Goal: Transaction & Acquisition: Purchase product/service

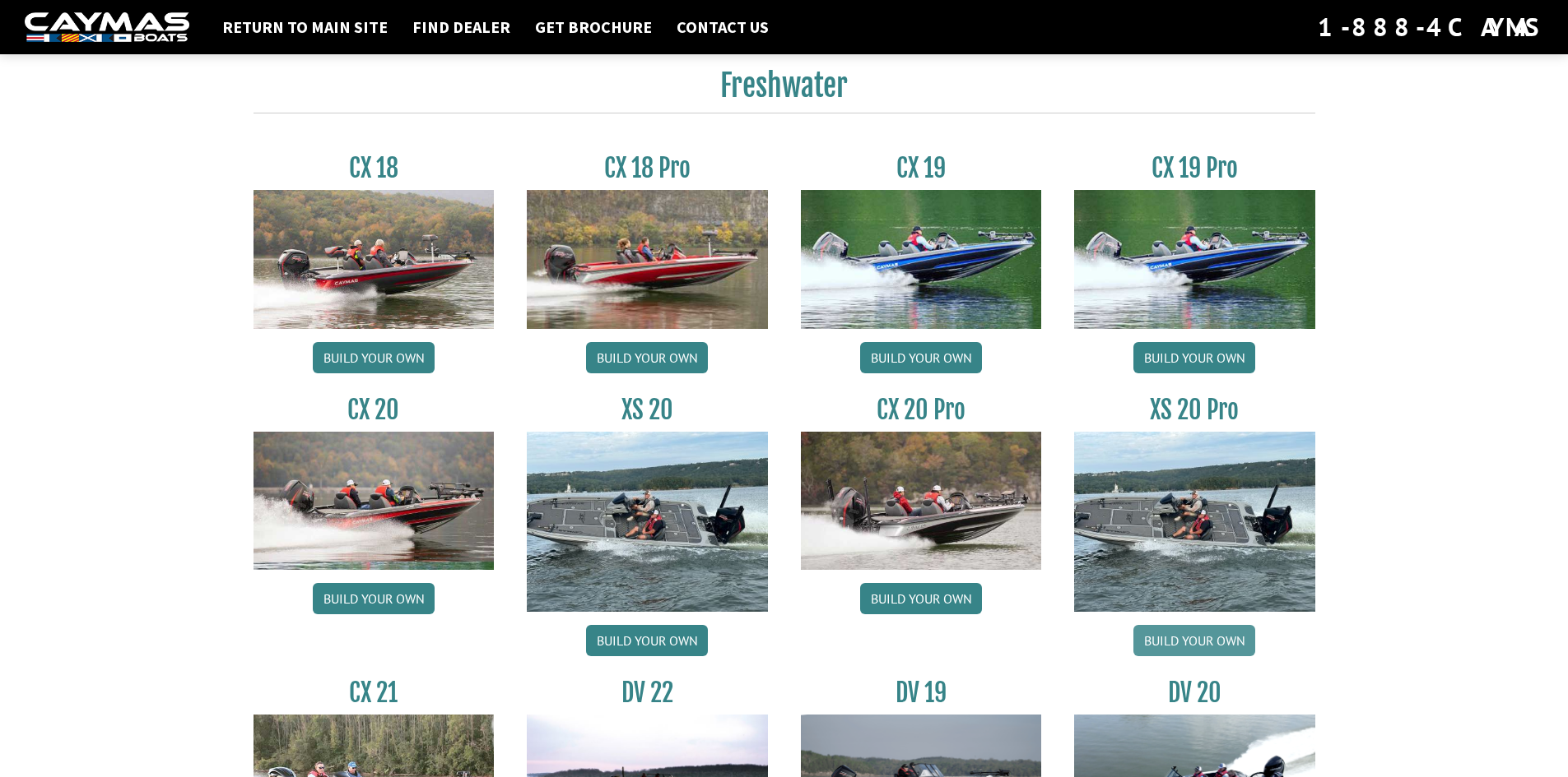
scroll to position [1179, 0]
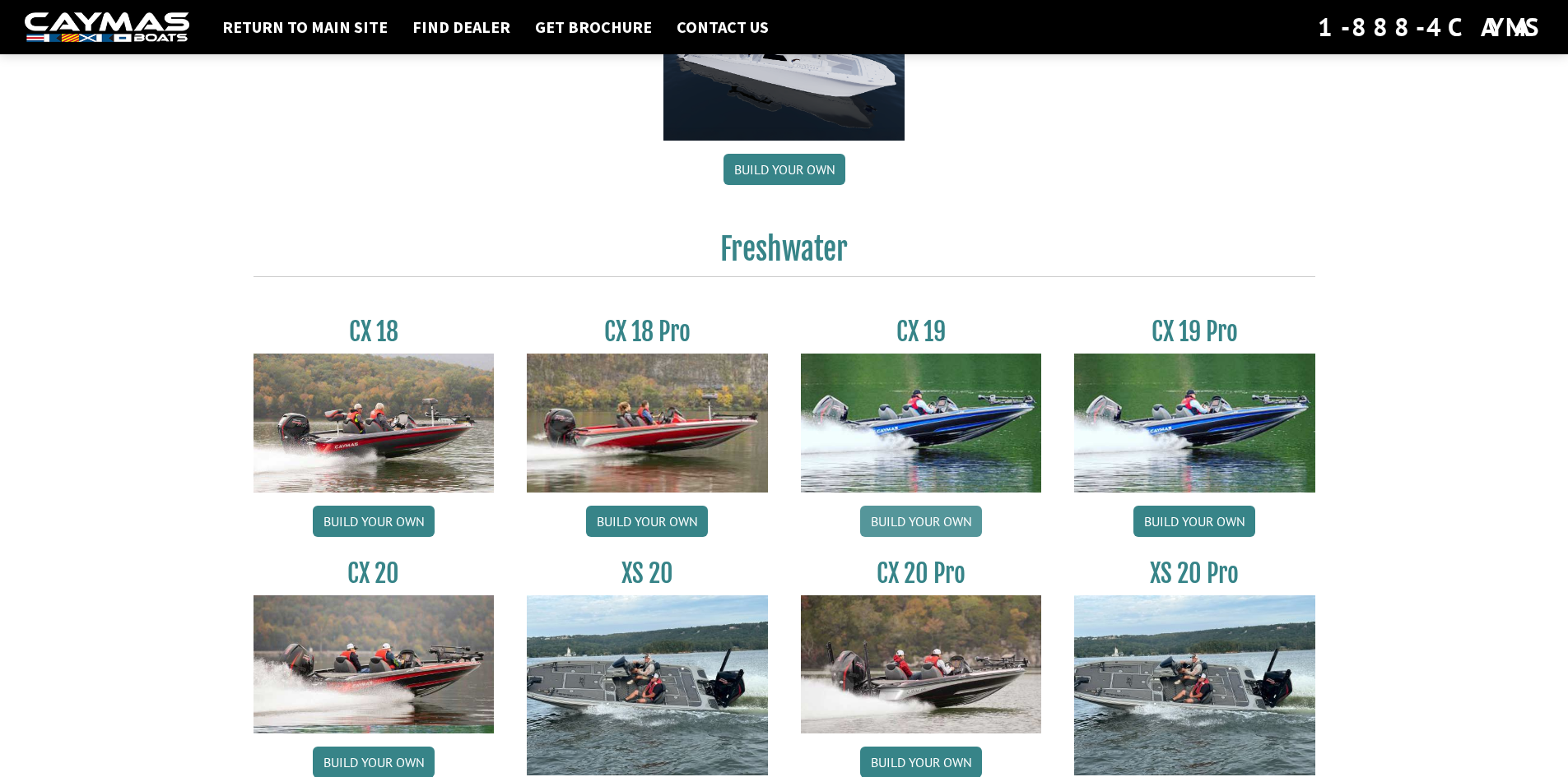
click at [953, 511] on link "Build your own" at bounding box center [921, 521] width 122 height 31
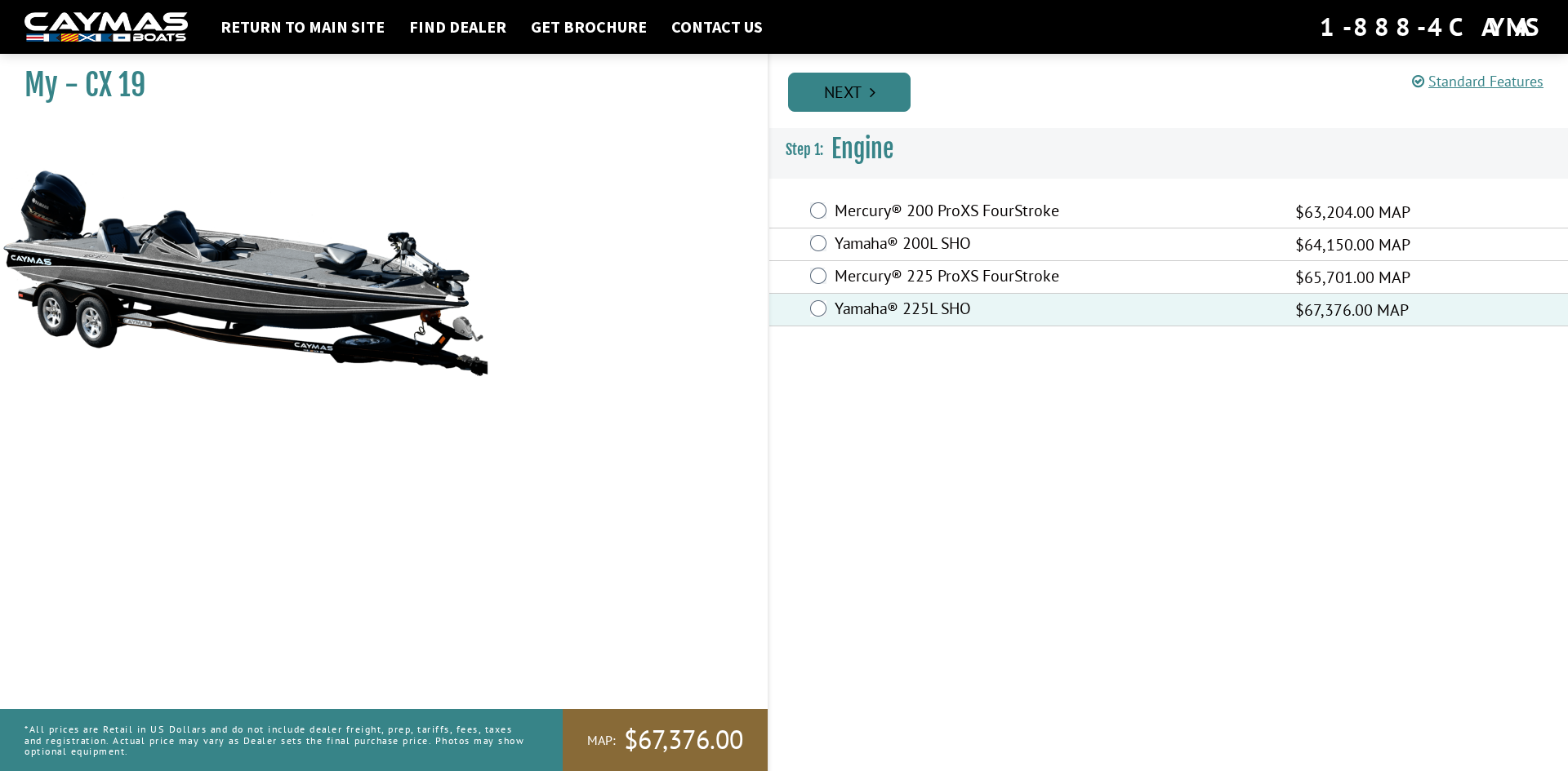
click at [854, 92] on link "Next" at bounding box center [849, 92] width 123 height 39
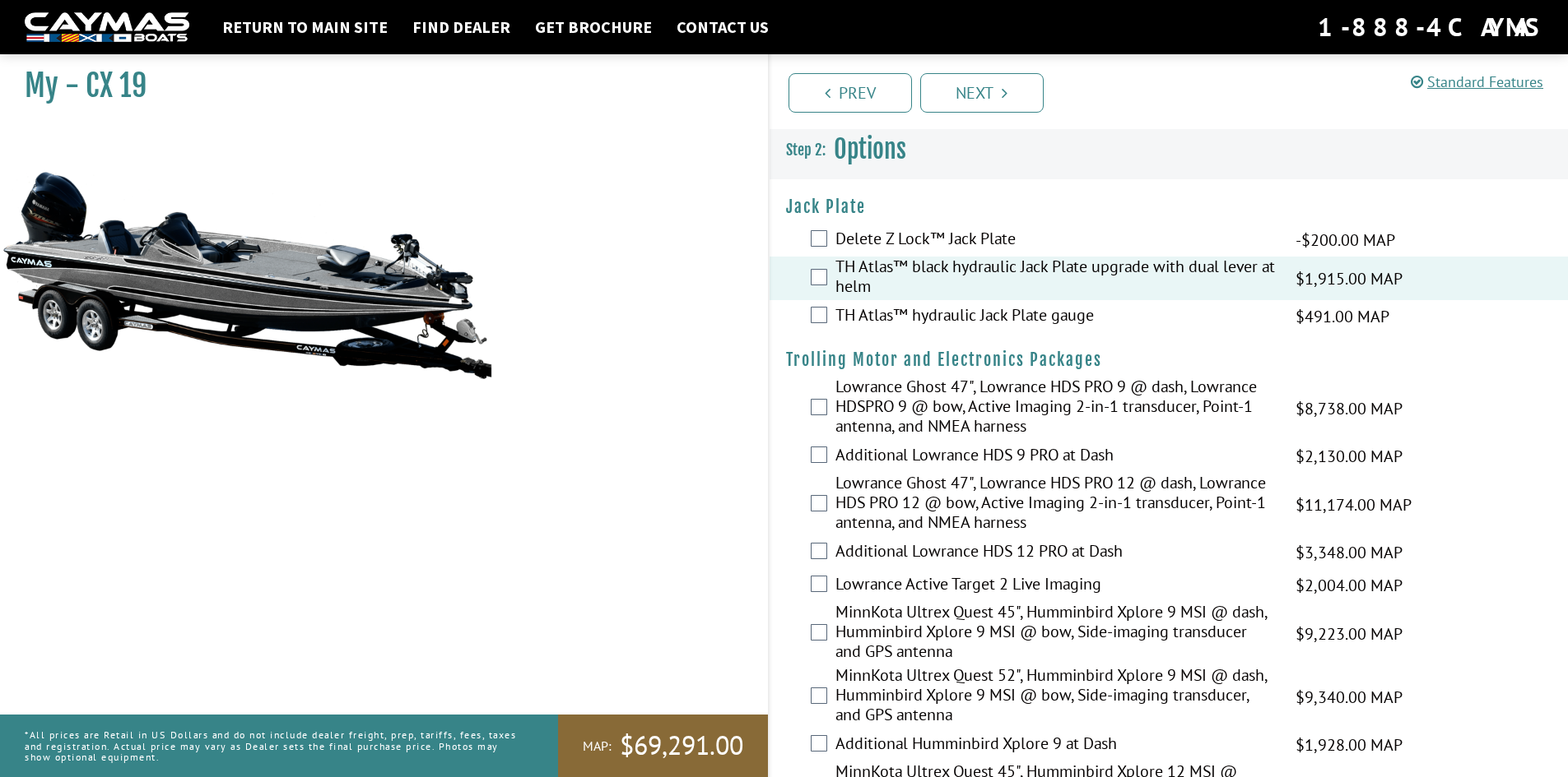
click at [827, 310] on div "TH Atlas™ hydraulic Jack Plate gauge $491.00 MAP $580.00 MSRP" at bounding box center [1169, 316] width 799 height 33
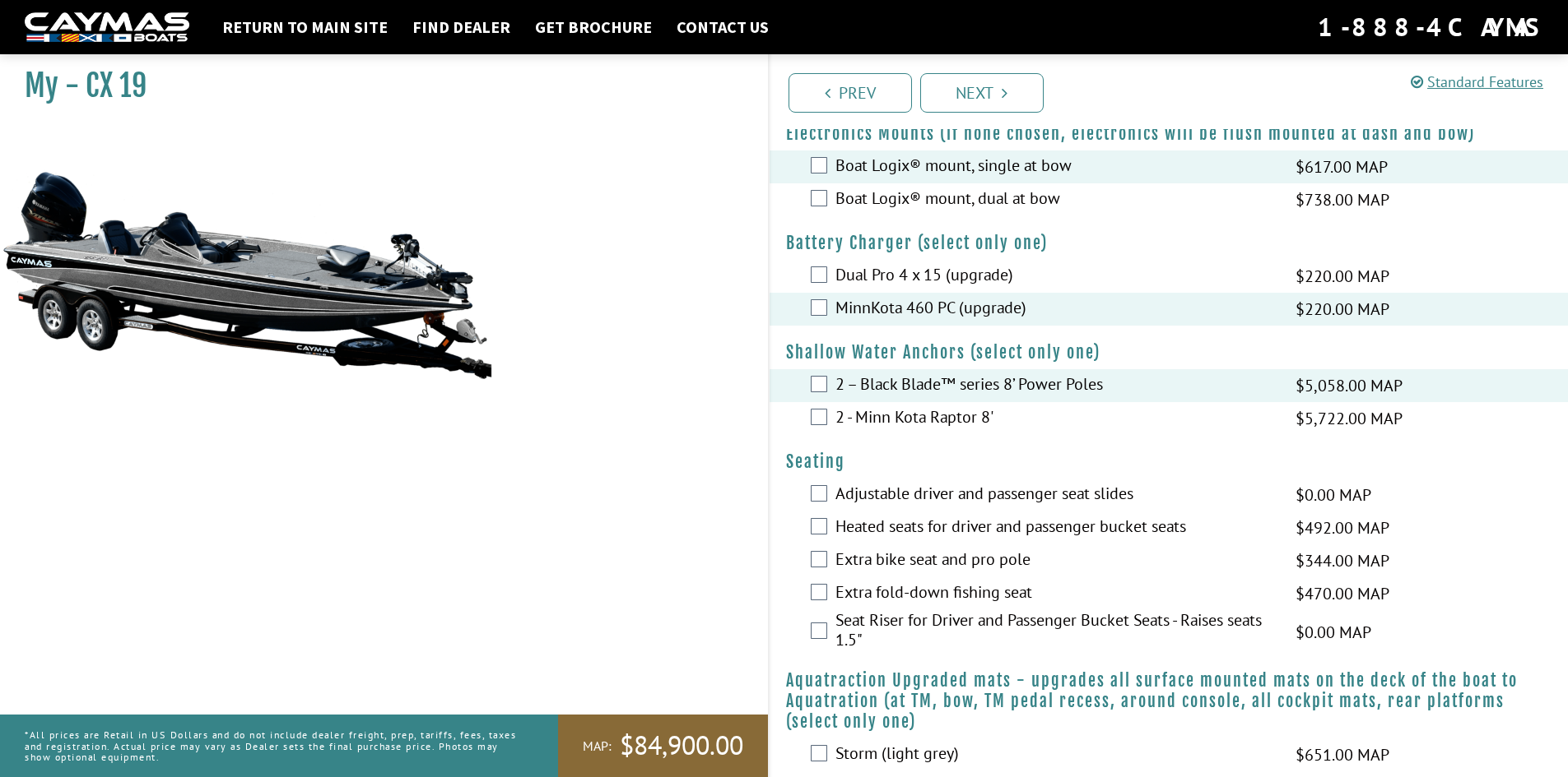
scroll to position [1069, 0]
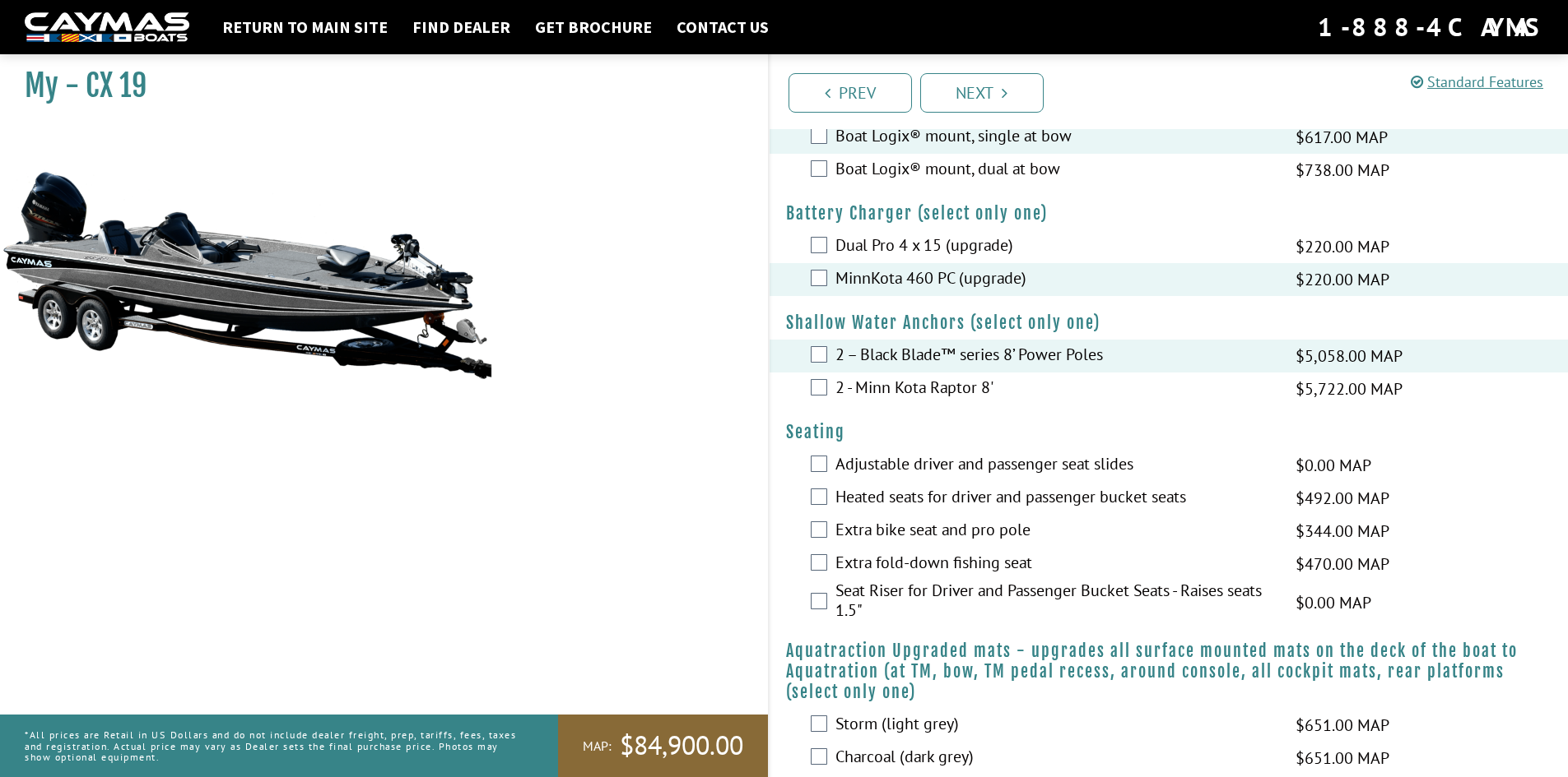
click at [844, 402] on div "2 - Minn Kota Raptor 8' $5,722.00 MAP $6,755.00 MSRP" at bounding box center [1169, 388] width 799 height 33
click at [839, 396] on label "2 - Minn Kota Raptor 8'" at bounding box center [1055, 390] width 440 height 24
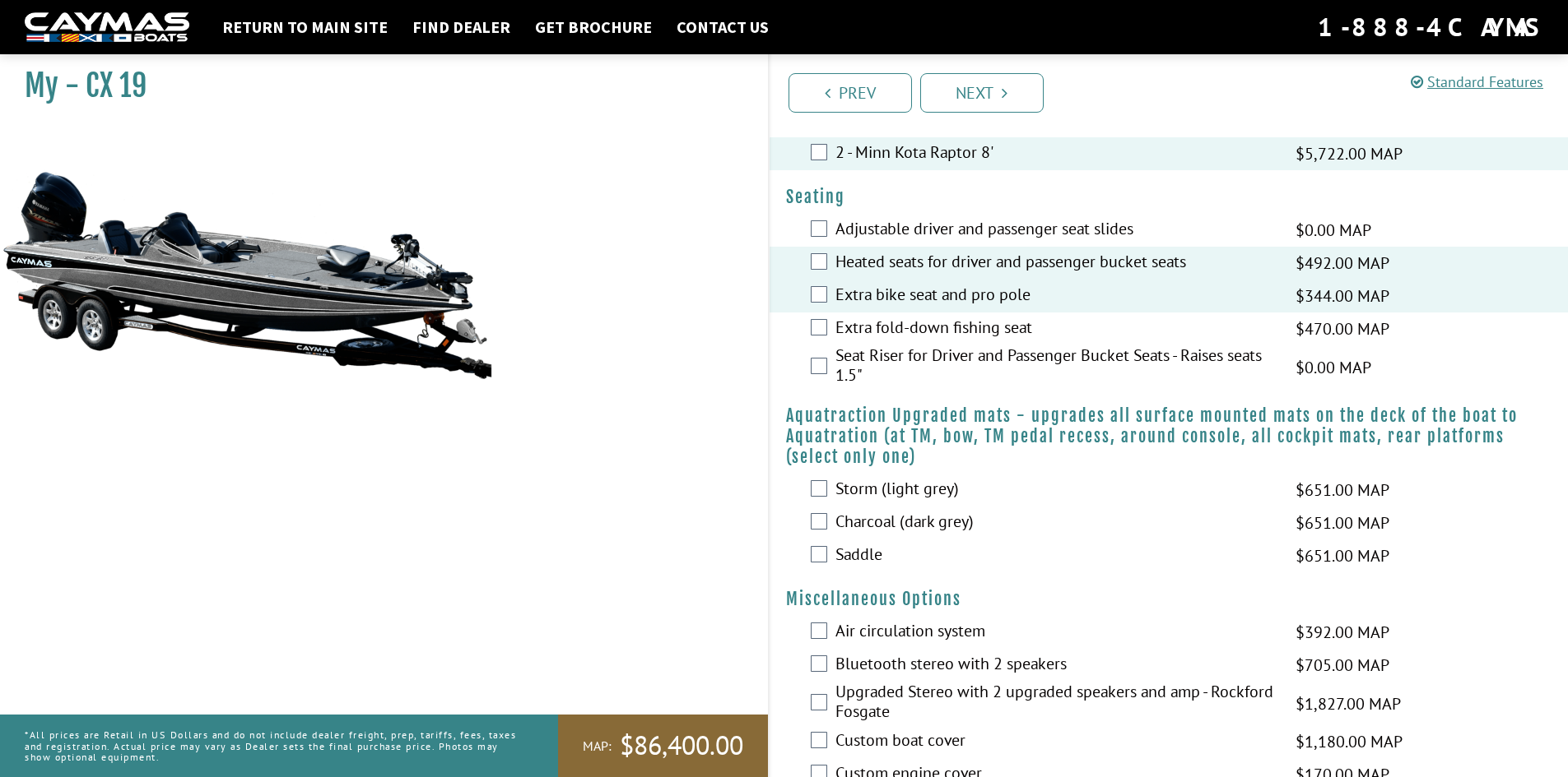
scroll to position [1316, 0]
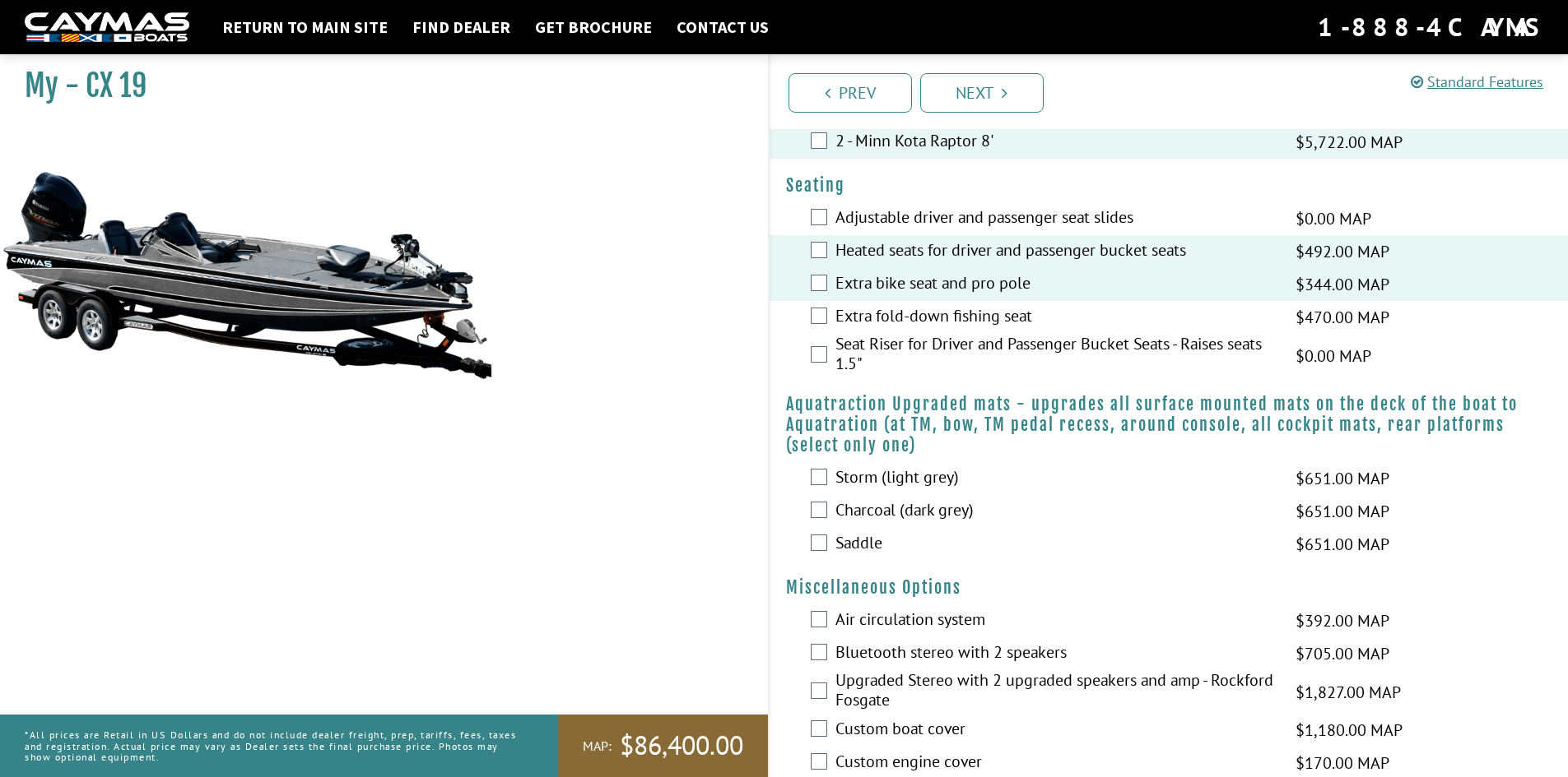
click at [850, 476] on label "Storm (light grey)" at bounding box center [1055, 480] width 440 height 24
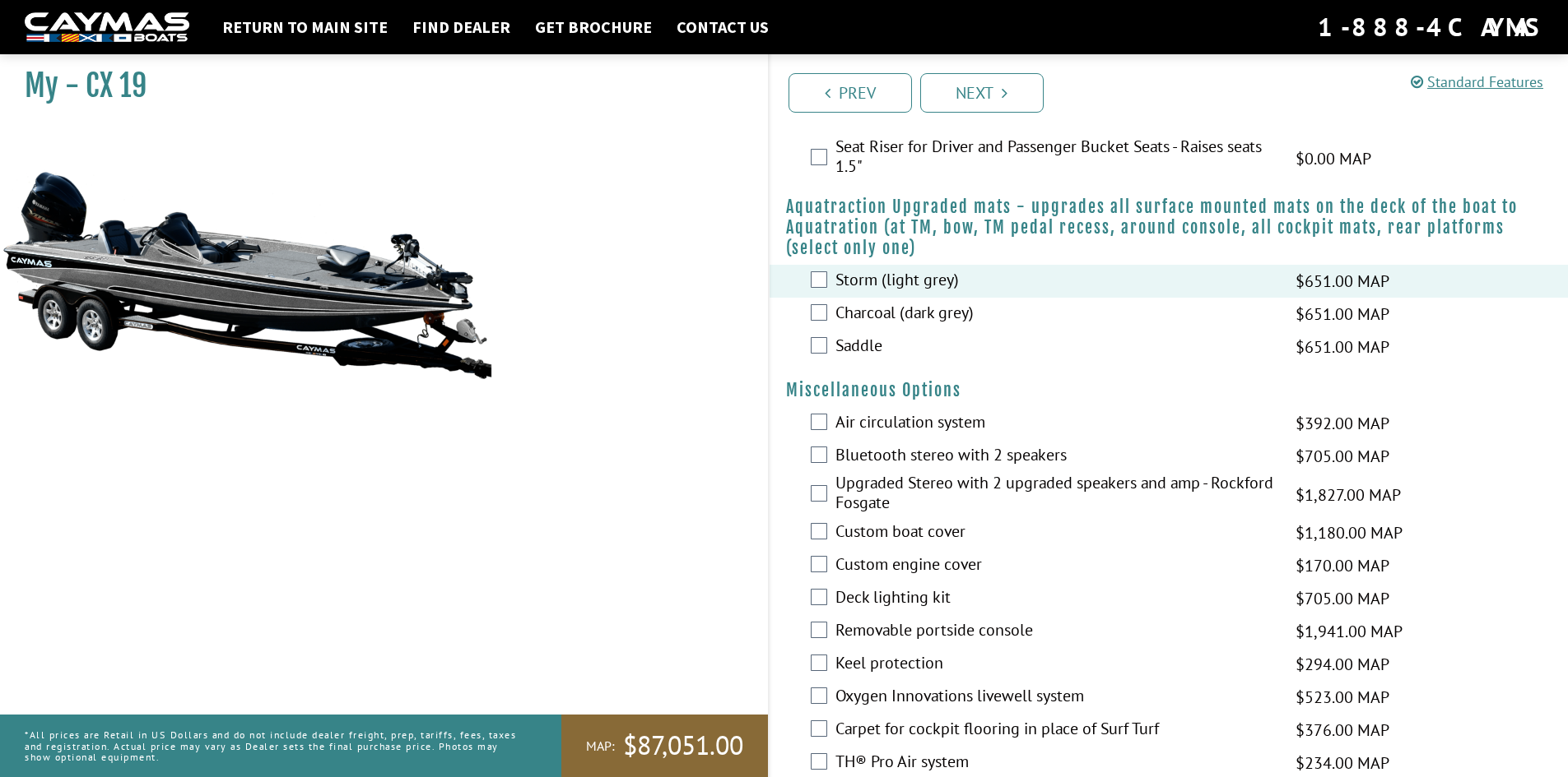
scroll to position [1562, 0]
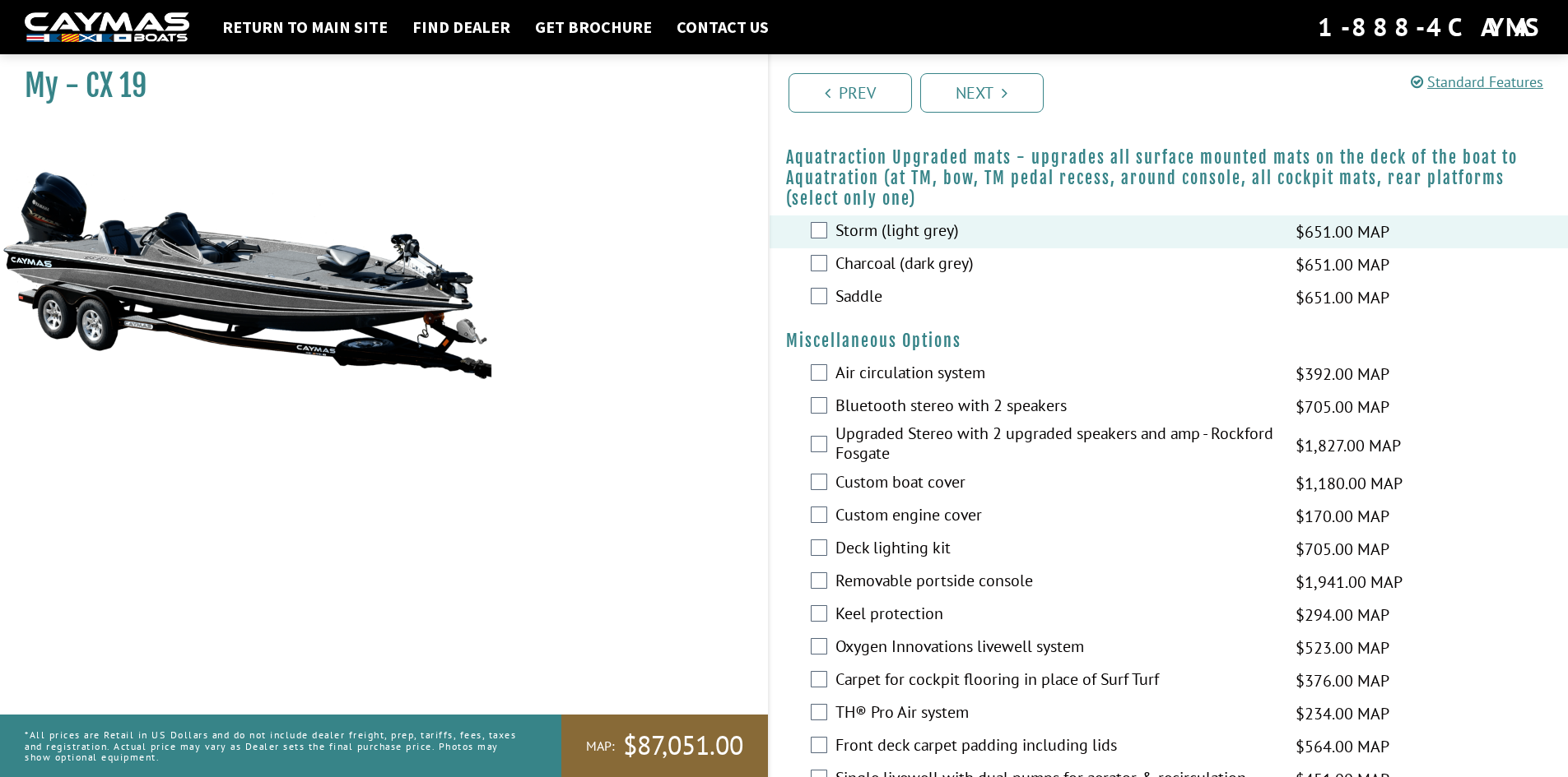
click at [885, 401] on label "Bluetooth stereo with 2 speakers" at bounding box center [1055, 408] width 440 height 24
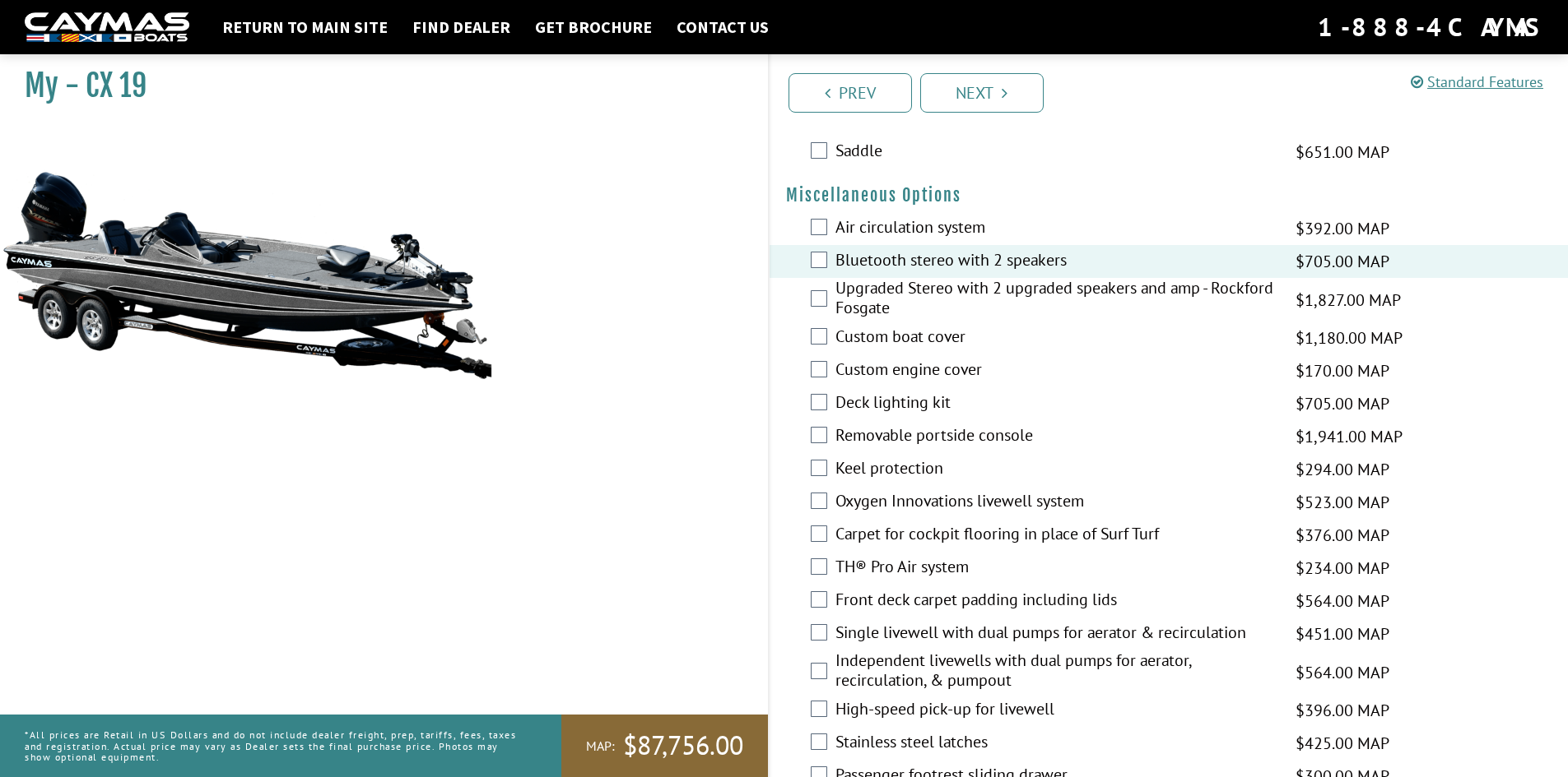
scroll to position [1727, 0]
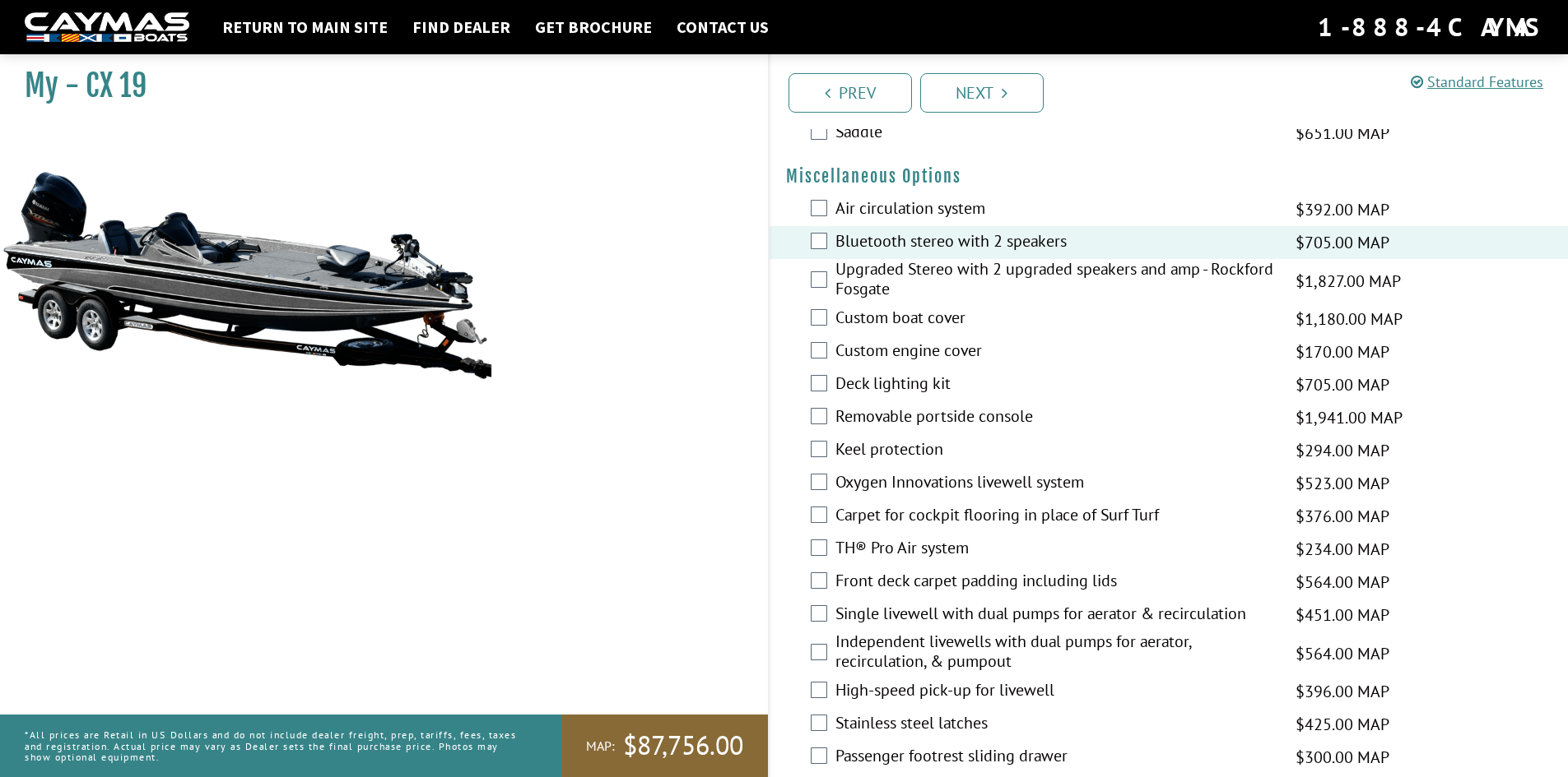
click at [906, 384] on label "Deck lighting kit" at bounding box center [1055, 385] width 440 height 24
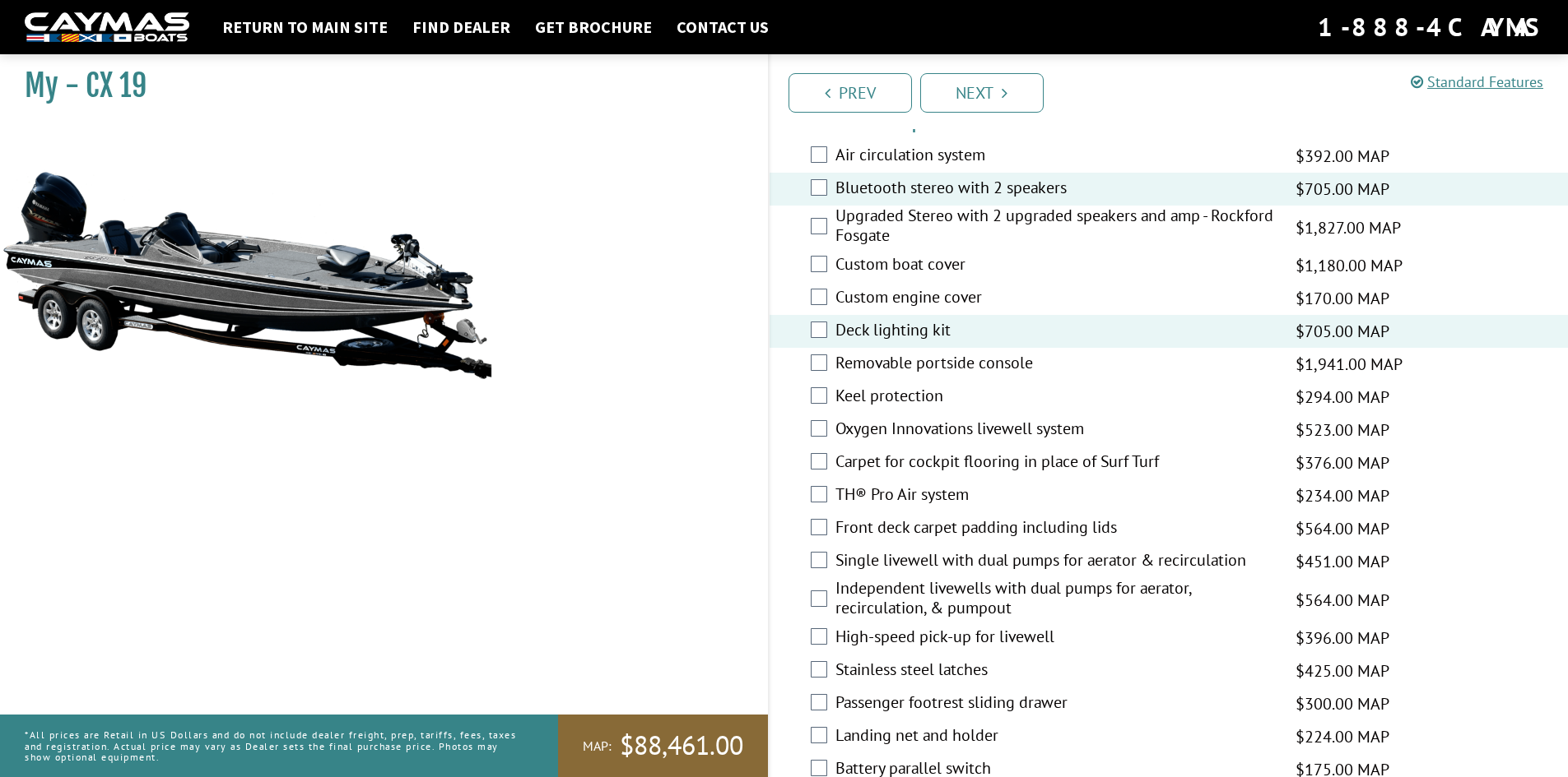
scroll to position [1809, 0]
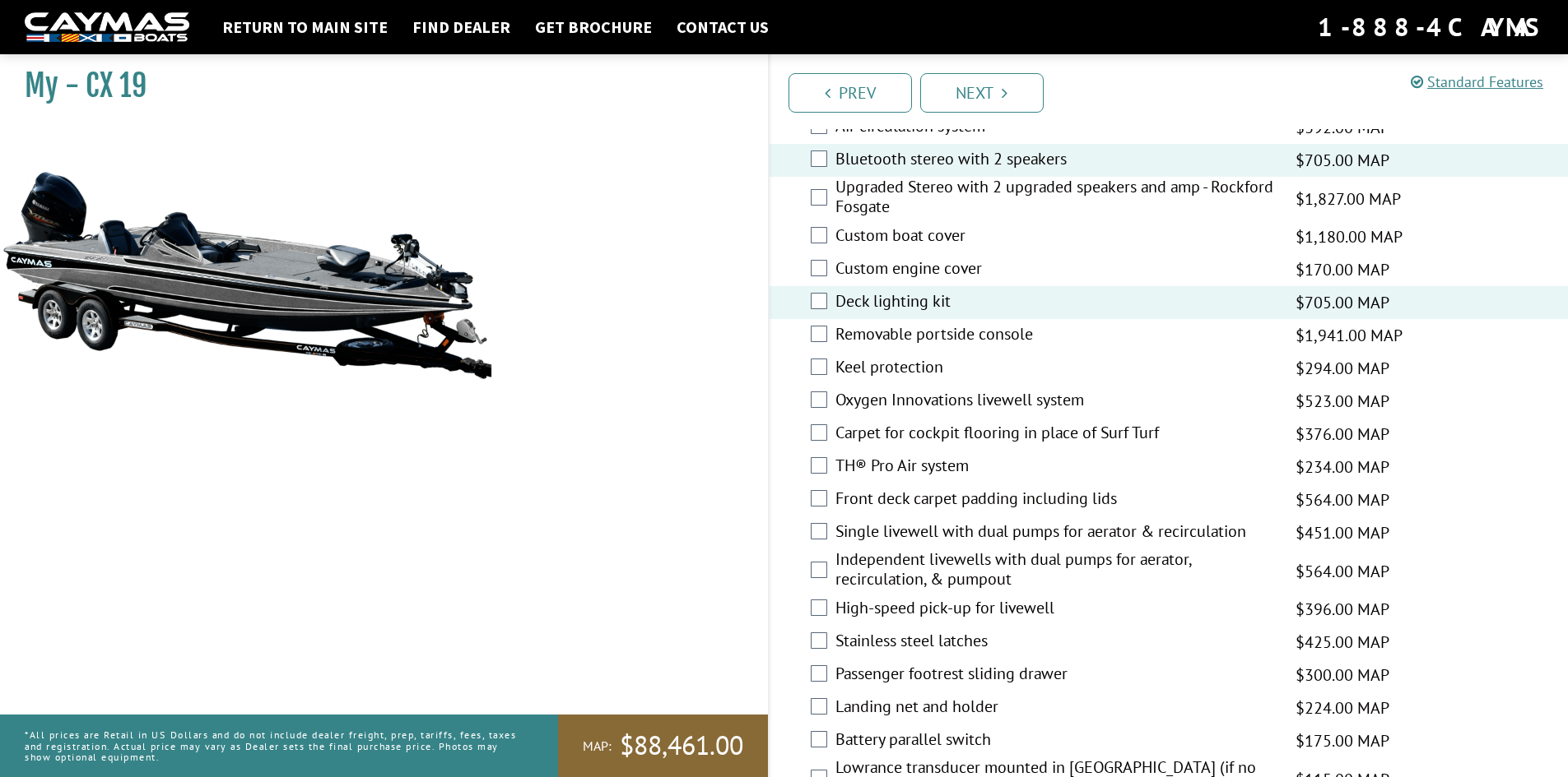
click at [899, 366] on label "Keel protection" at bounding box center [1055, 369] width 440 height 24
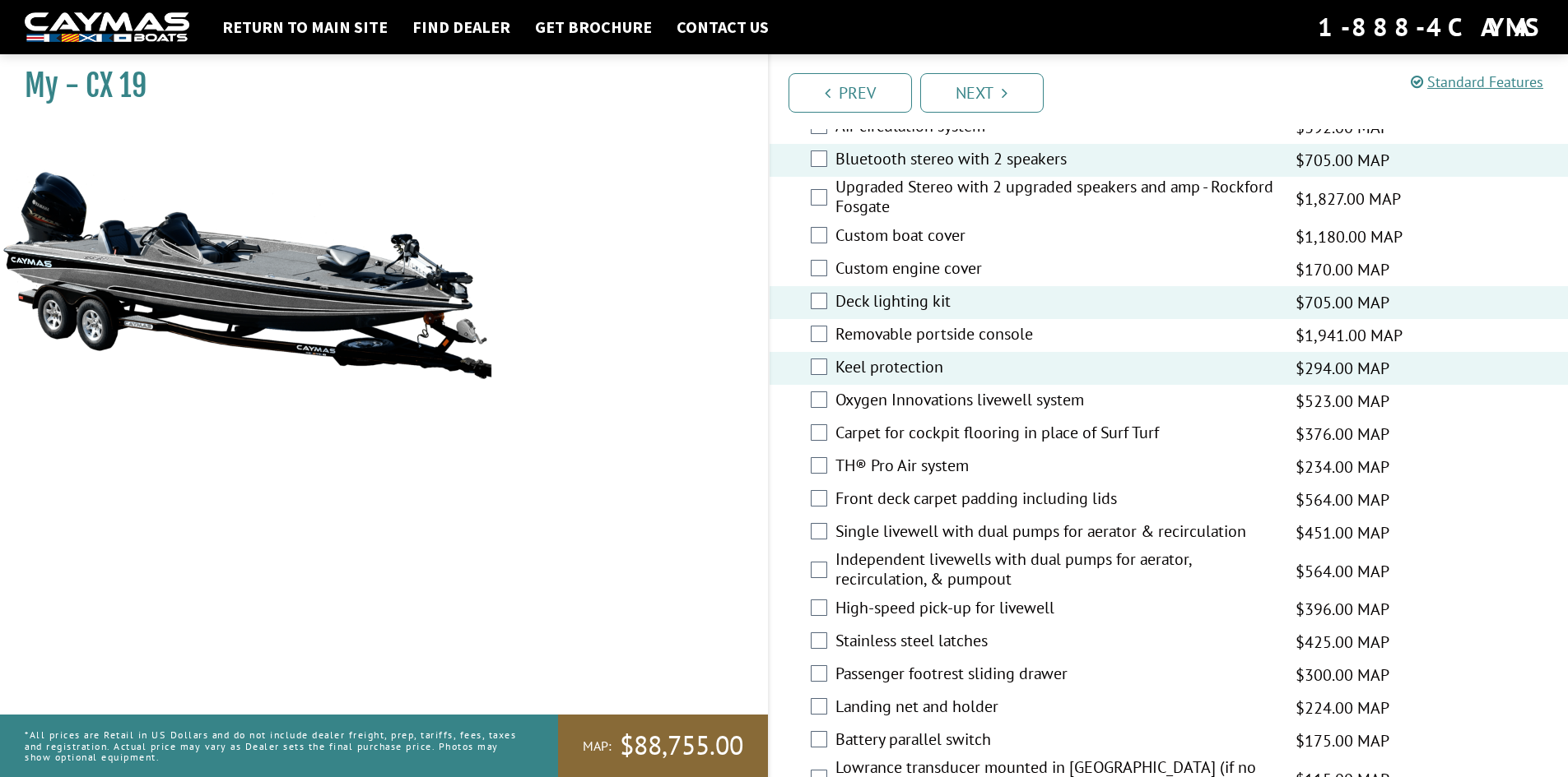
click at [951, 401] on label "Oxygen Innovations livewell system" at bounding box center [1055, 402] width 440 height 24
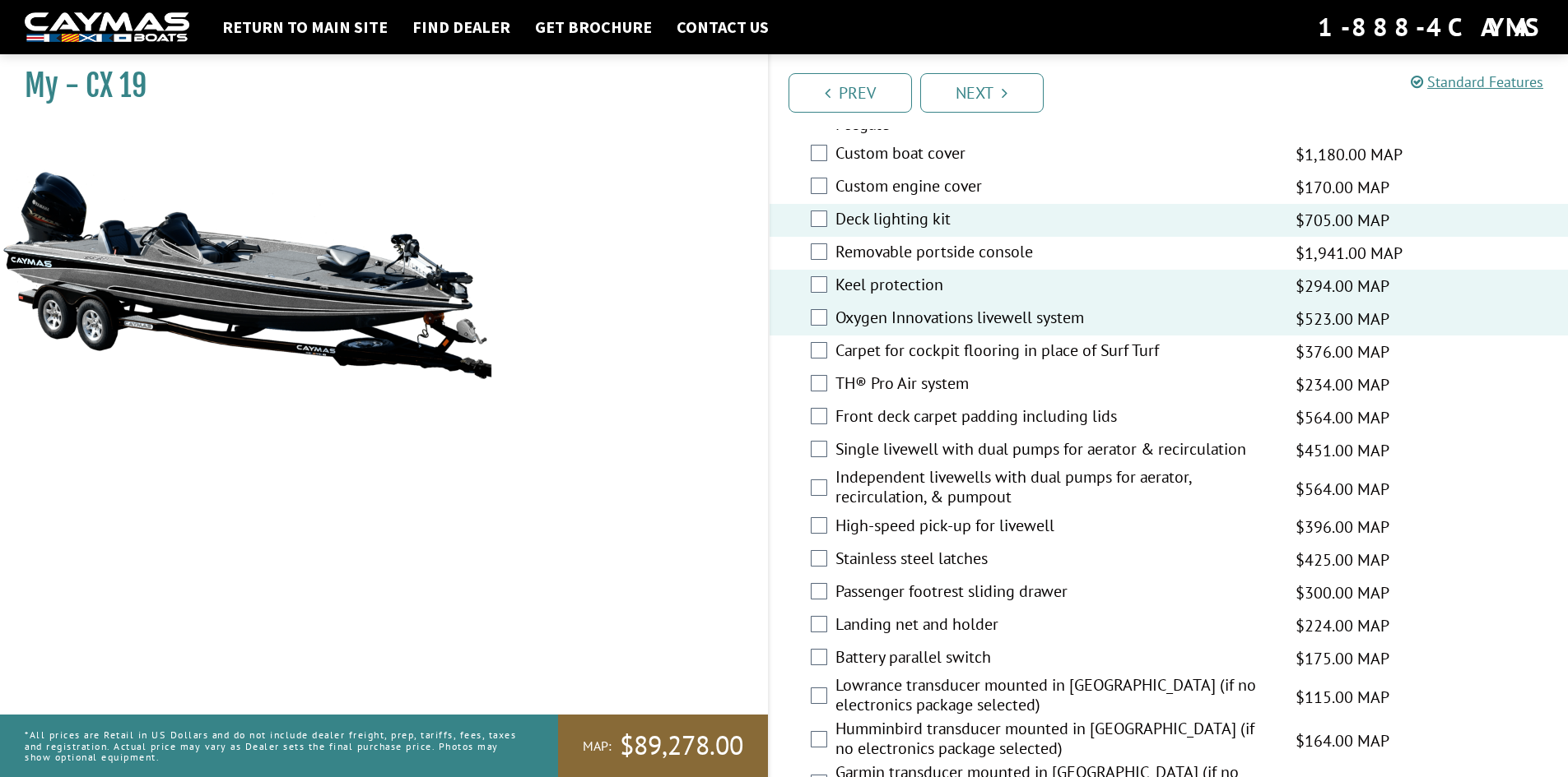
scroll to position [1974, 0]
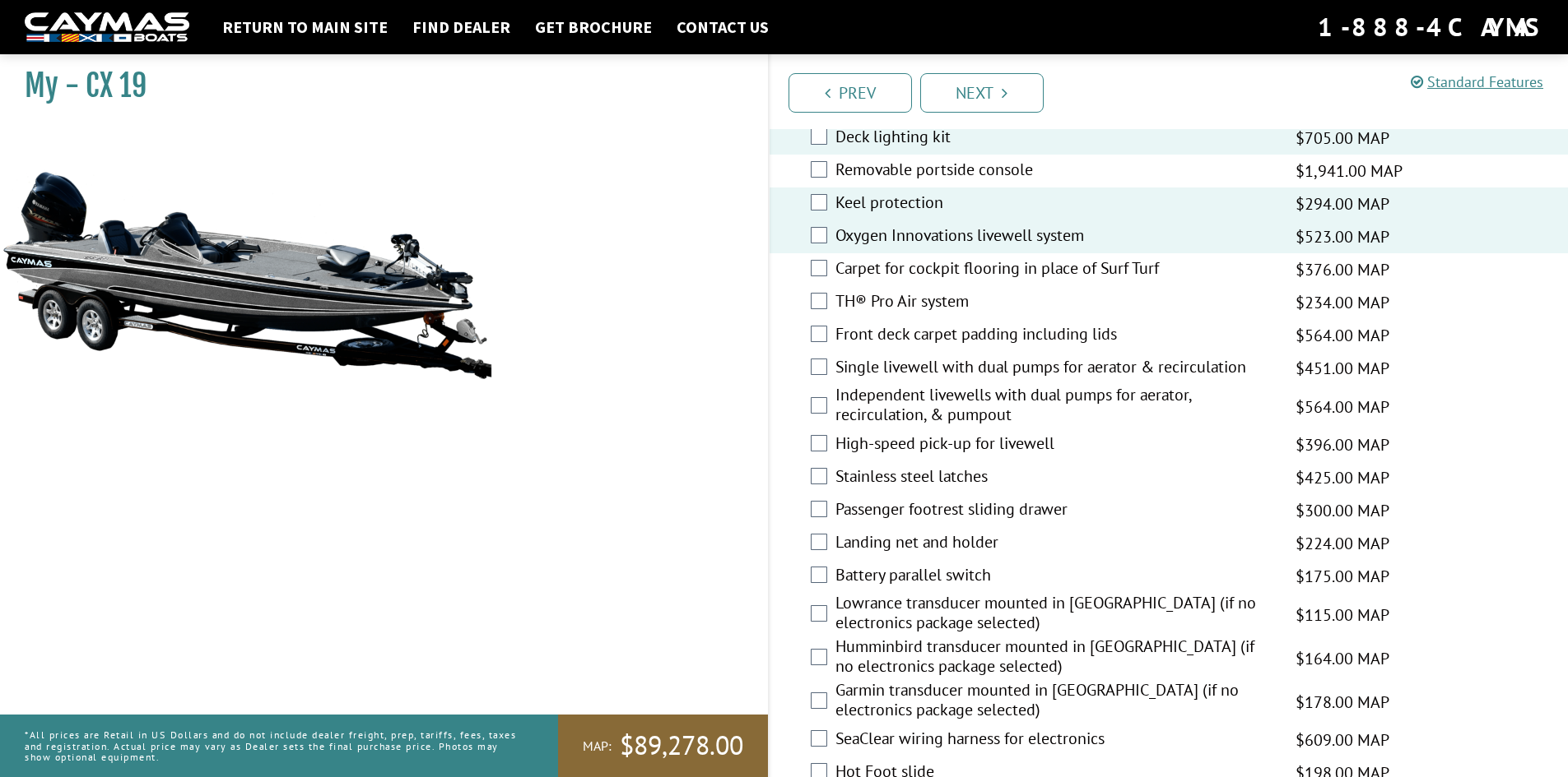
click at [938, 339] on label "Front deck carpet padding including lids" at bounding box center [1055, 337] width 440 height 24
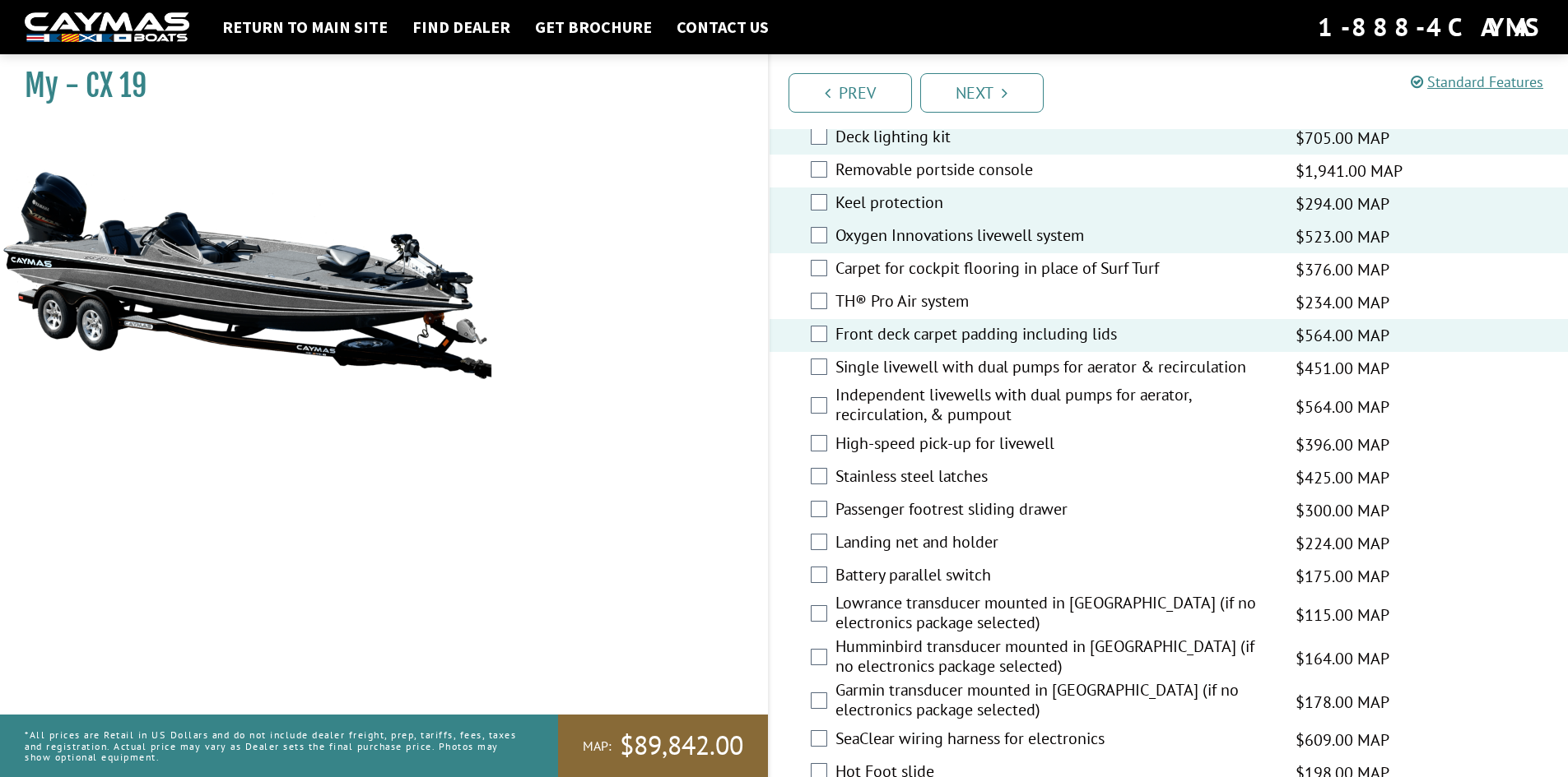
scroll to position [2056, 0]
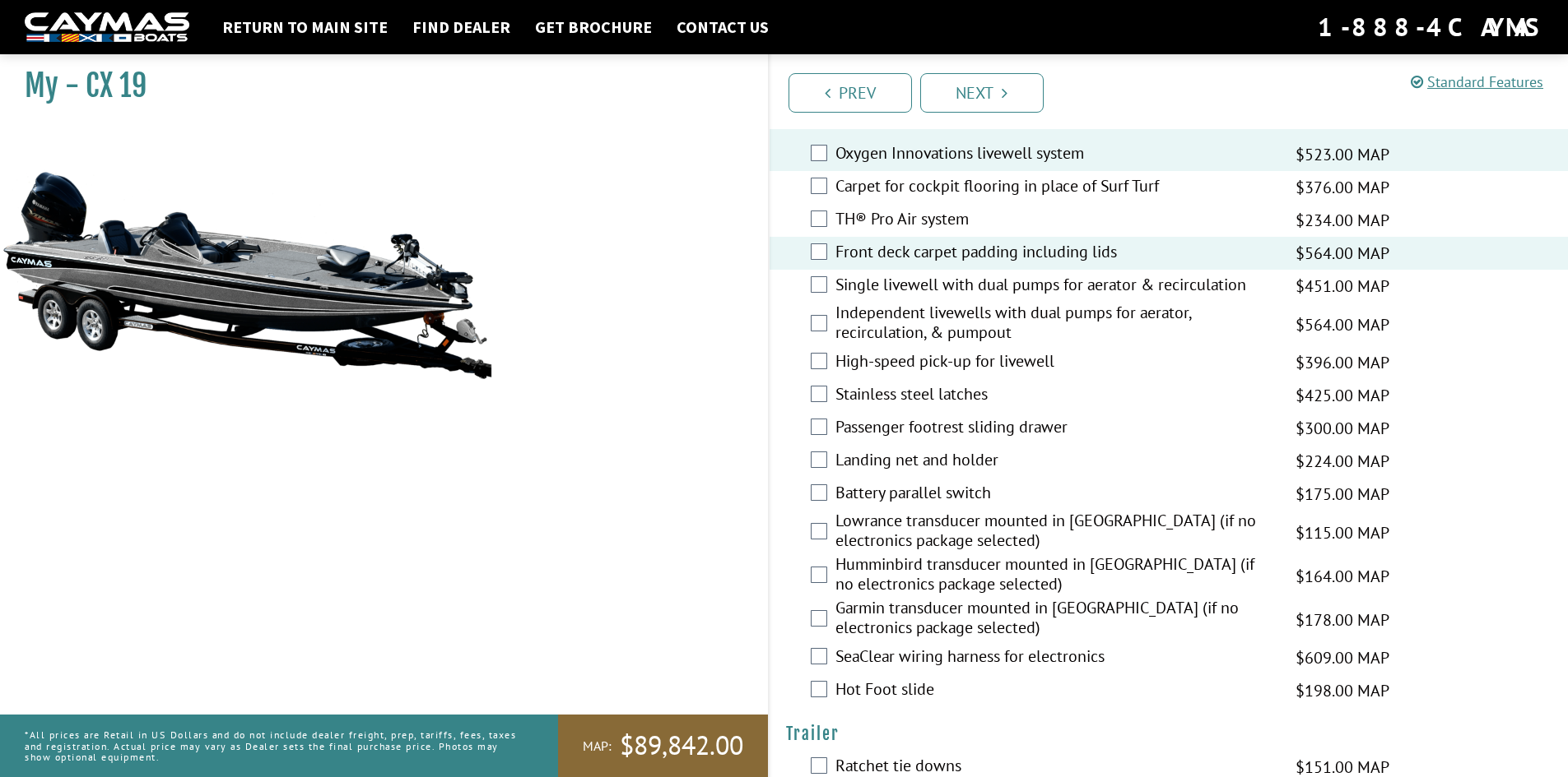
click at [967, 324] on label "Independent livewells with dual pumps for aerator, recirculation, & pumpout" at bounding box center [1055, 324] width 440 height 44
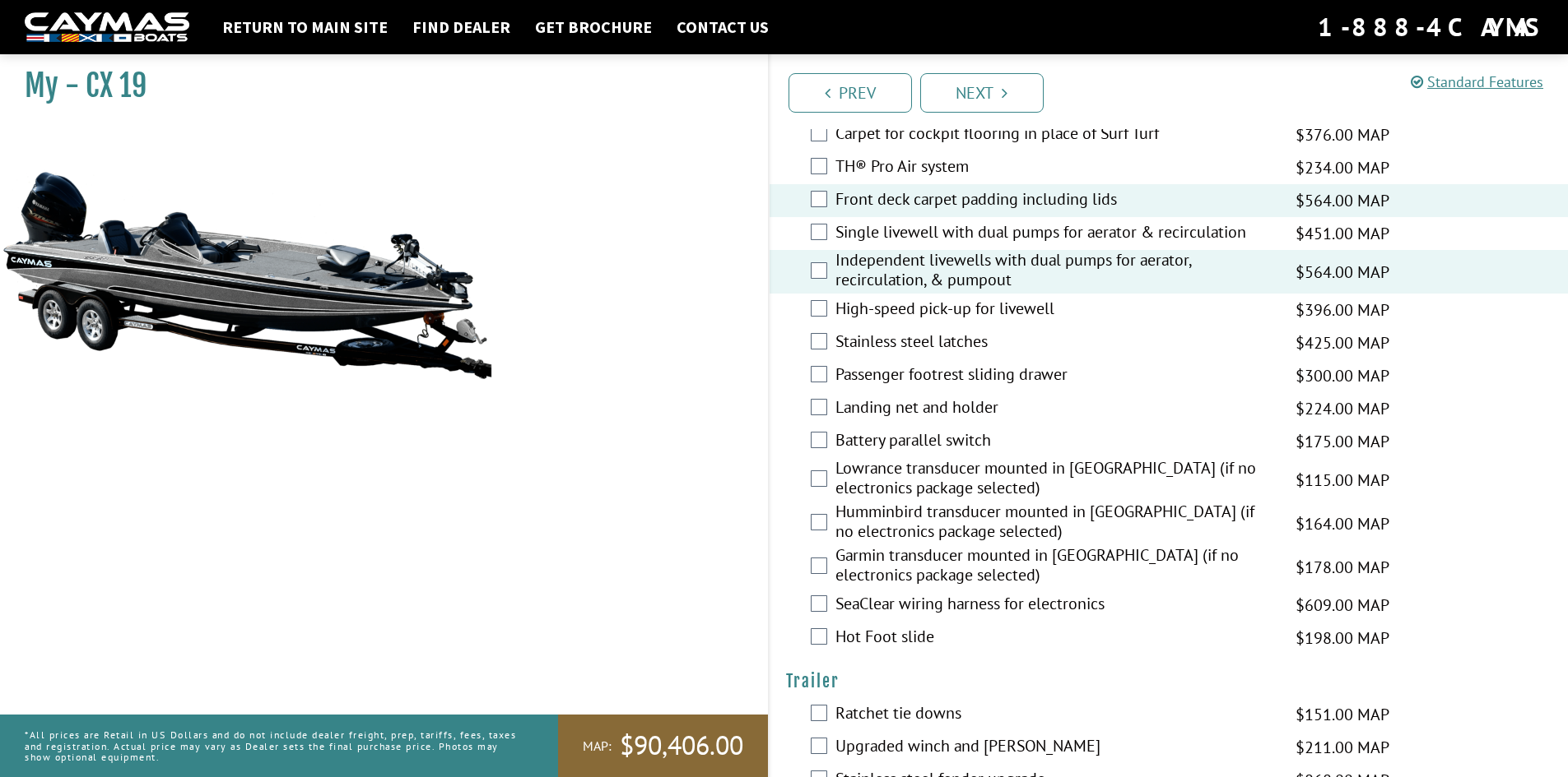
scroll to position [2138, 0]
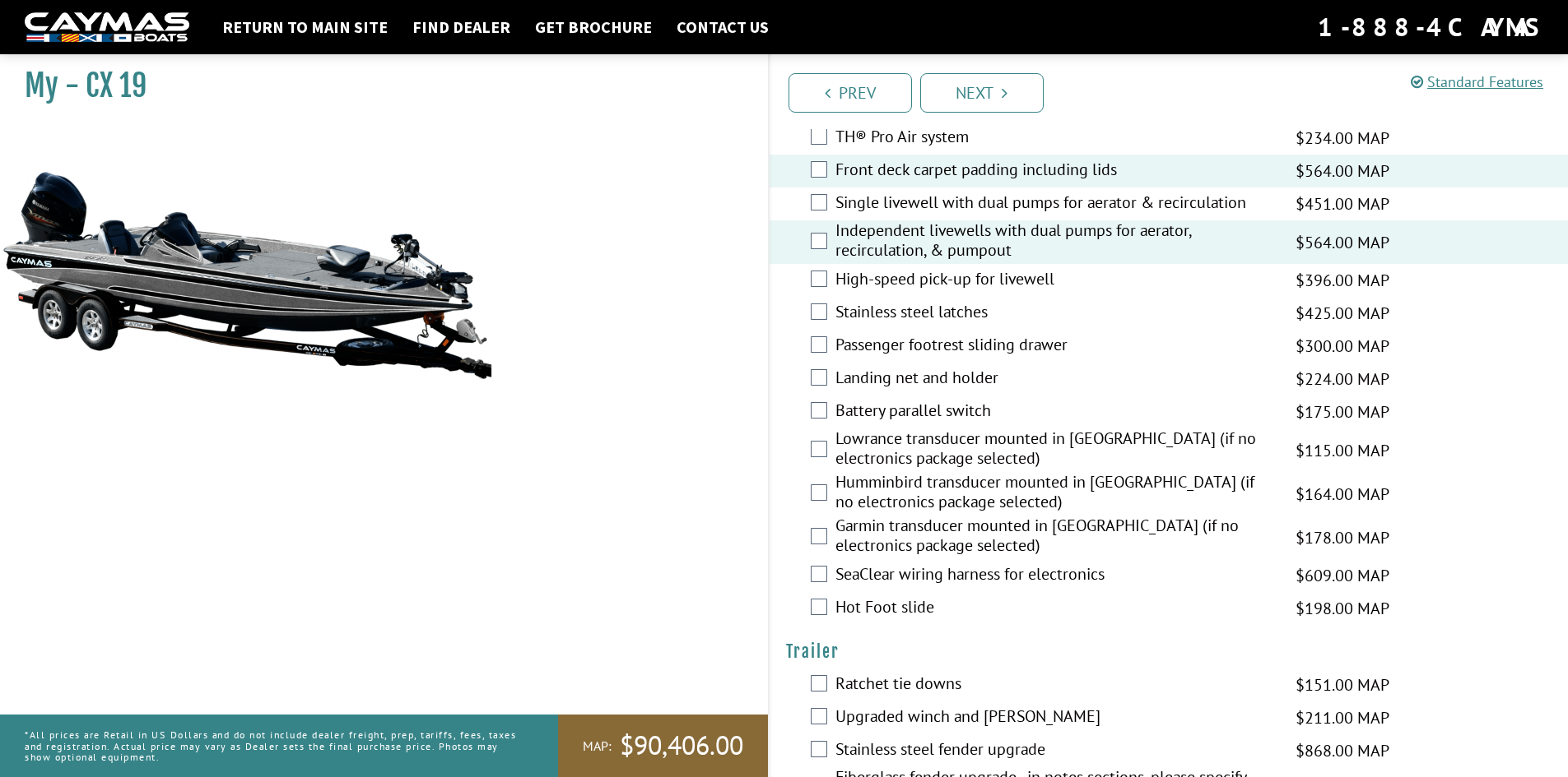
click at [934, 315] on label "Stainless steel latches" at bounding box center [1055, 314] width 440 height 24
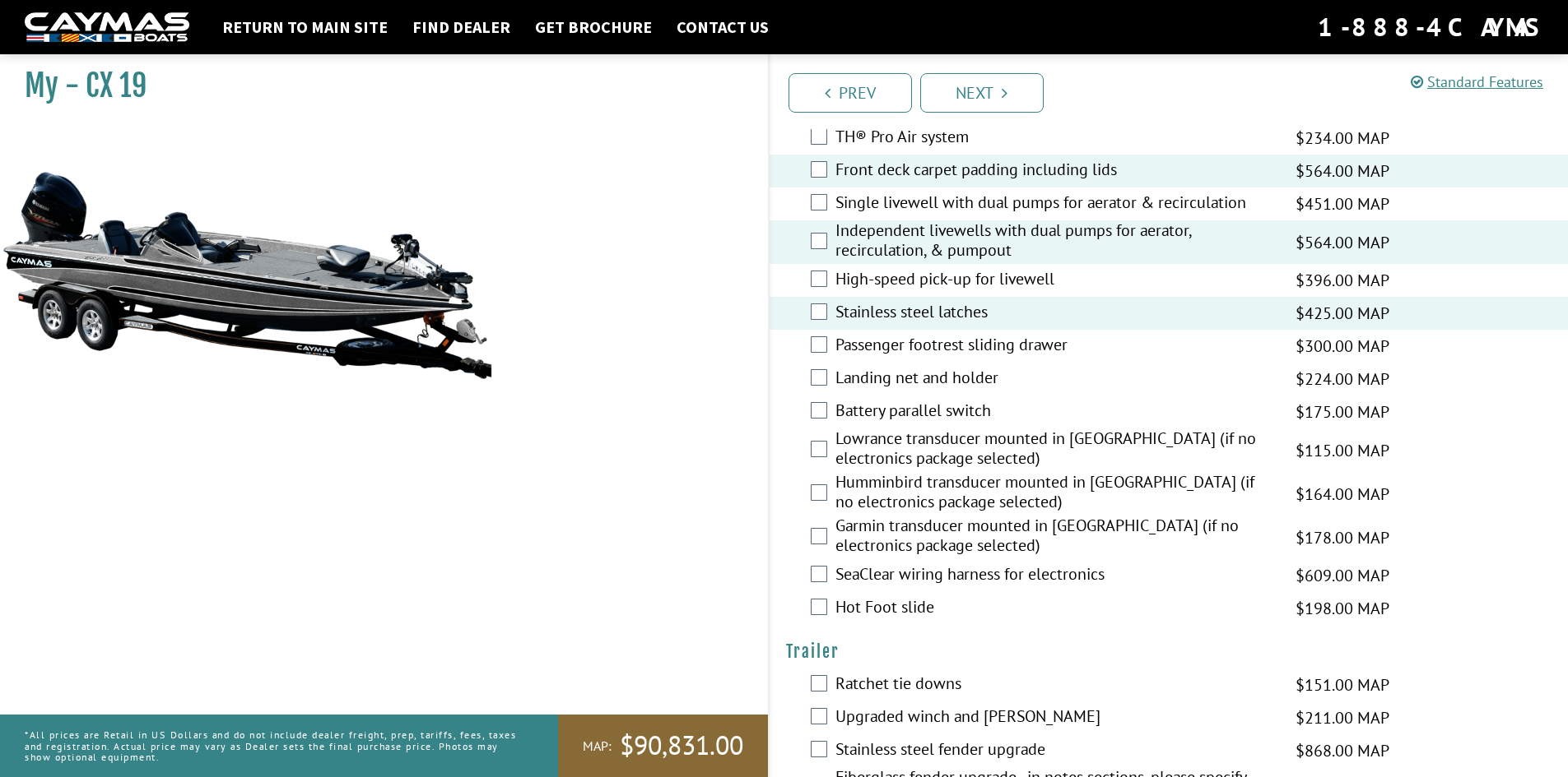
click at [957, 345] on label "Passenger footrest sliding drawer" at bounding box center [1055, 347] width 440 height 24
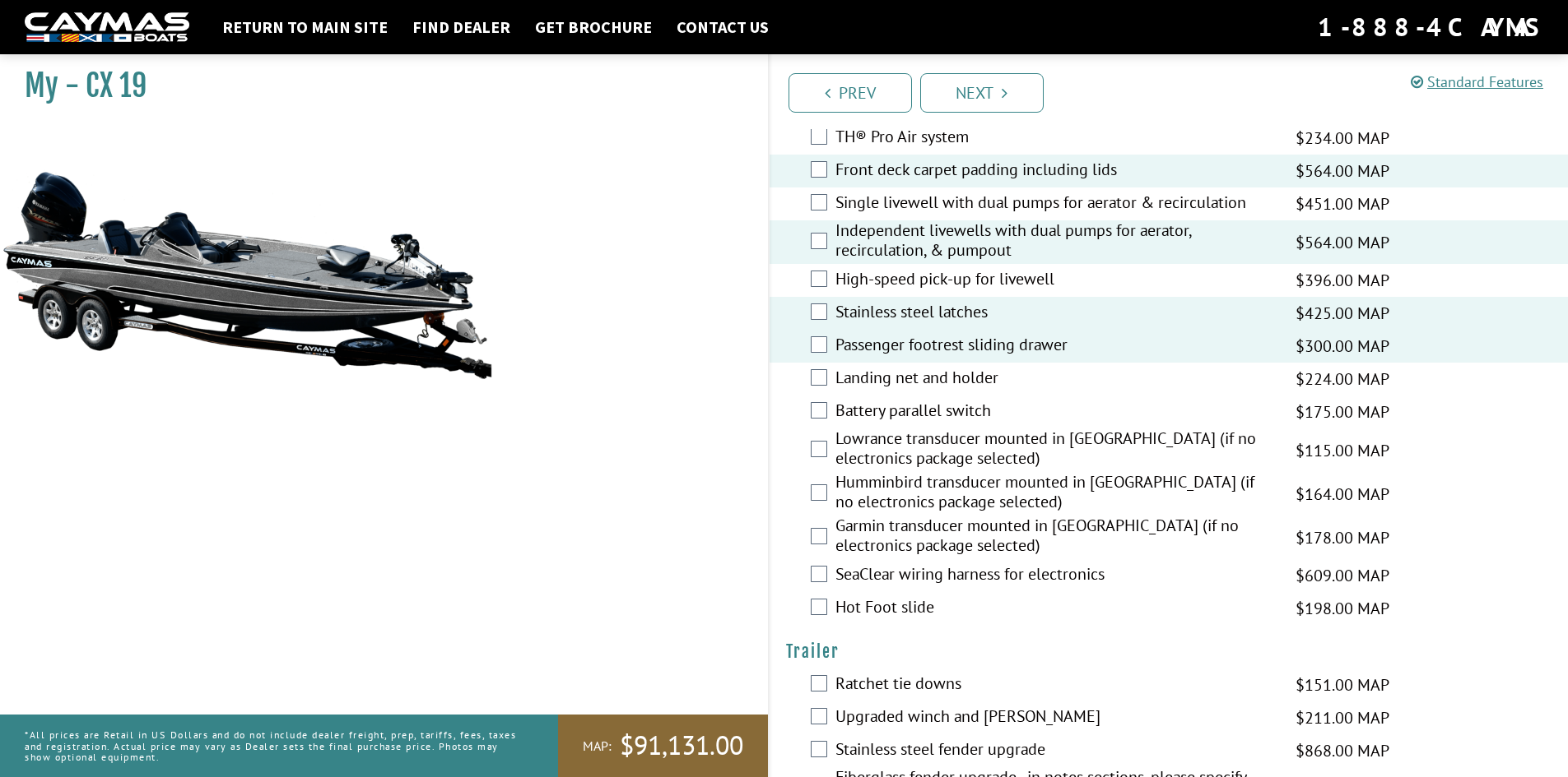
click at [979, 381] on label "Landing net and holder" at bounding box center [1055, 380] width 440 height 24
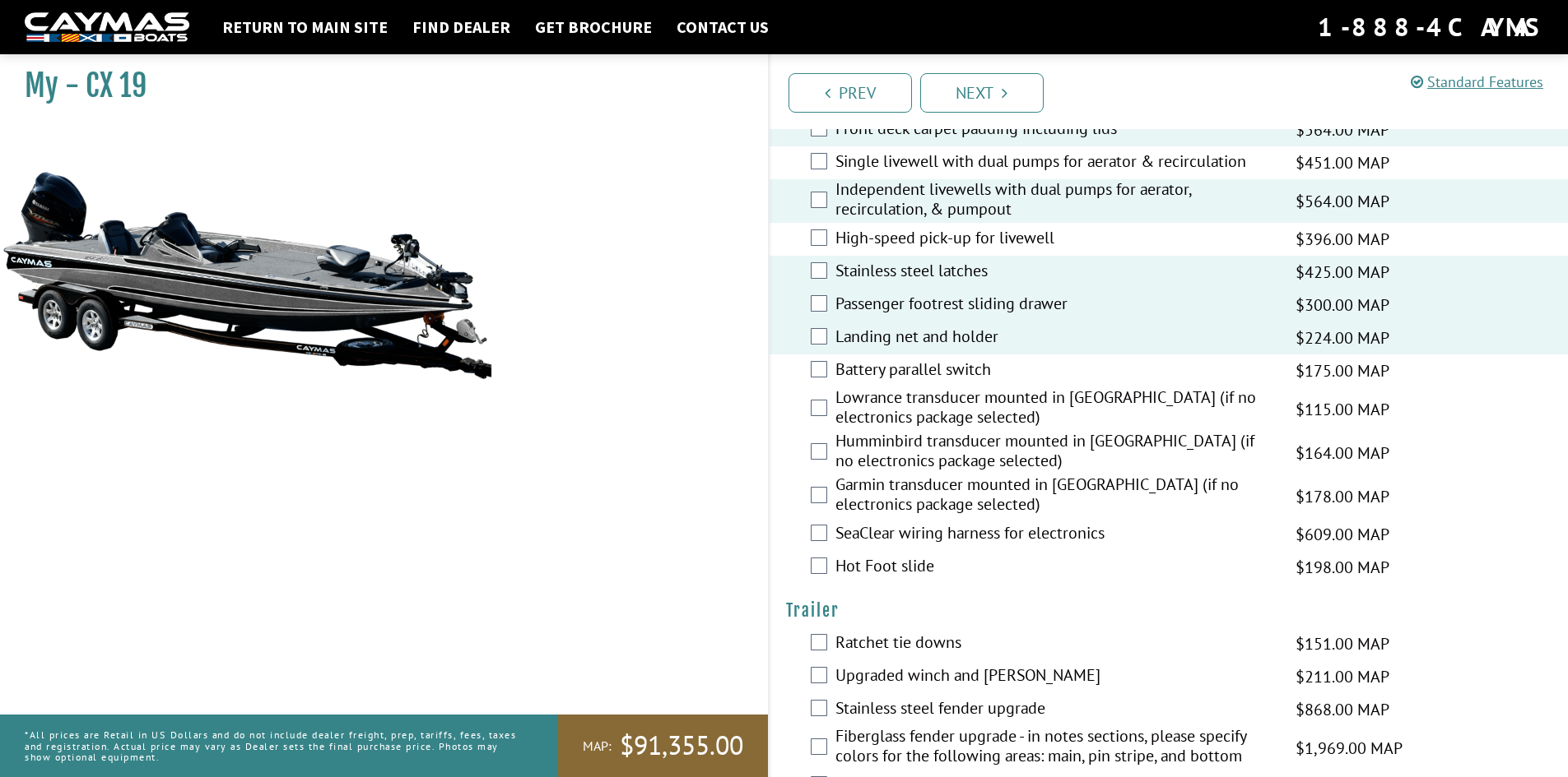
scroll to position [2303, 0]
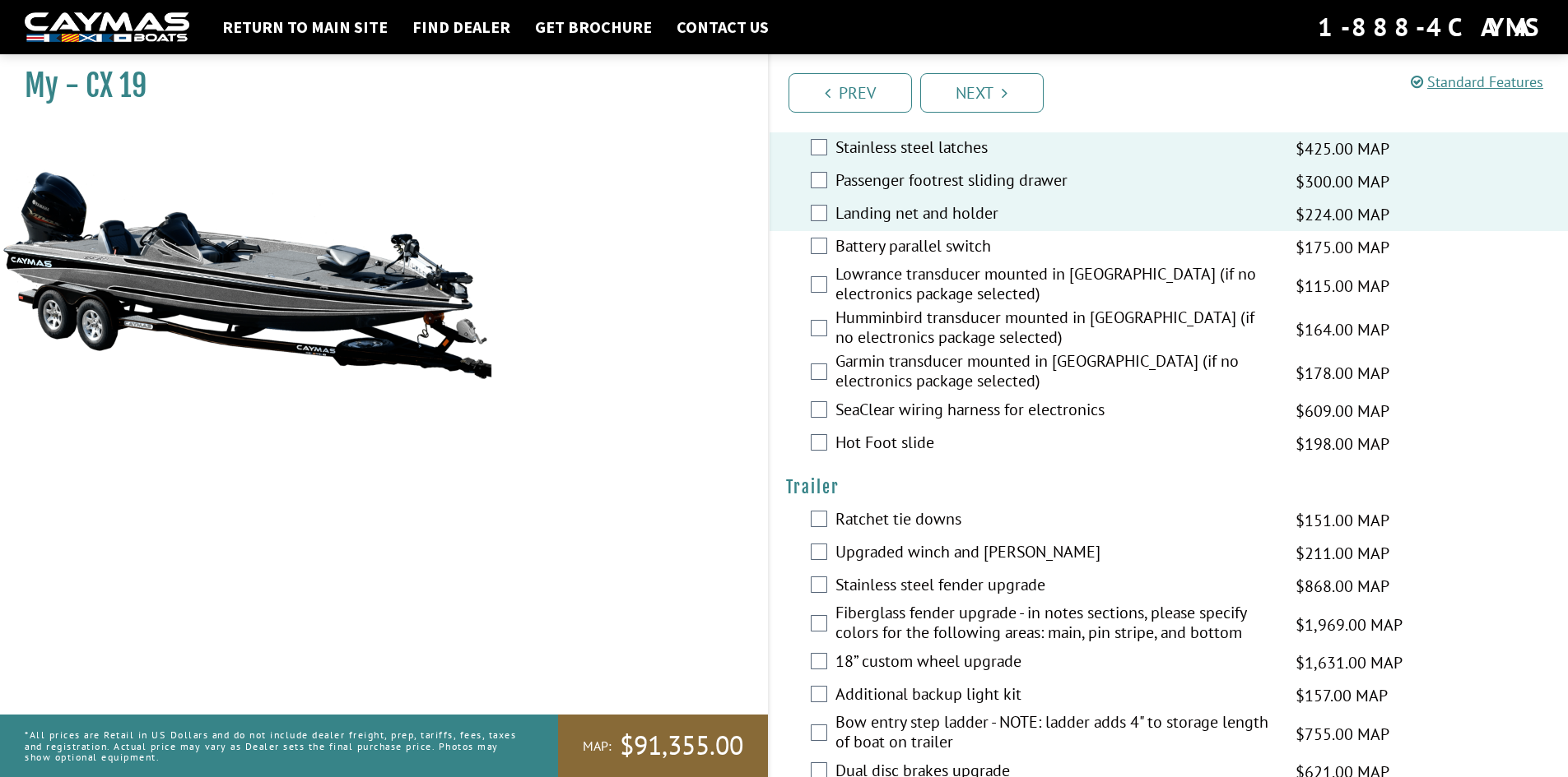
click at [926, 449] on label "Hot Foot slide" at bounding box center [1055, 445] width 440 height 24
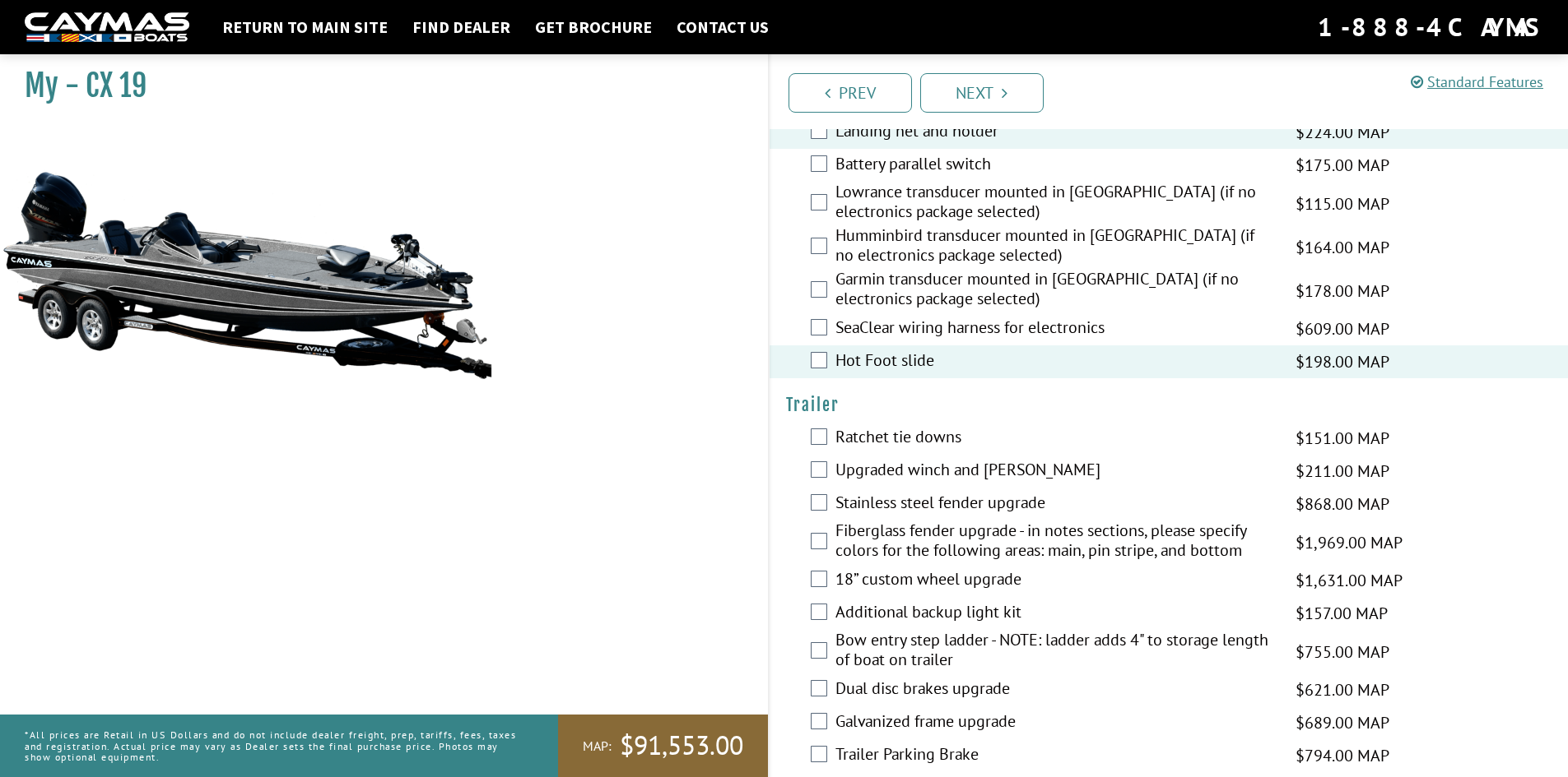
scroll to position [2411, 0]
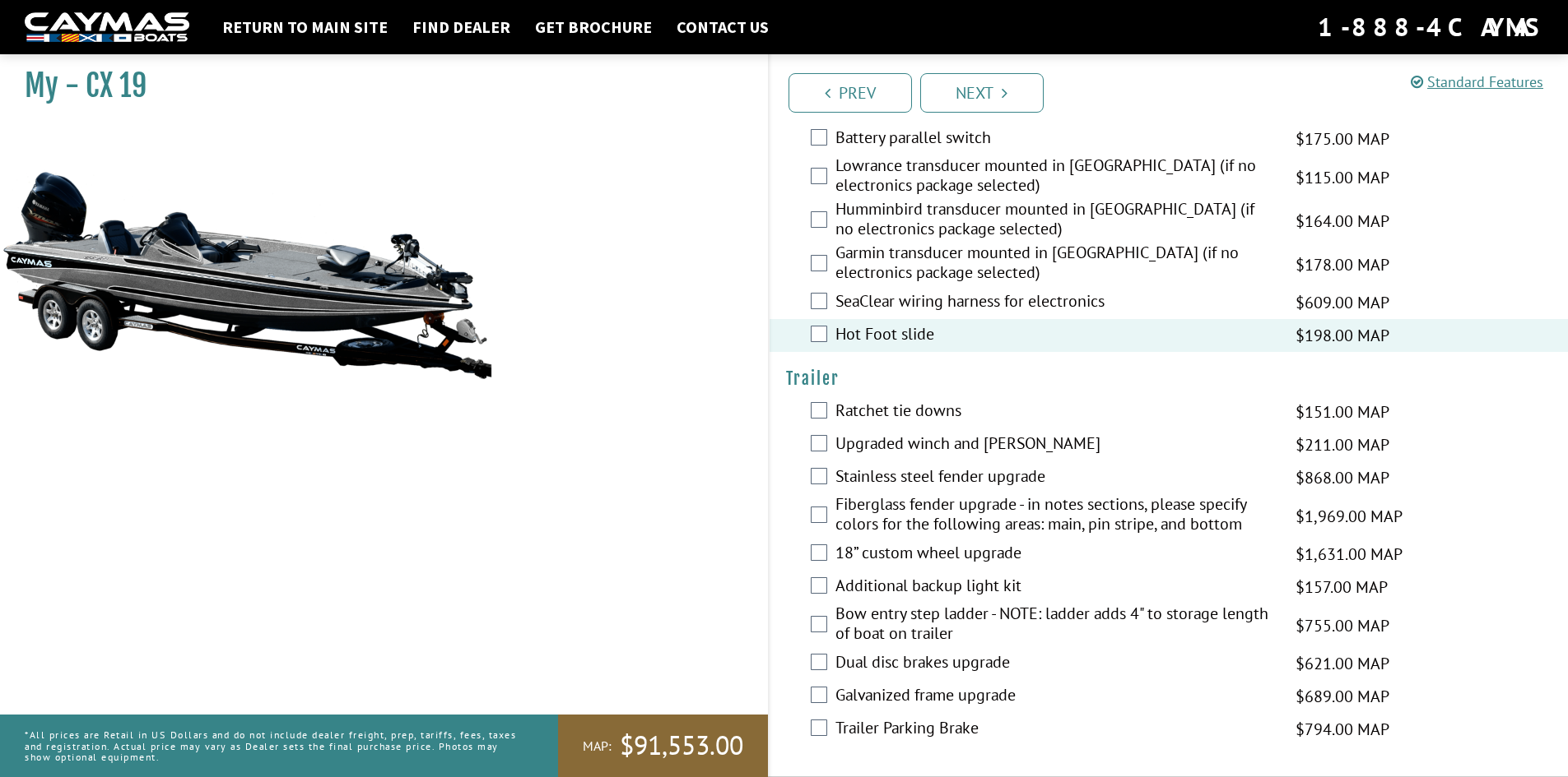
click at [905, 474] on label "Stainless steel fender upgrade" at bounding box center [1055, 479] width 440 height 24
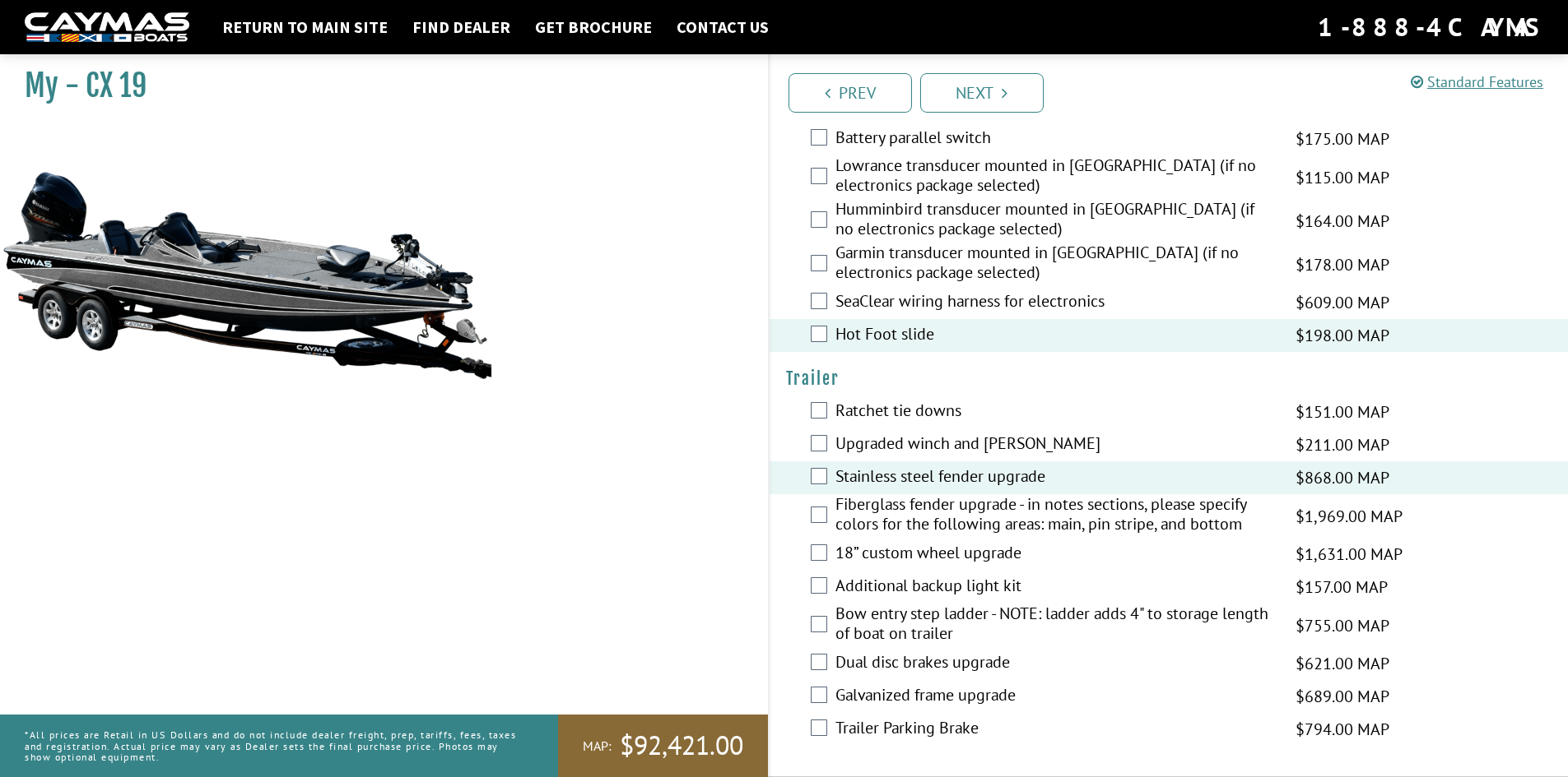
click at [966, 588] on label "Additional backup light kit" at bounding box center [1055, 588] width 440 height 24
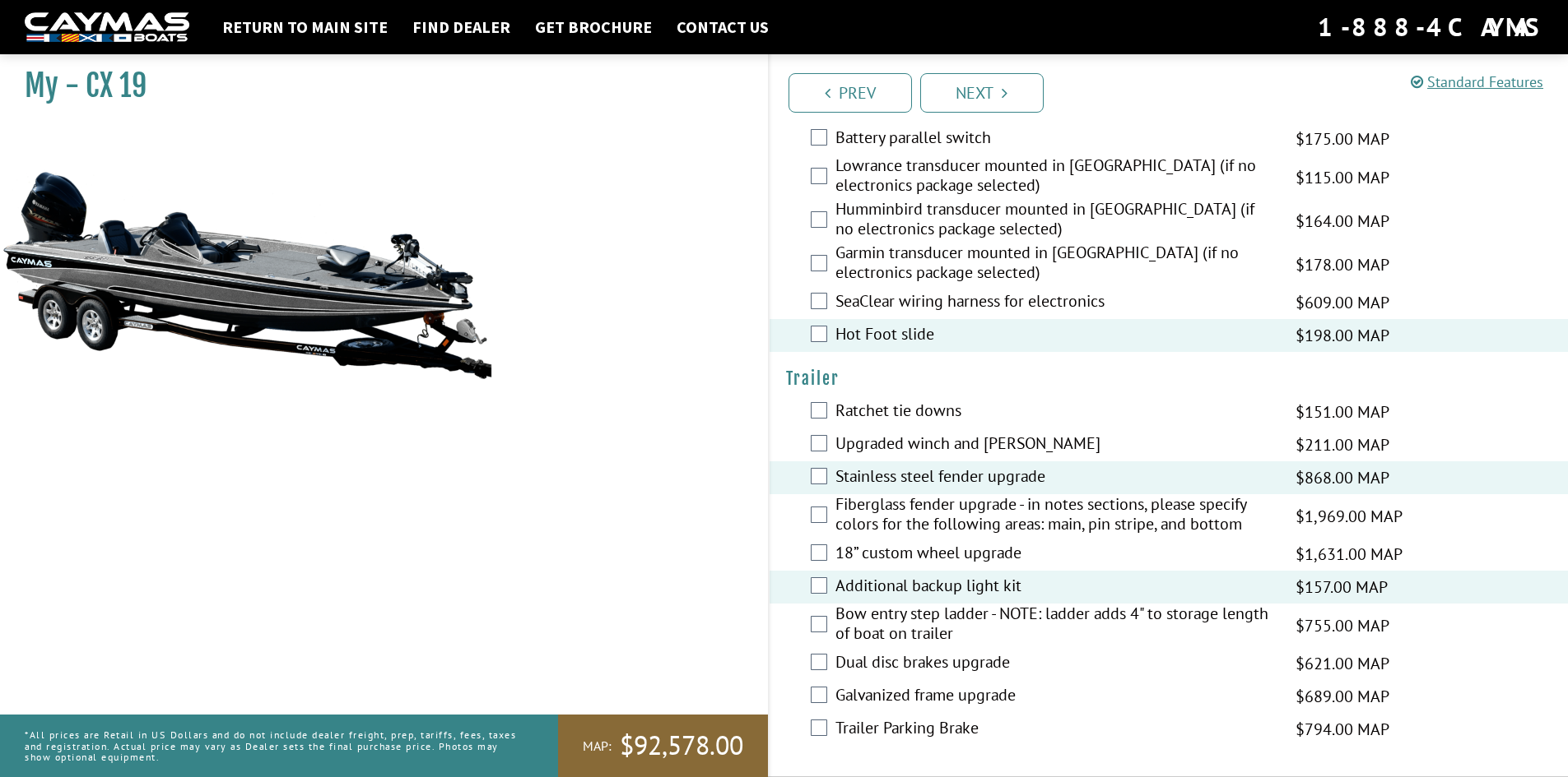
click at [952, 661] on label "Dual disc brakes upgrade" at bounding box center [1055, 664] width 440 height 24
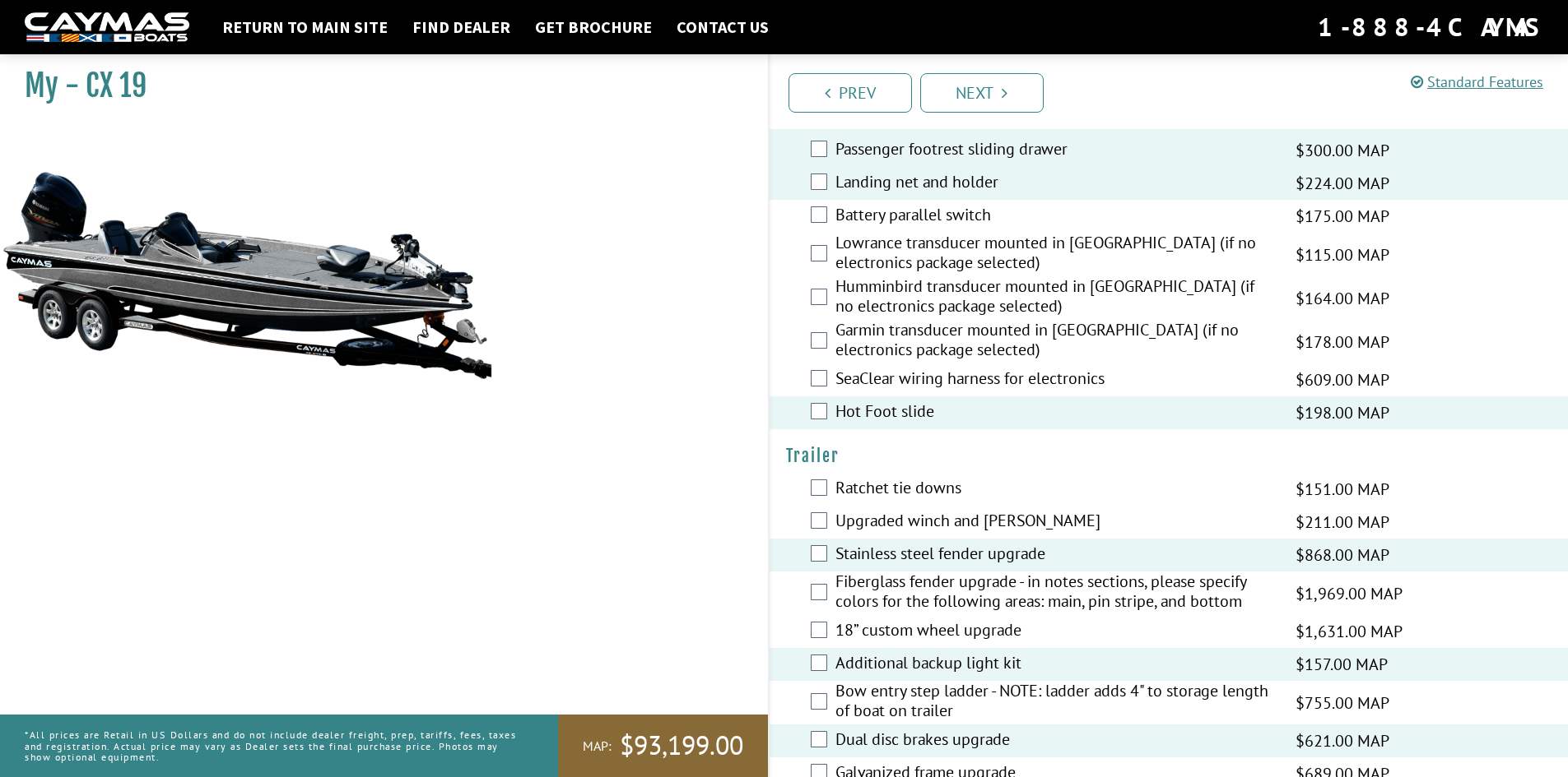
scroll to position [2329, 0]
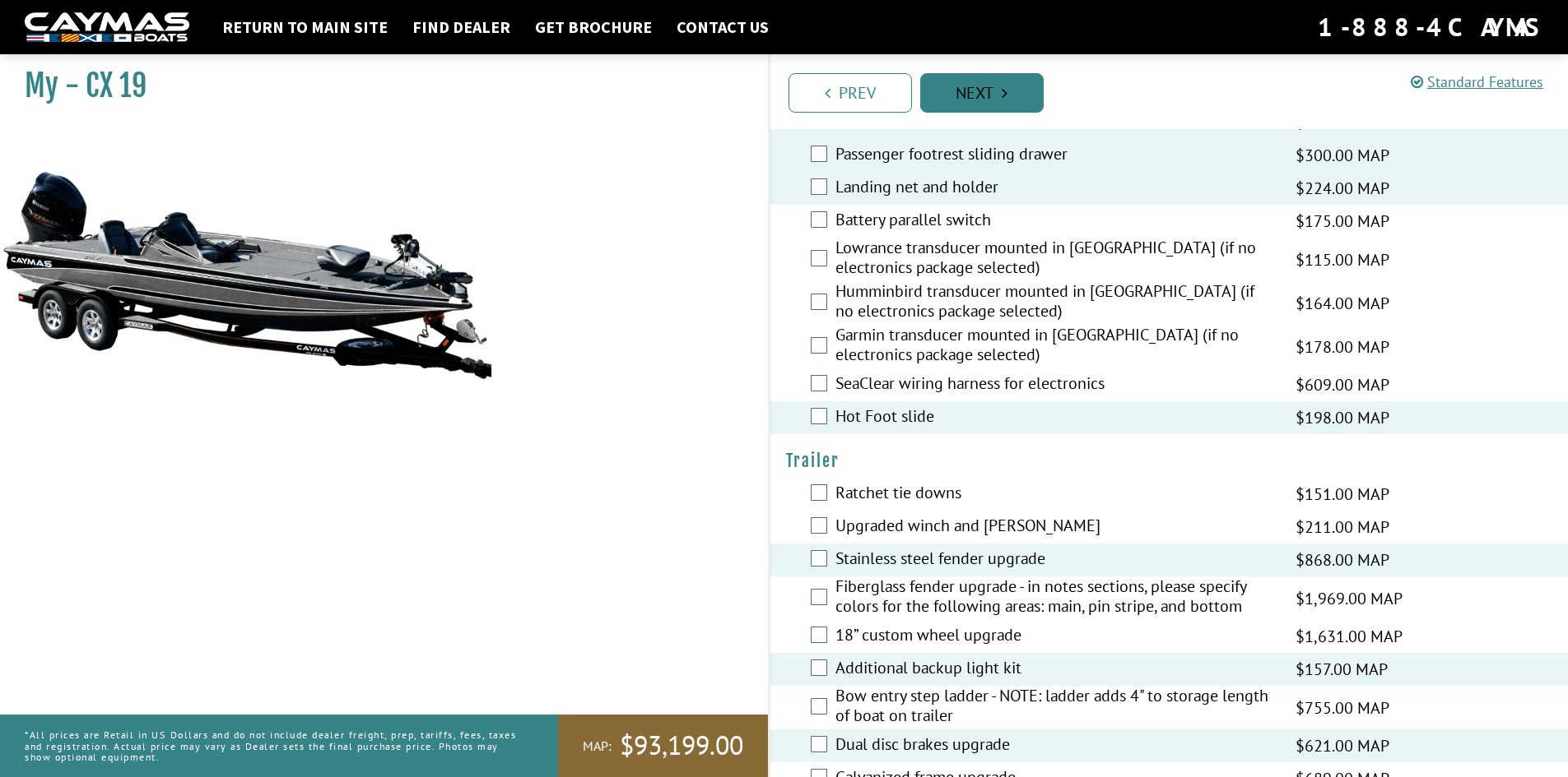
click at [1017, 94] on link "Next" at bounding box center [981, 93] width 123 height 39
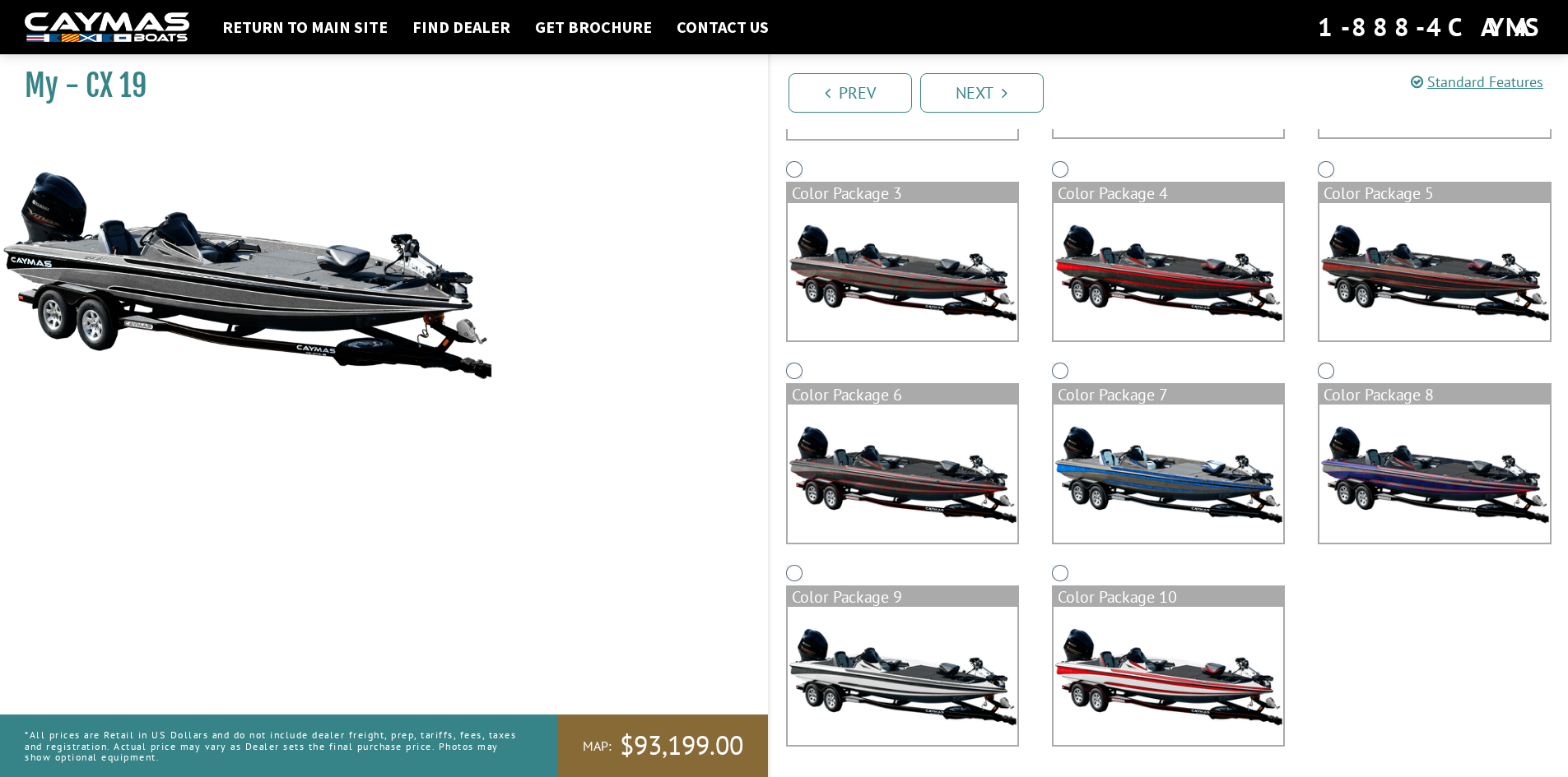
scroll to position [318, 0]
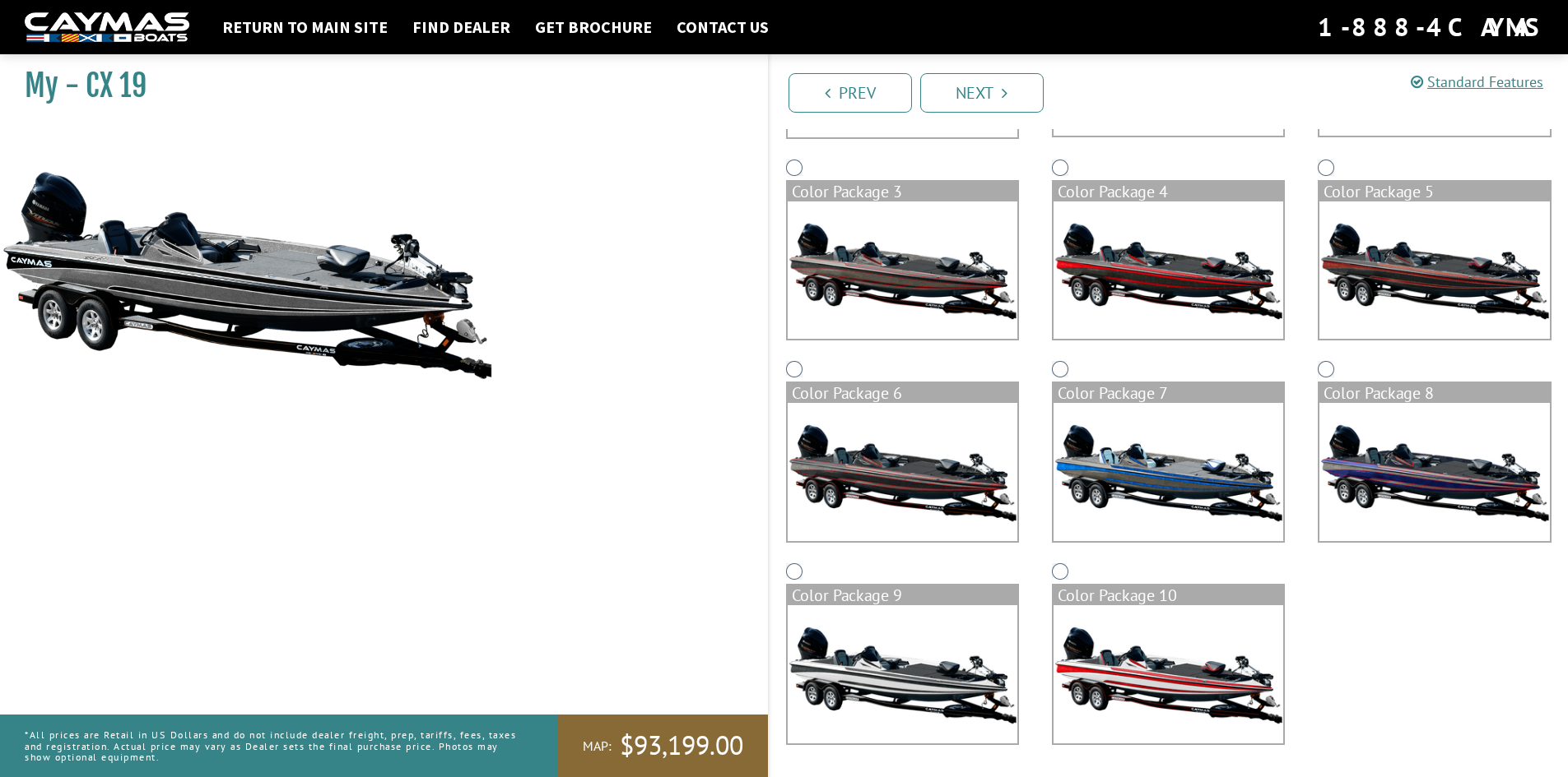
click at [1160, 440] on img at bounding box center [1168, 472] width 229 height 138
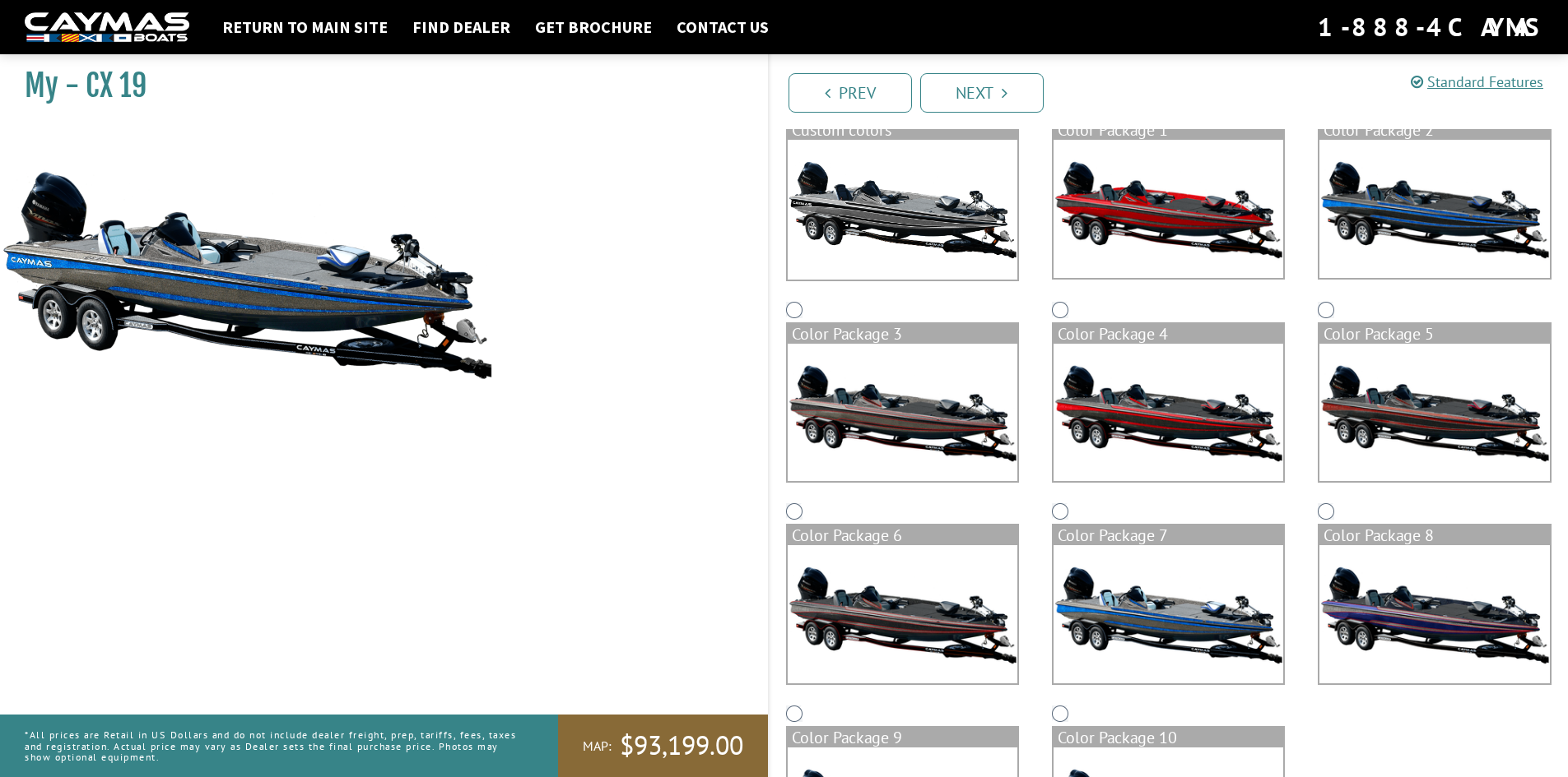
scroll to position [153, 0]
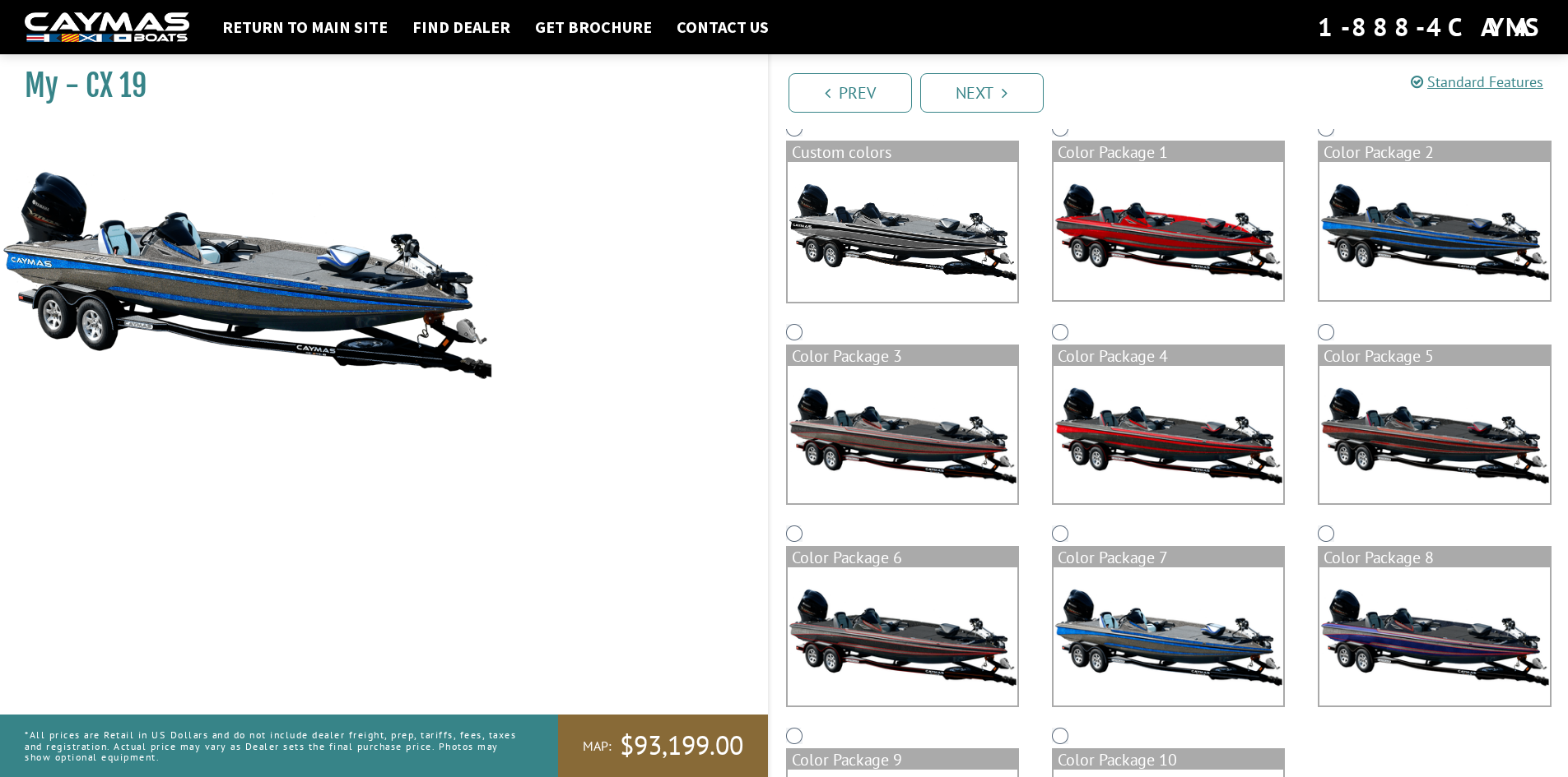
click at [1395, 242] on img at bounding box center [1433, 231] width 229 height 138
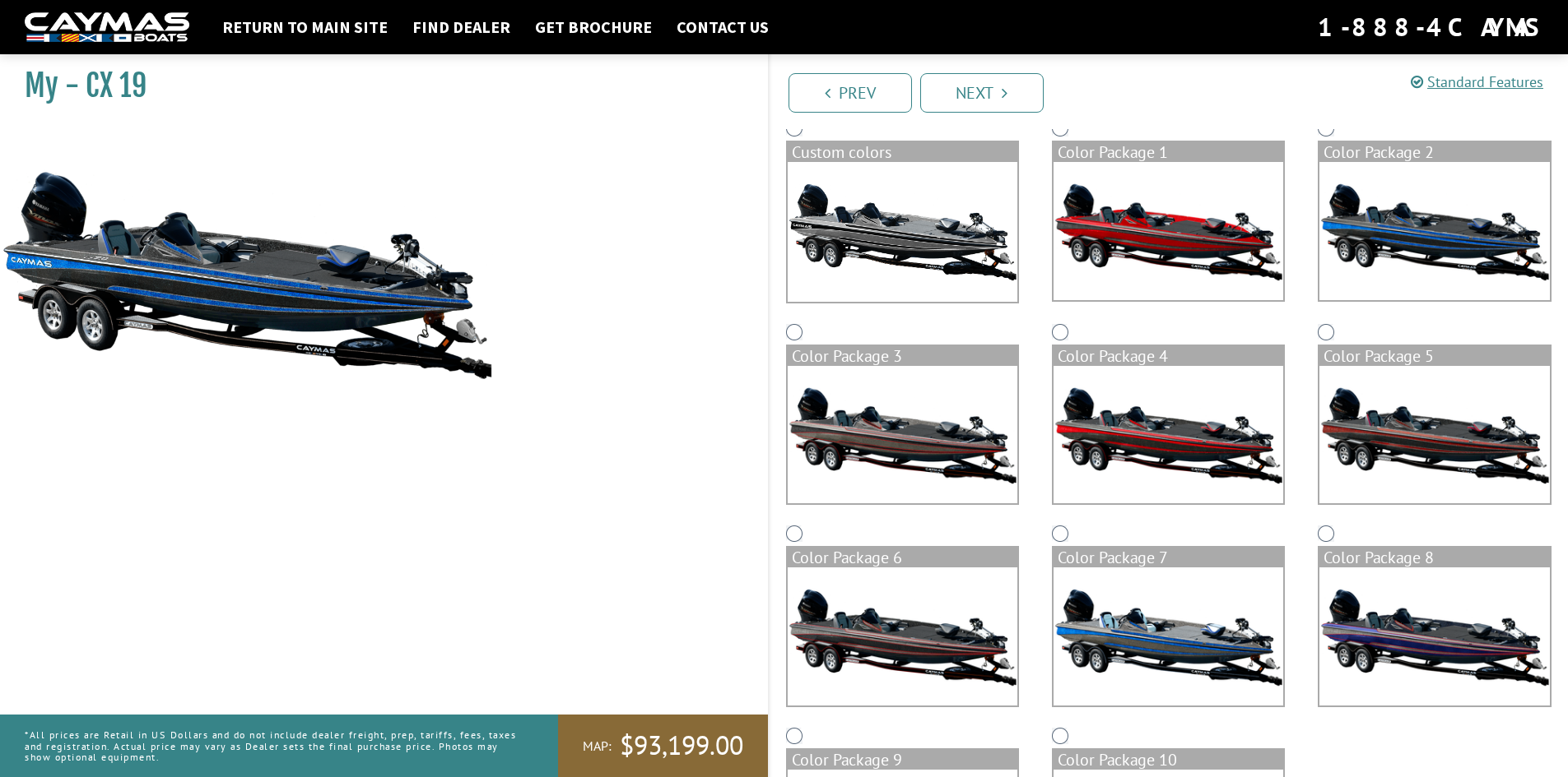
click at [1160, 625] on img at bounding box center [1168, 637] width 229 height 138
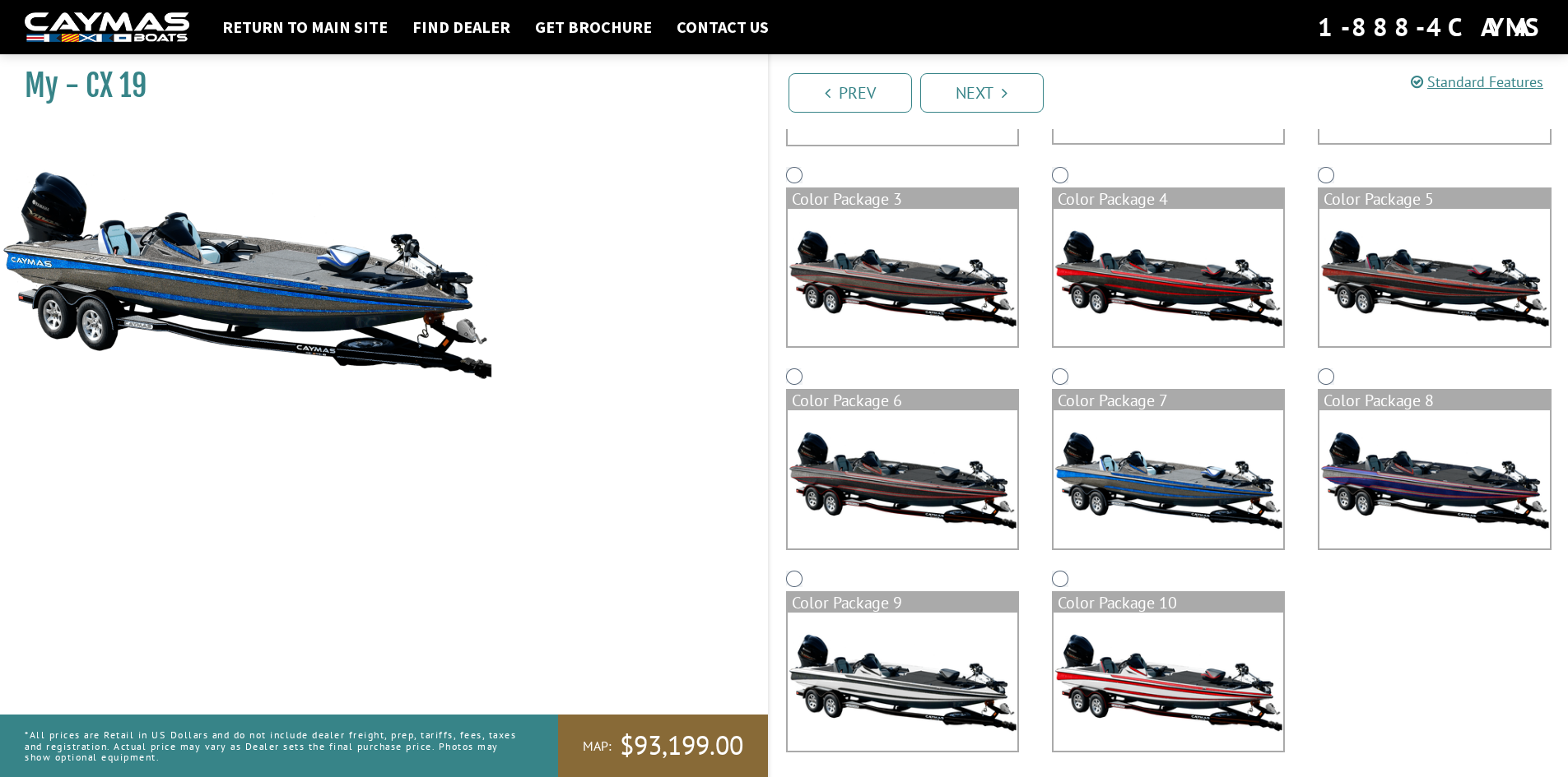
scroll to position [318, 0]
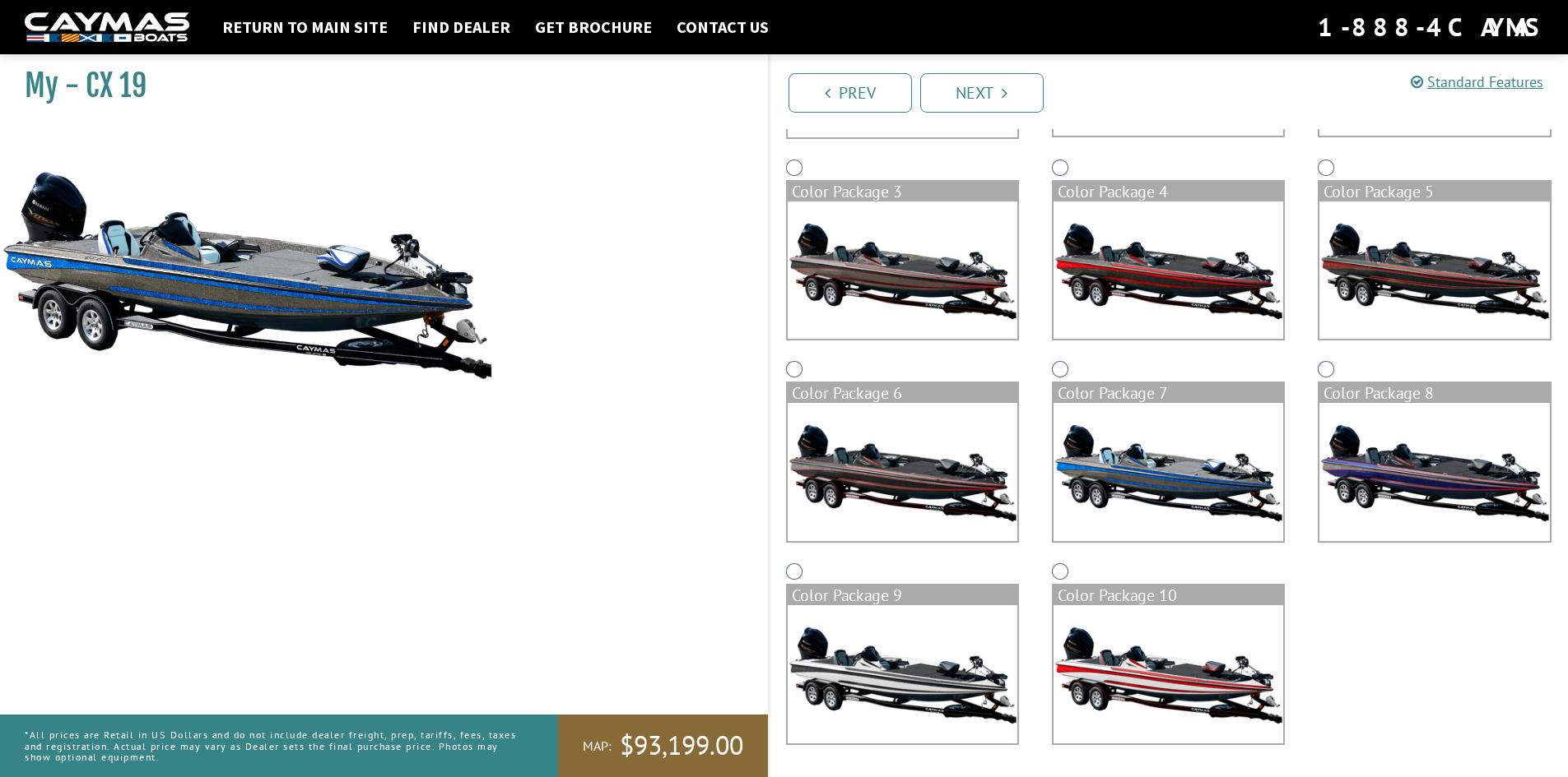
click at [1396, 488] on img at bounding box center [1433, 472] width 229 height 138
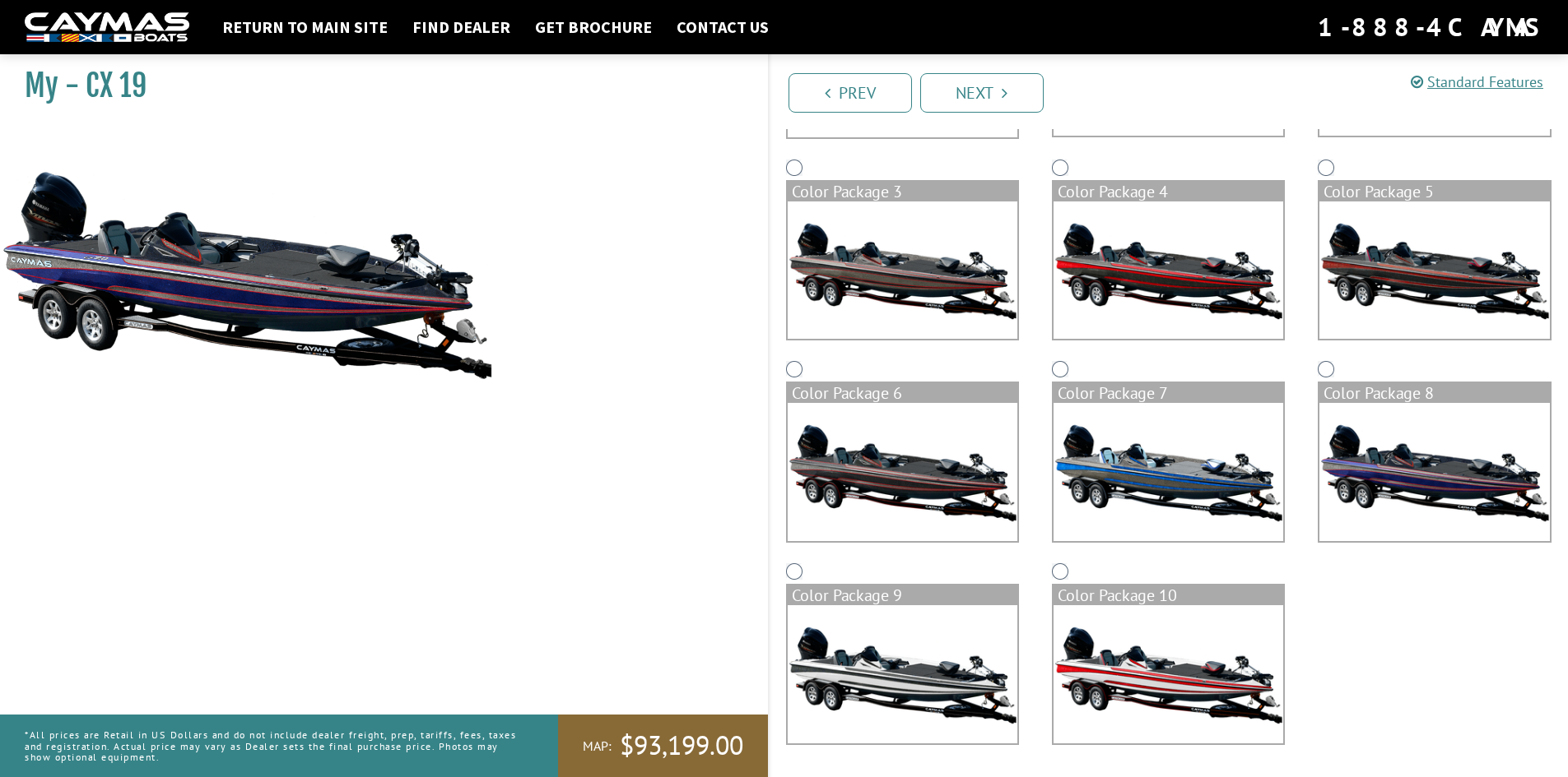
click at [1188, 489] on img at bounding box center [1168, 472] width 229 height 138
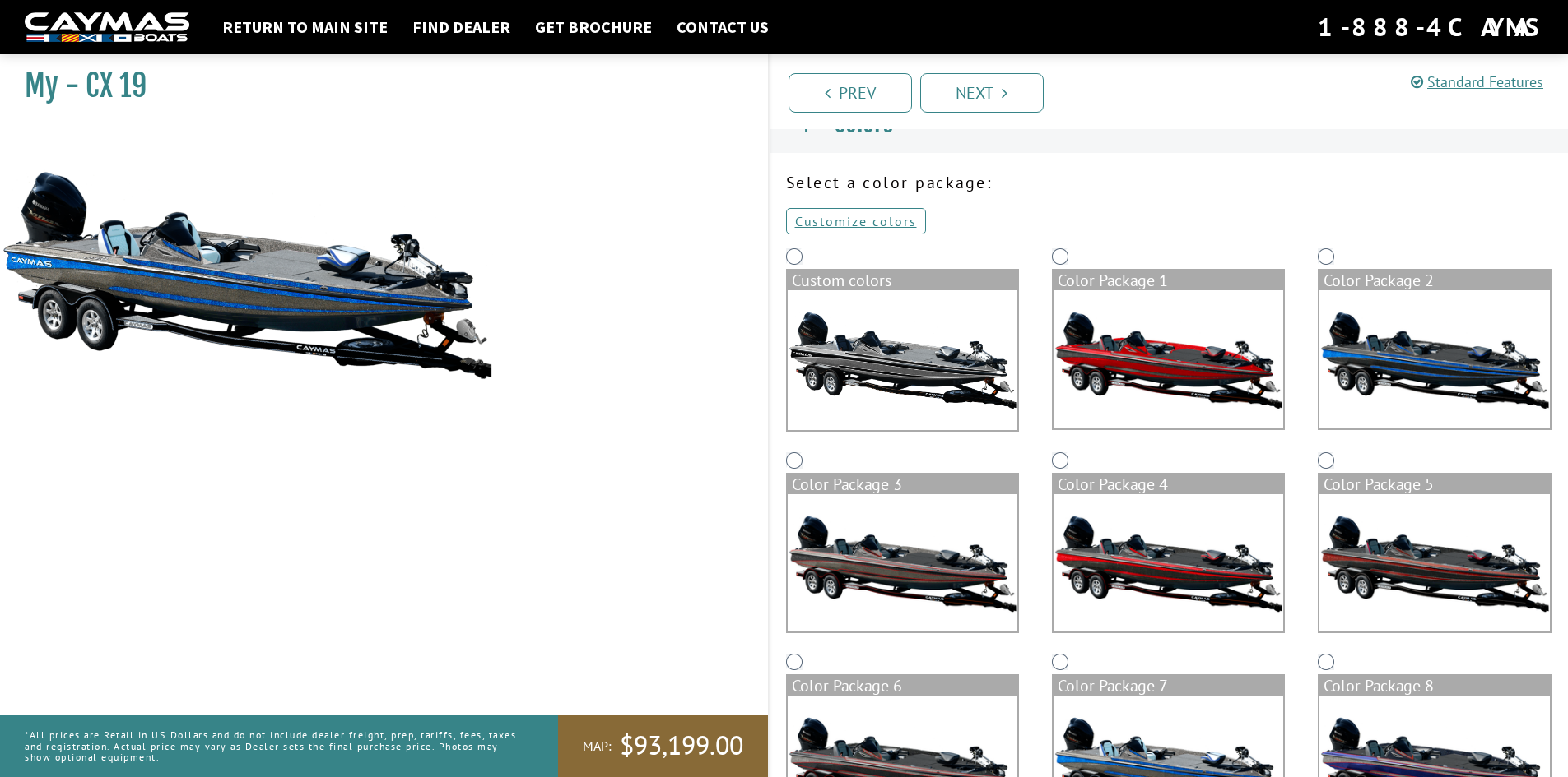
scroll to position [0, 0]
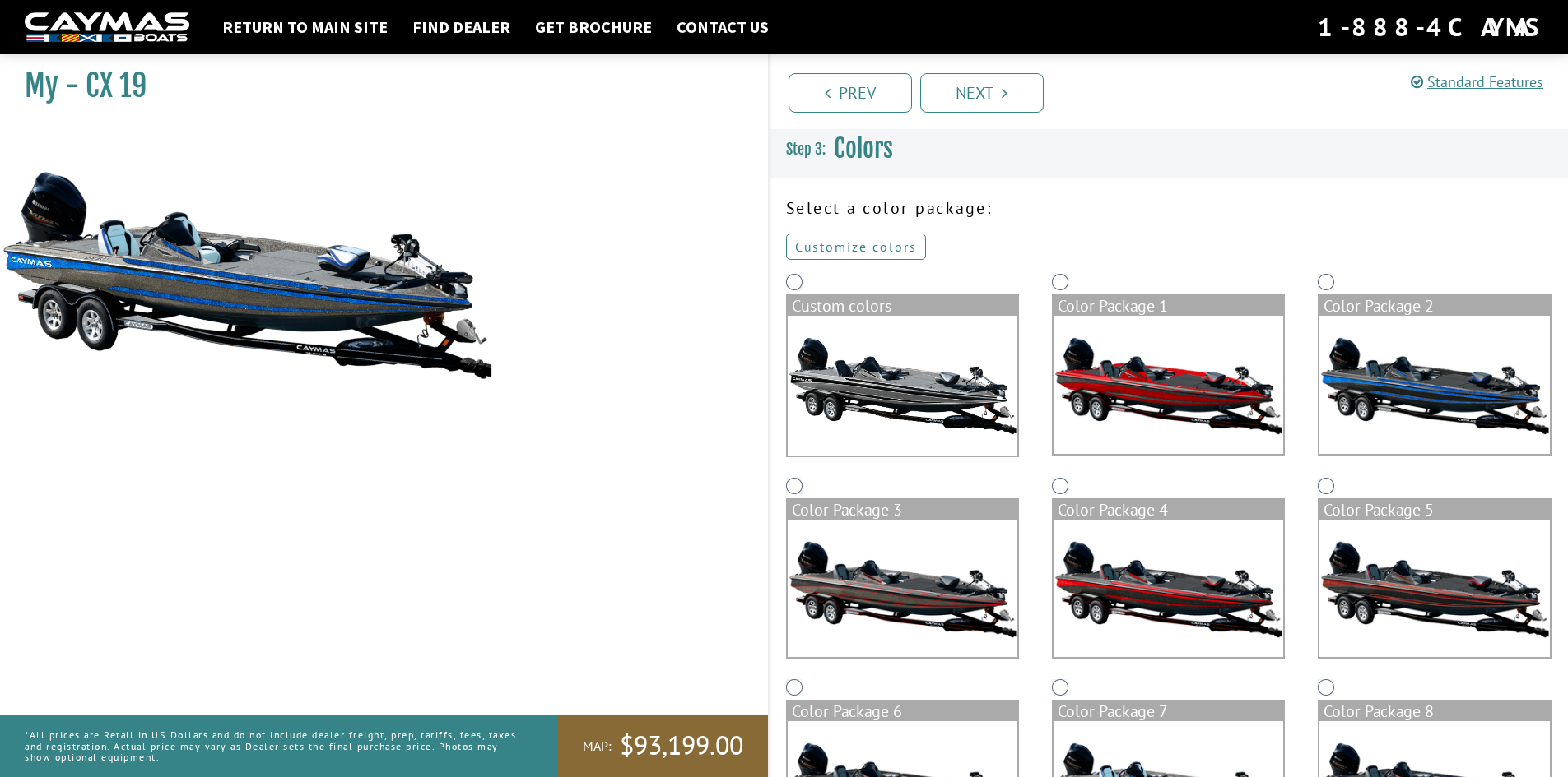
click at [844, 256] on link "Customize colors" at bounding box center [856, 247] width 140 height 26
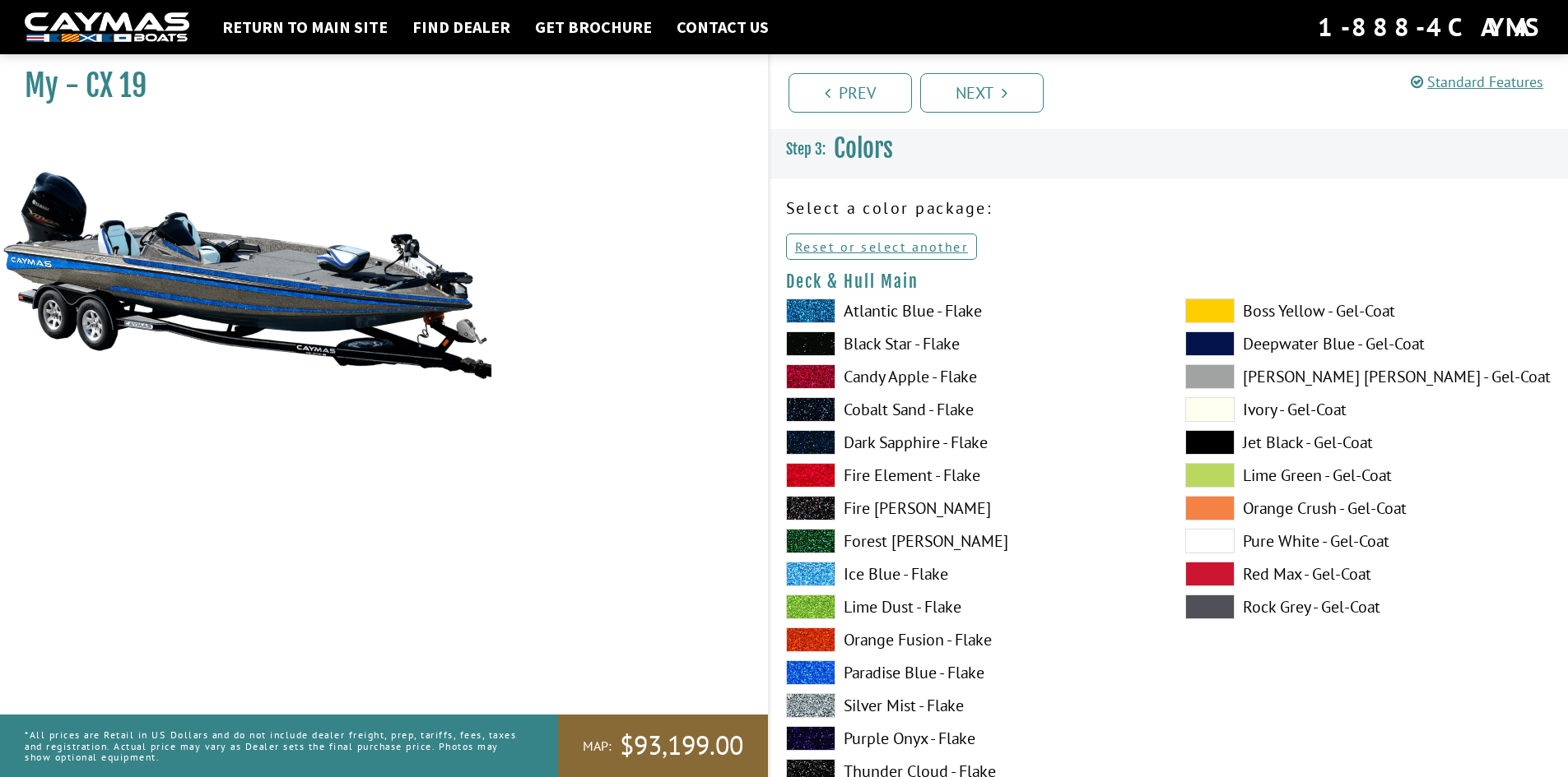
click at [817, 673] on span at bounding box center [810, 672] width 50 height 24
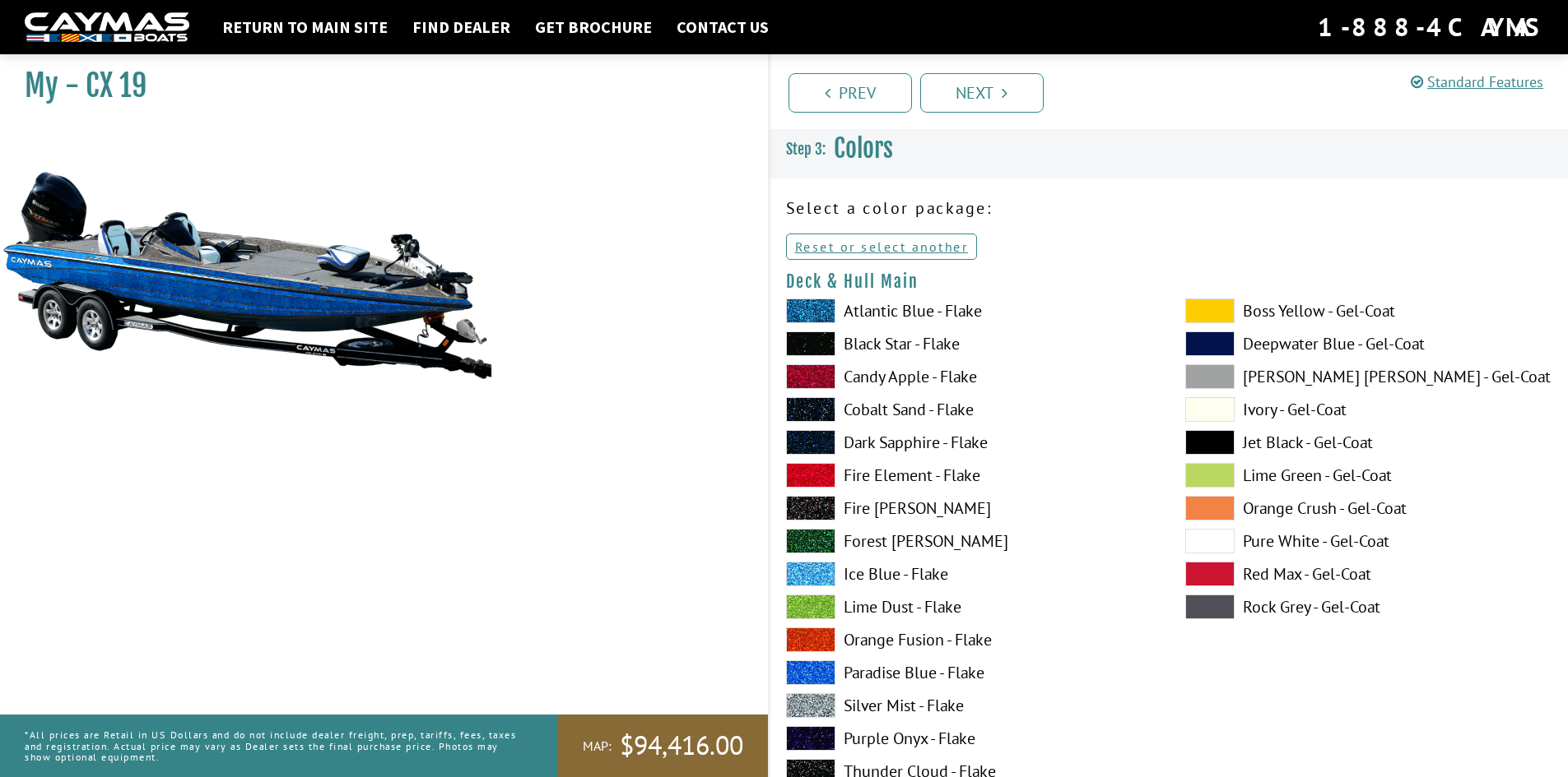
click at [819, 698] on span at bounding box center [810, 705] width 50 height 24
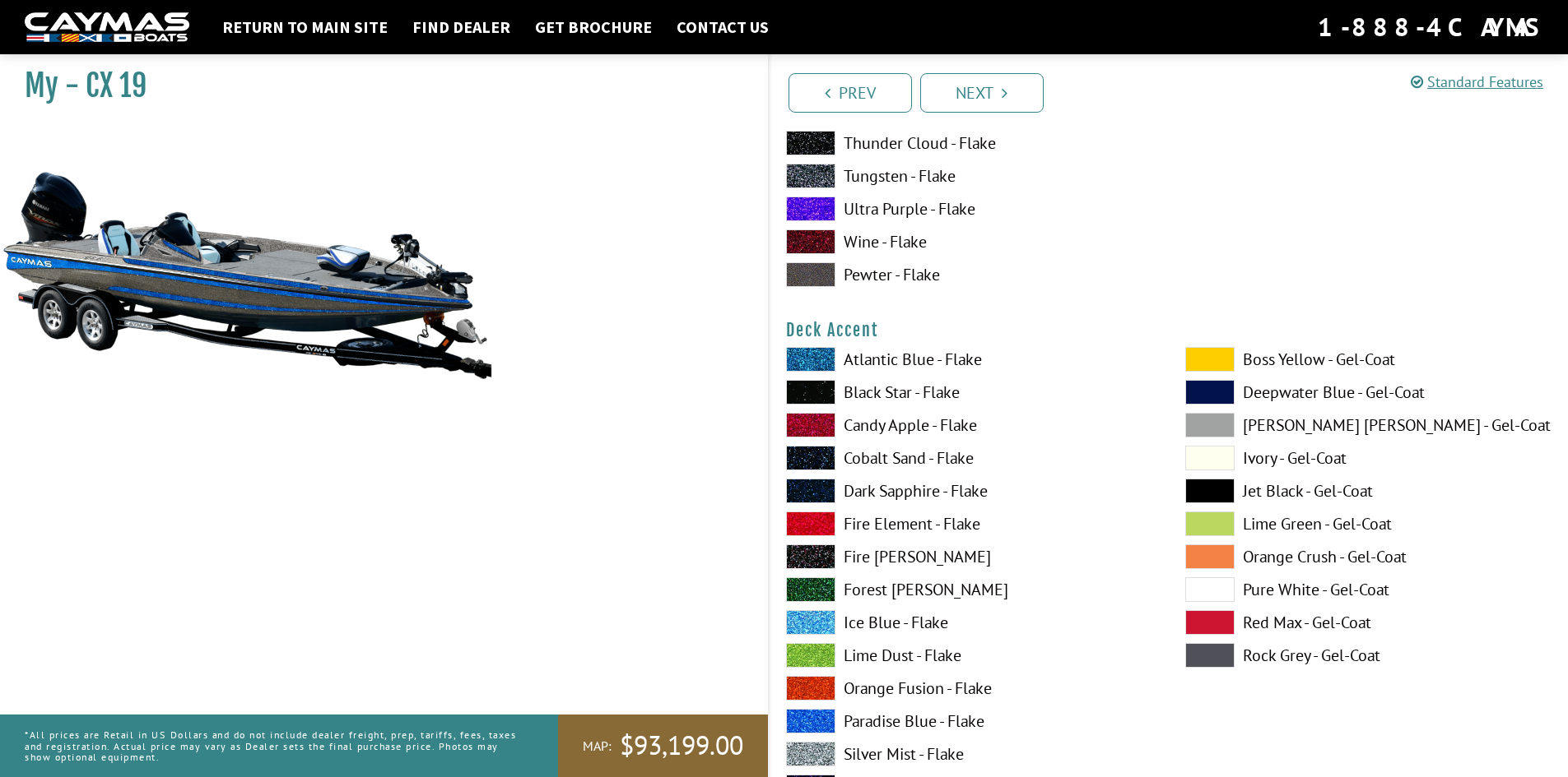
scroll to position [658, 0]
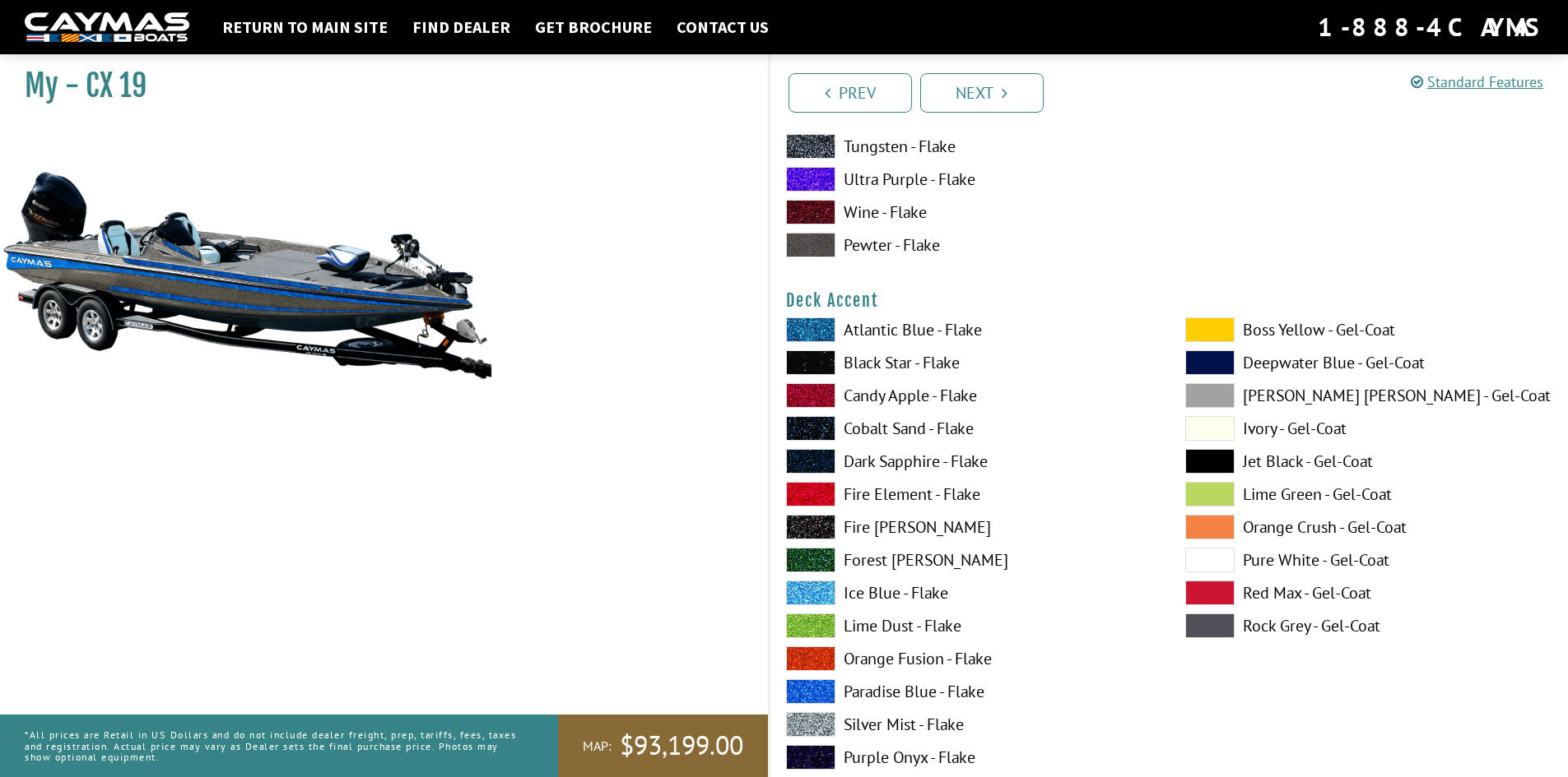
click at [809, 689] on span at bounding box center [810, 692] width 50 height 24
click at [817, 680] on span at bounding box center [810, 692] width 50 height 24
click at [820, 680] on span at bounding box center [810, 692] width 50 height 24
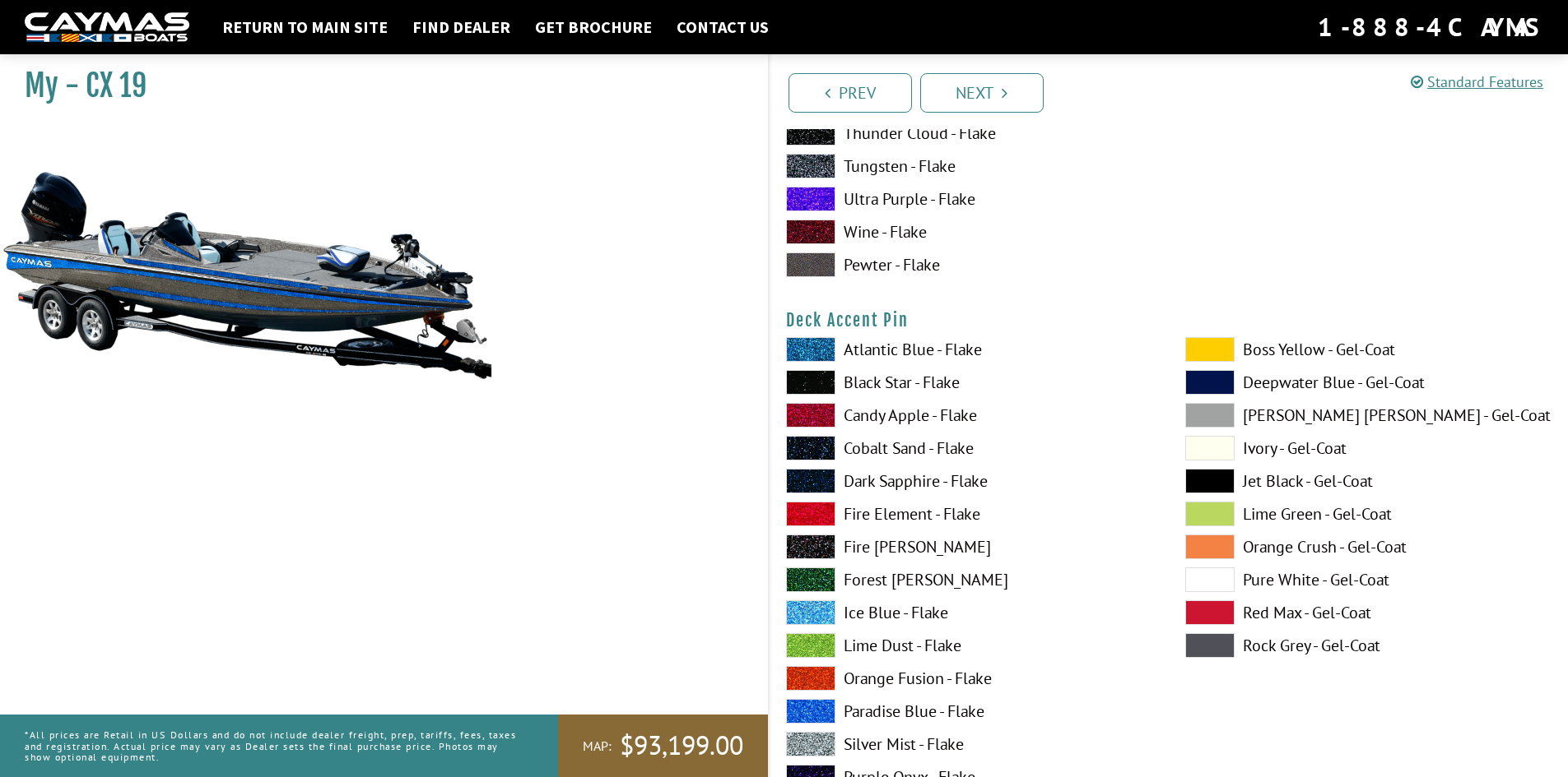
scroll to position [1316, 0]
click at [824, 707] on span at bounding box center [810, 711] width 50 height 24
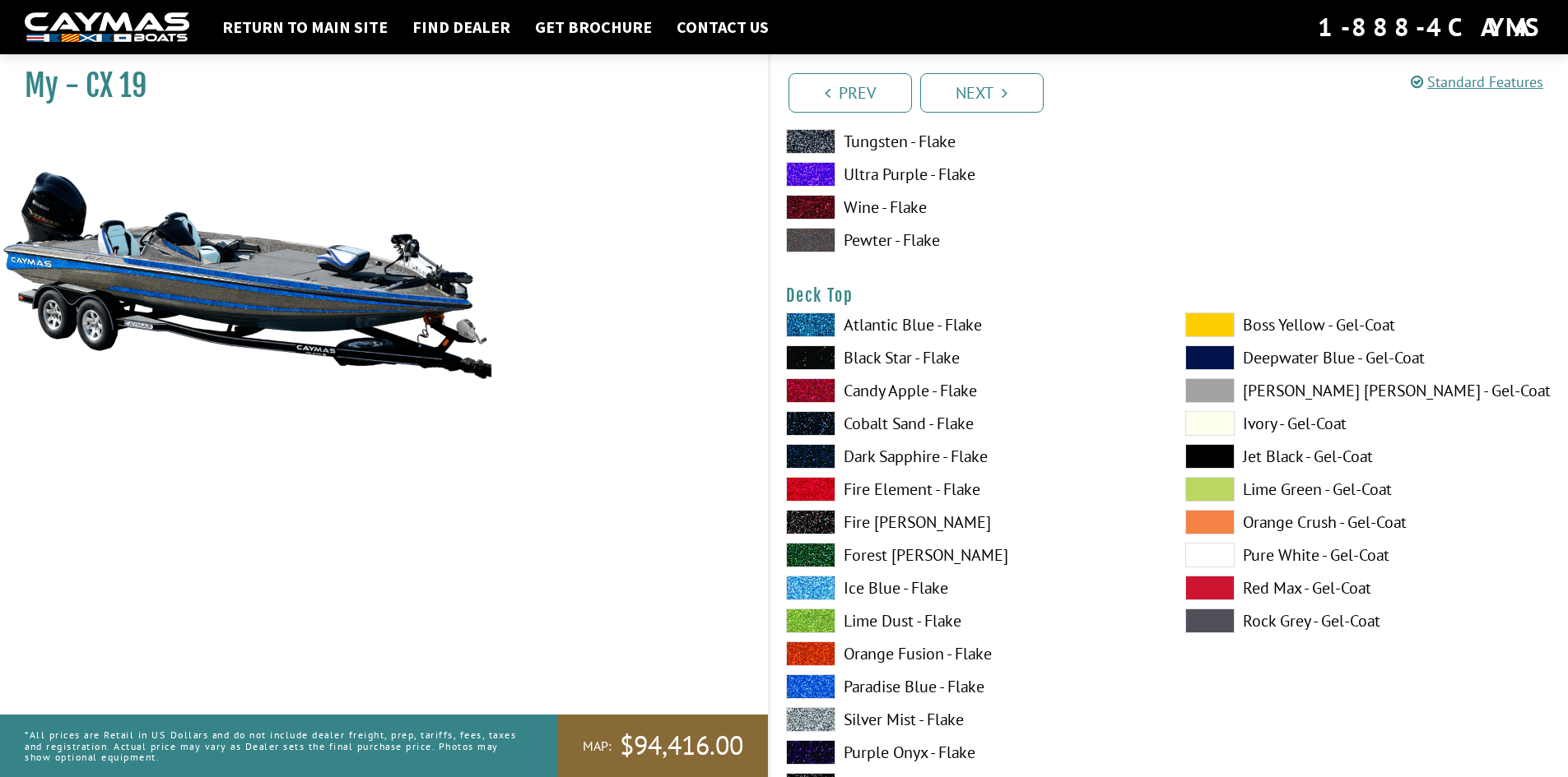
scroll to position [2056, 0]
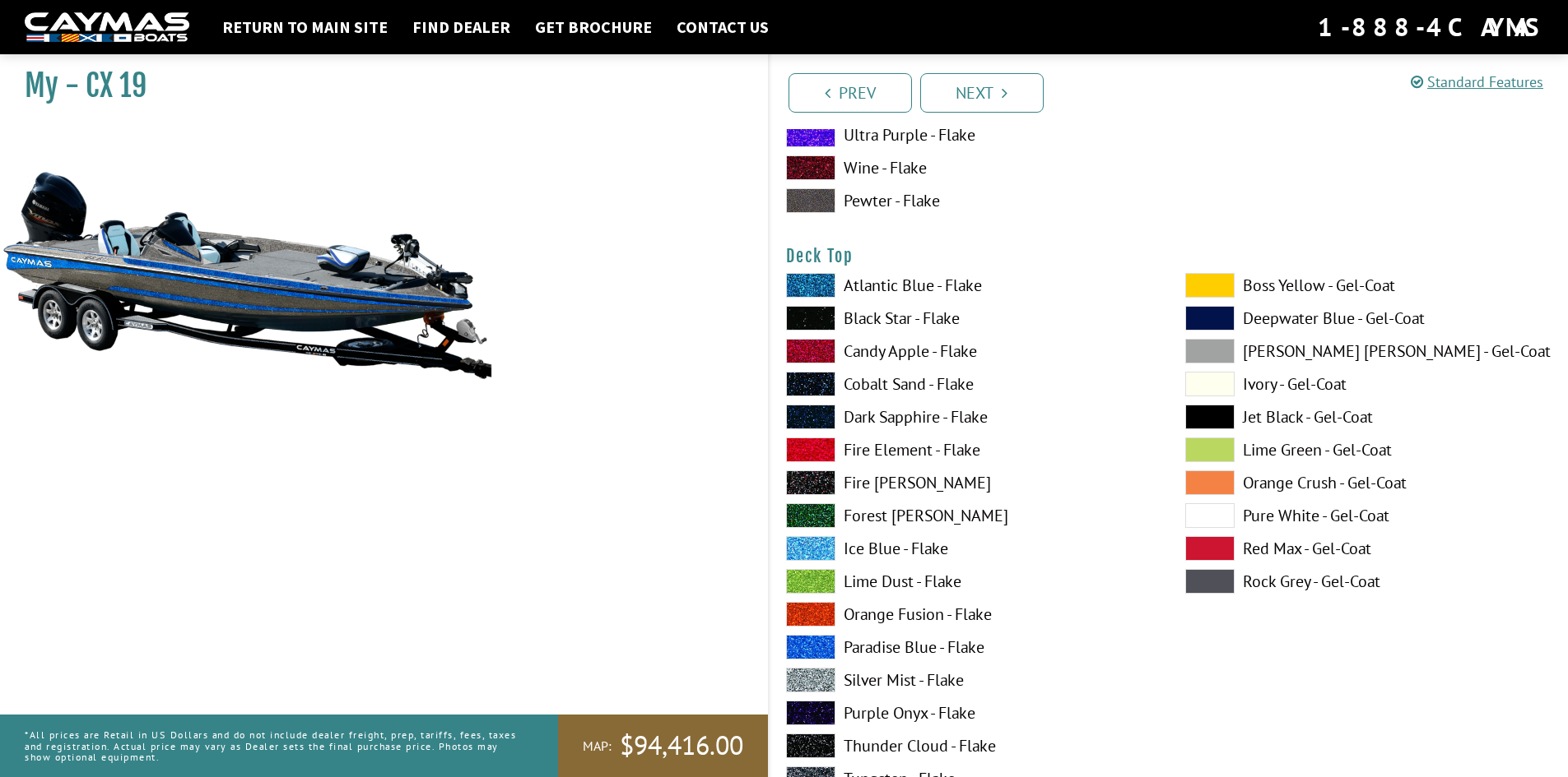
click at [821, 642] on span at bounding box center [810, 647] width 50 height 24
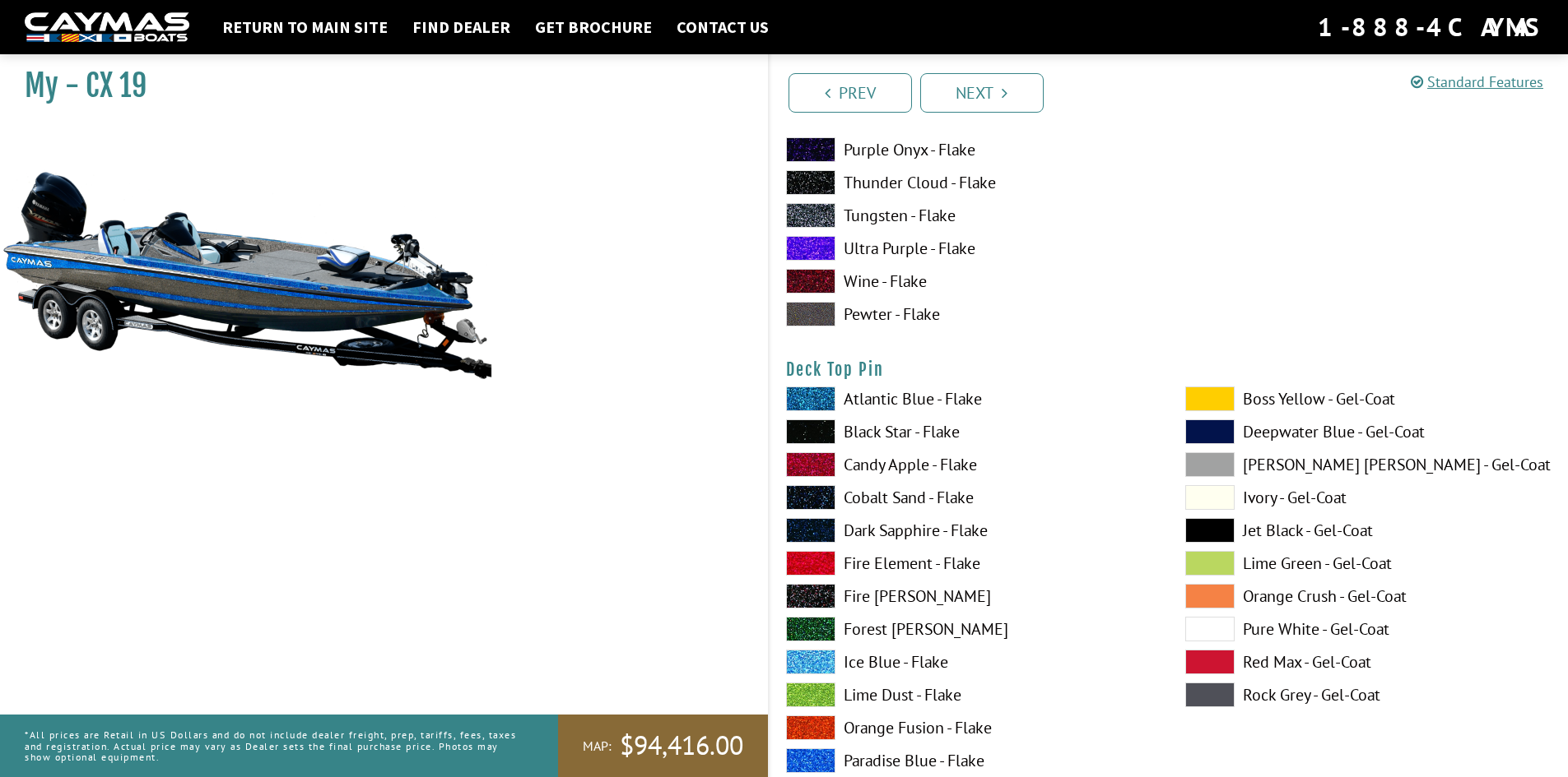
scroll to position [2714, 0]
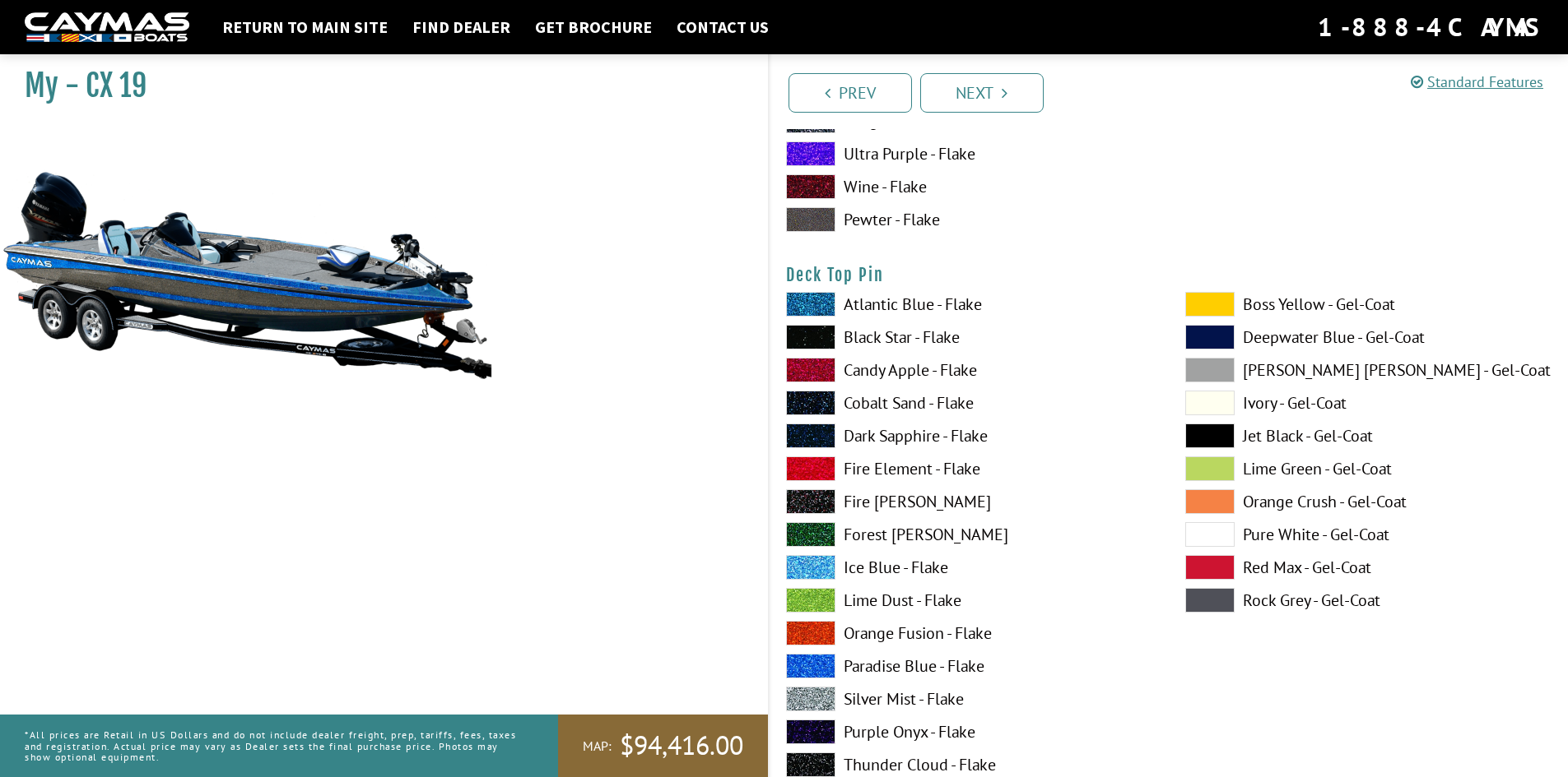
click at [822, 694] on span at bounding box center [810, 698] width 50 height 24
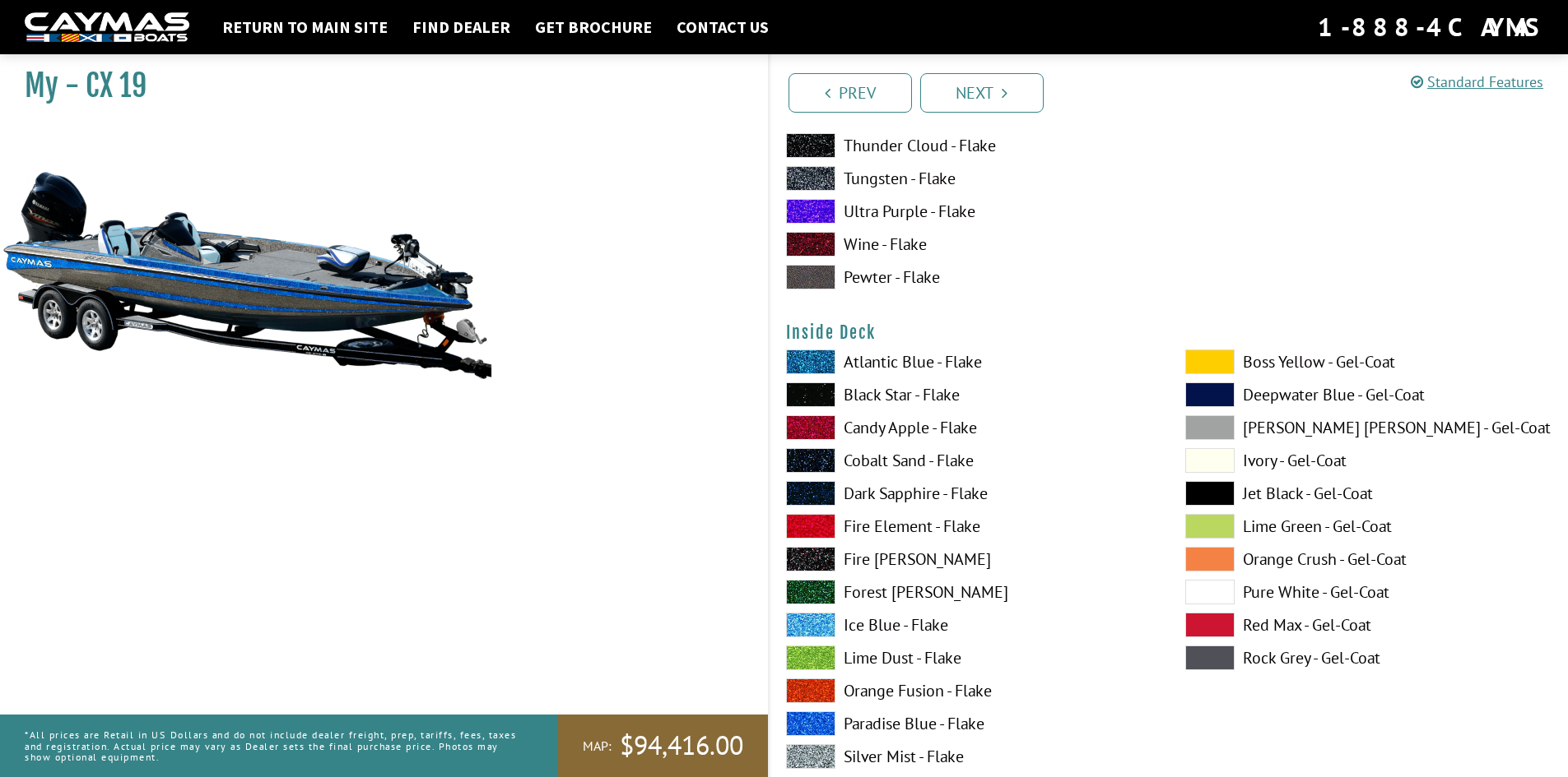
scroll to position [3372, 0]
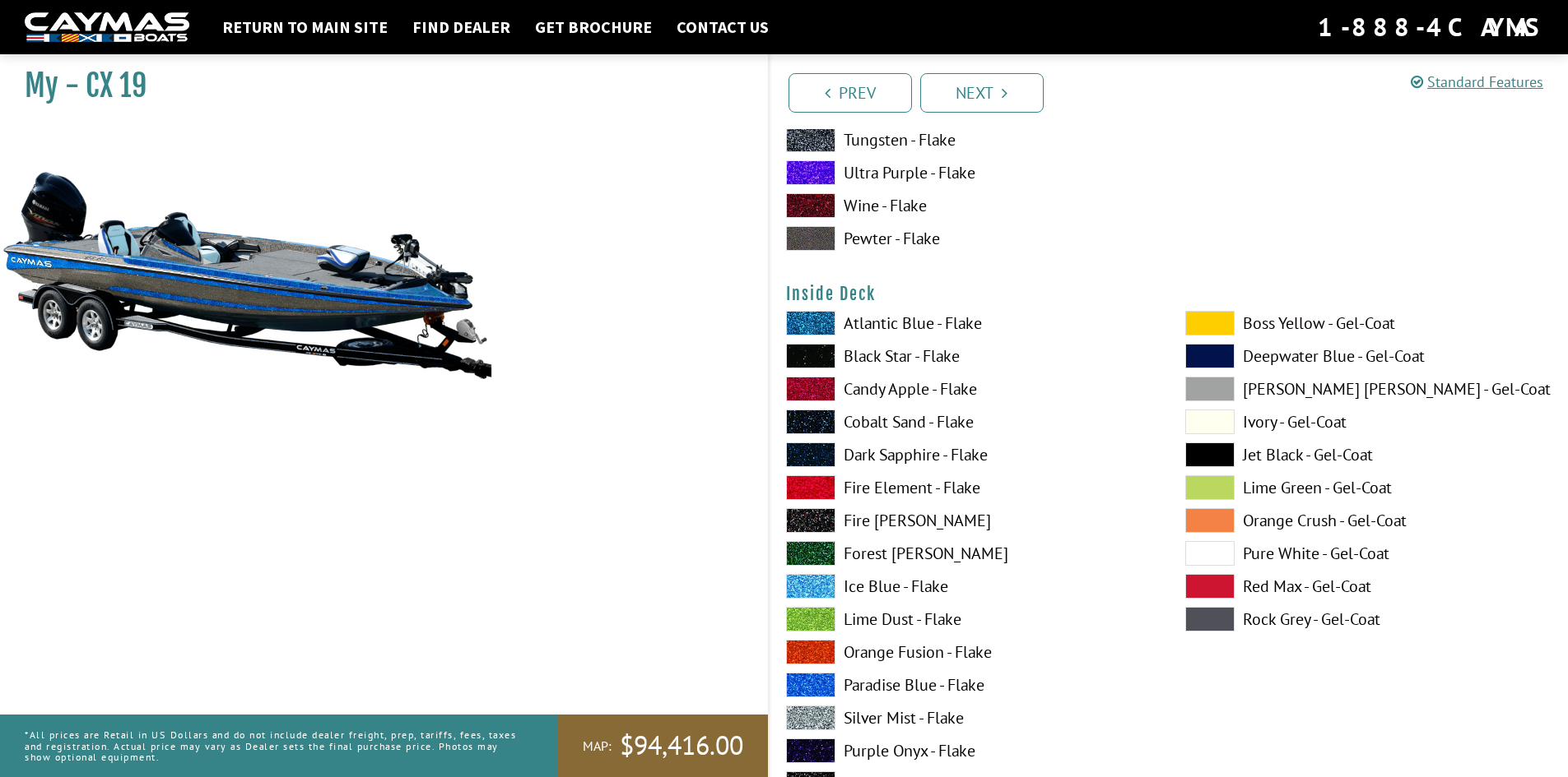
click at [820, 680] on span at bounding box center [810, 684] width 50 height 24
click at [834, 720] on span at bounding box center [810, 718] width 50 height 24
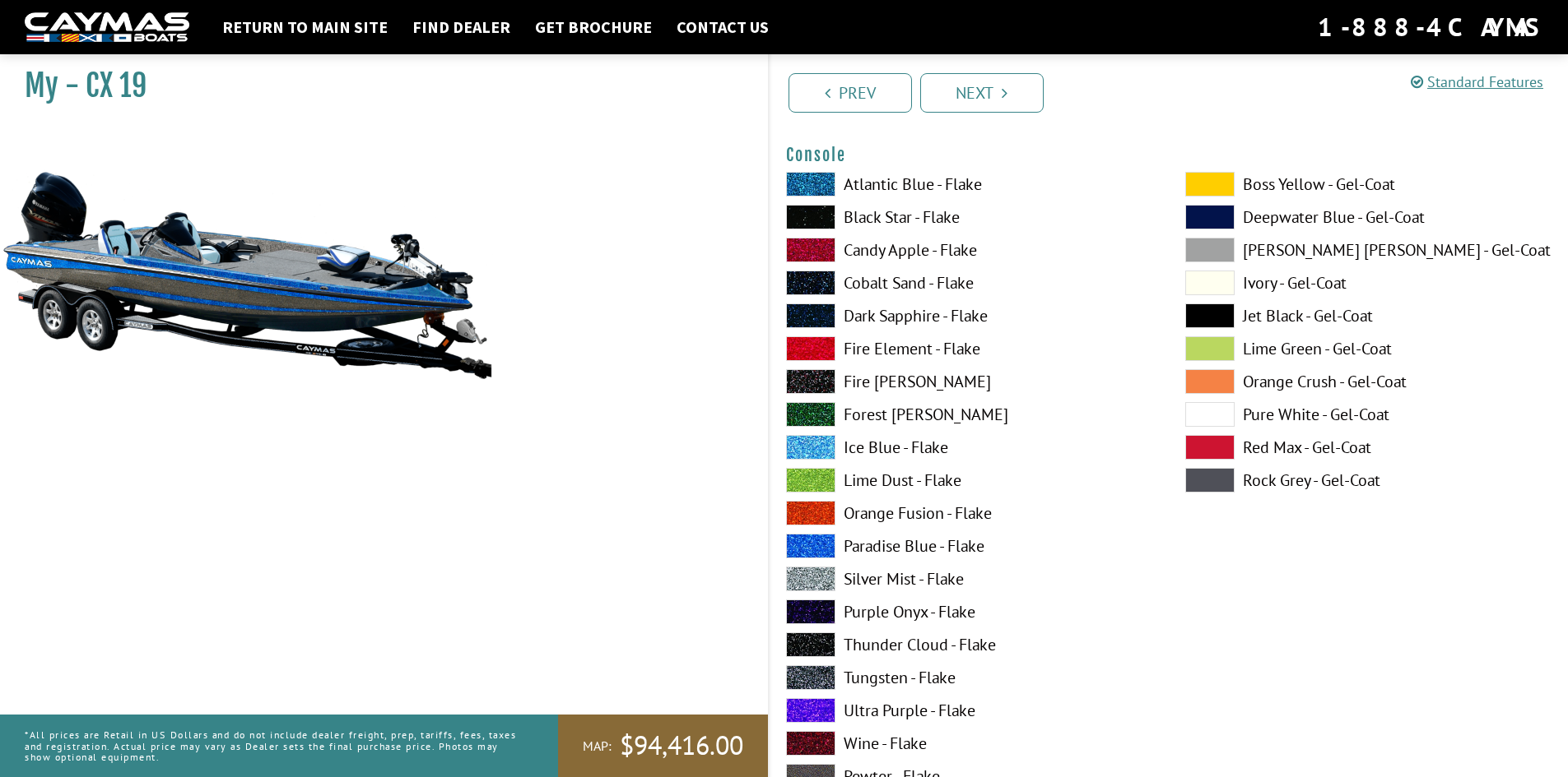
scroll to position [4194, 0]
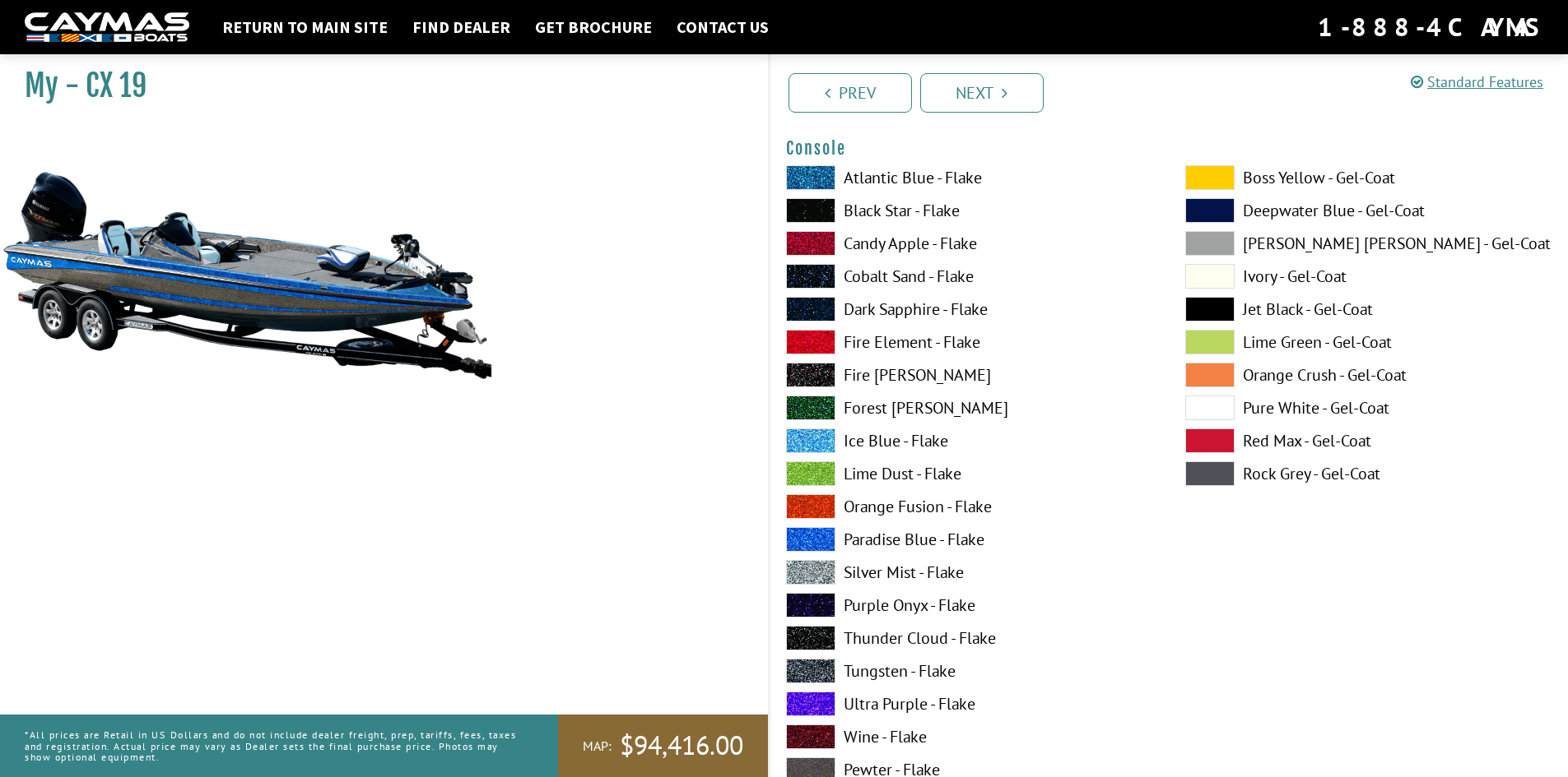
click at [820, 538] on span at bounding box center [810, 540] width 50 height 24
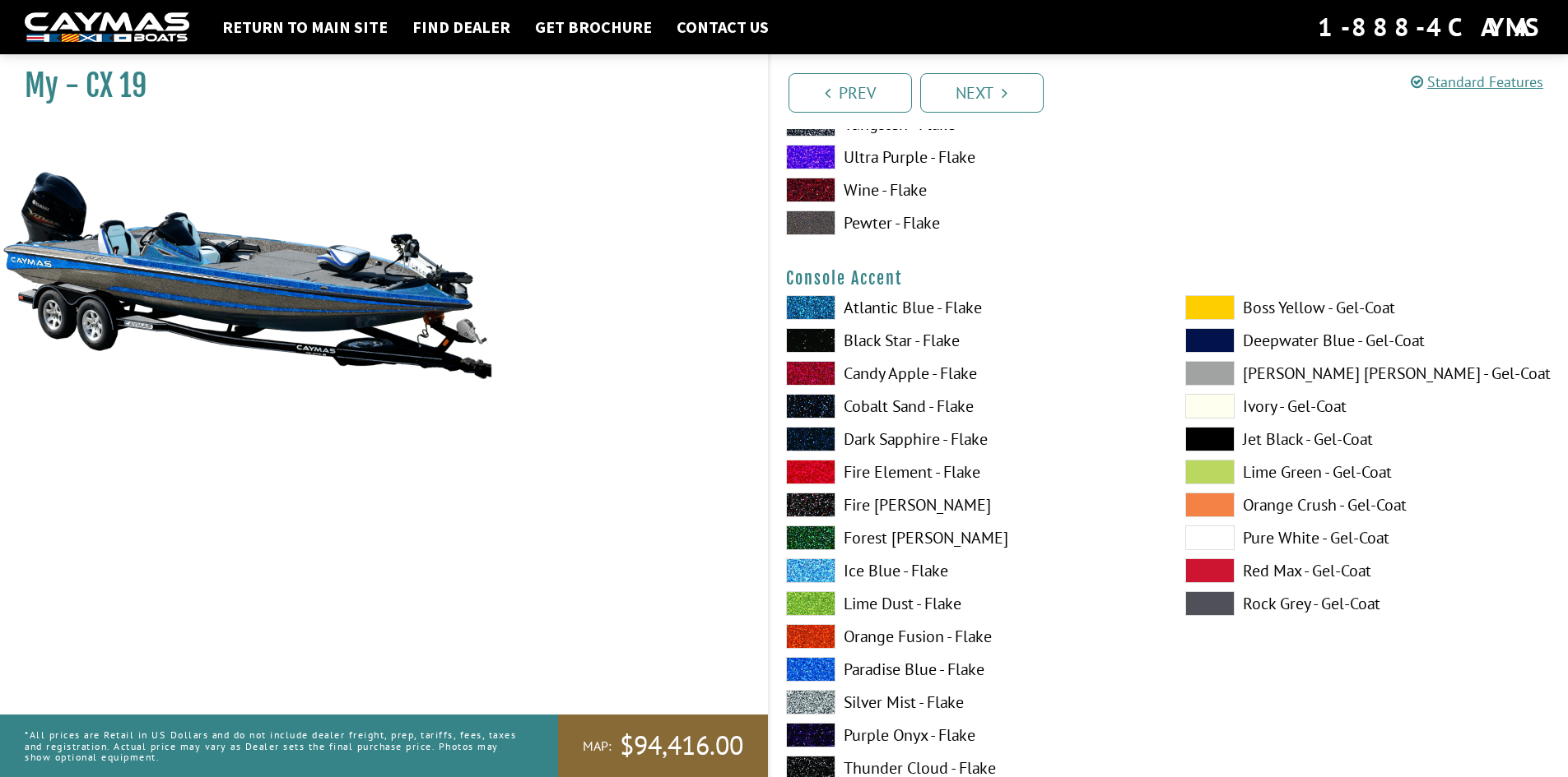
scroll to position [4770, 0]
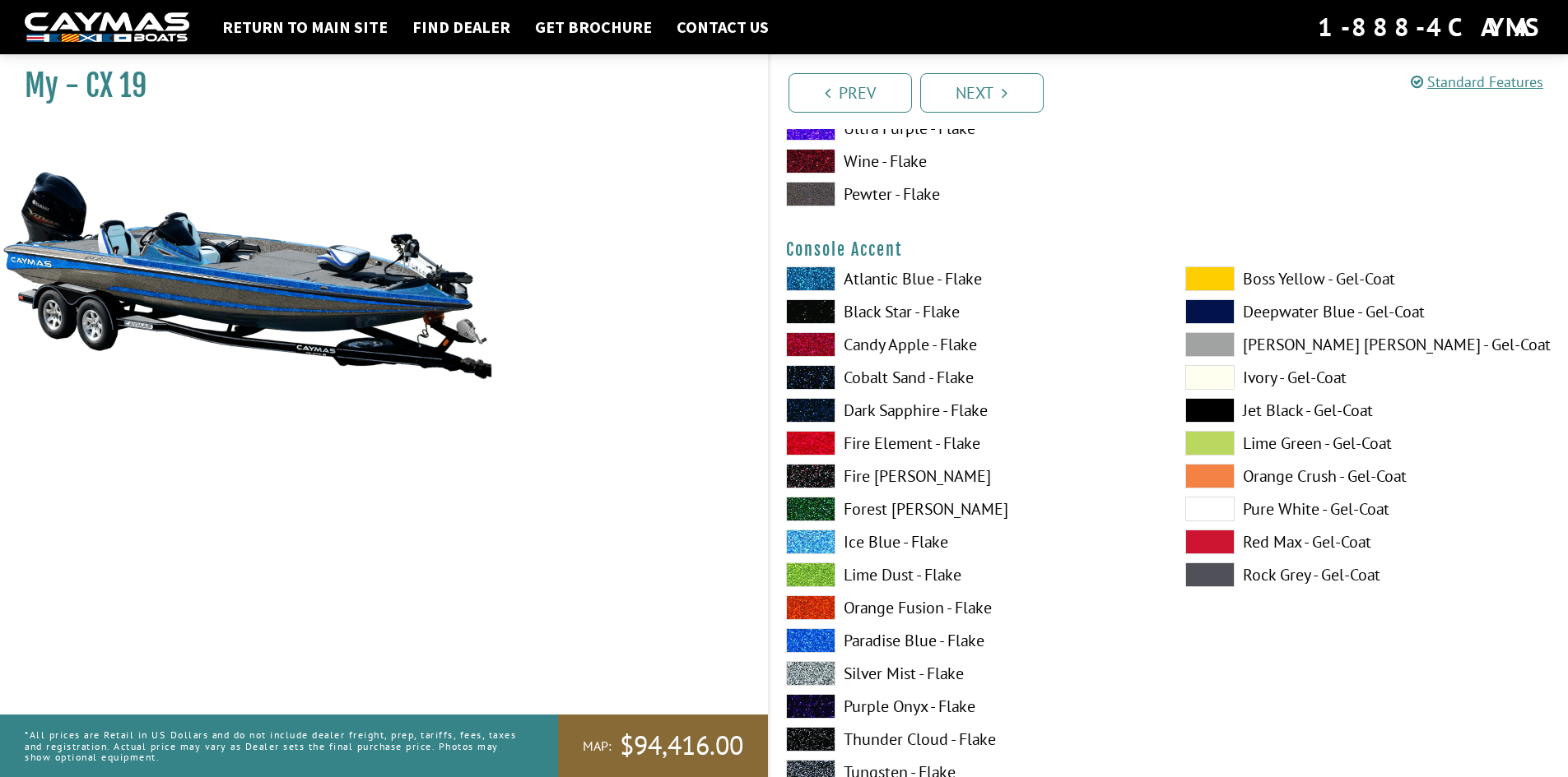
click at [819, 672] on span at bounding box center [810, 673] width 50 height 24
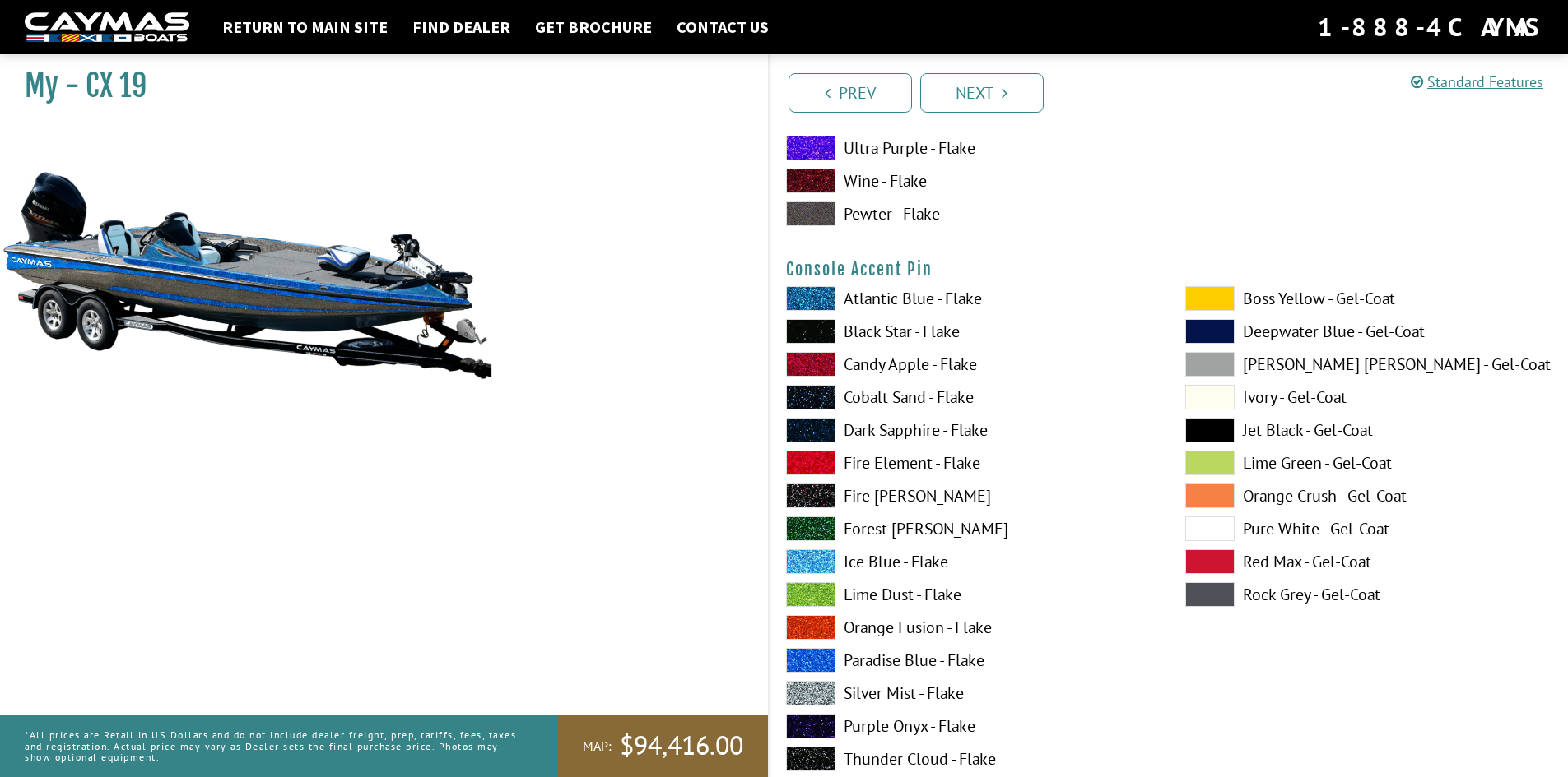
scroll to position [5428, 0]
click at [810, 649] on span at bounding box center [810, 659] width 50 height 24
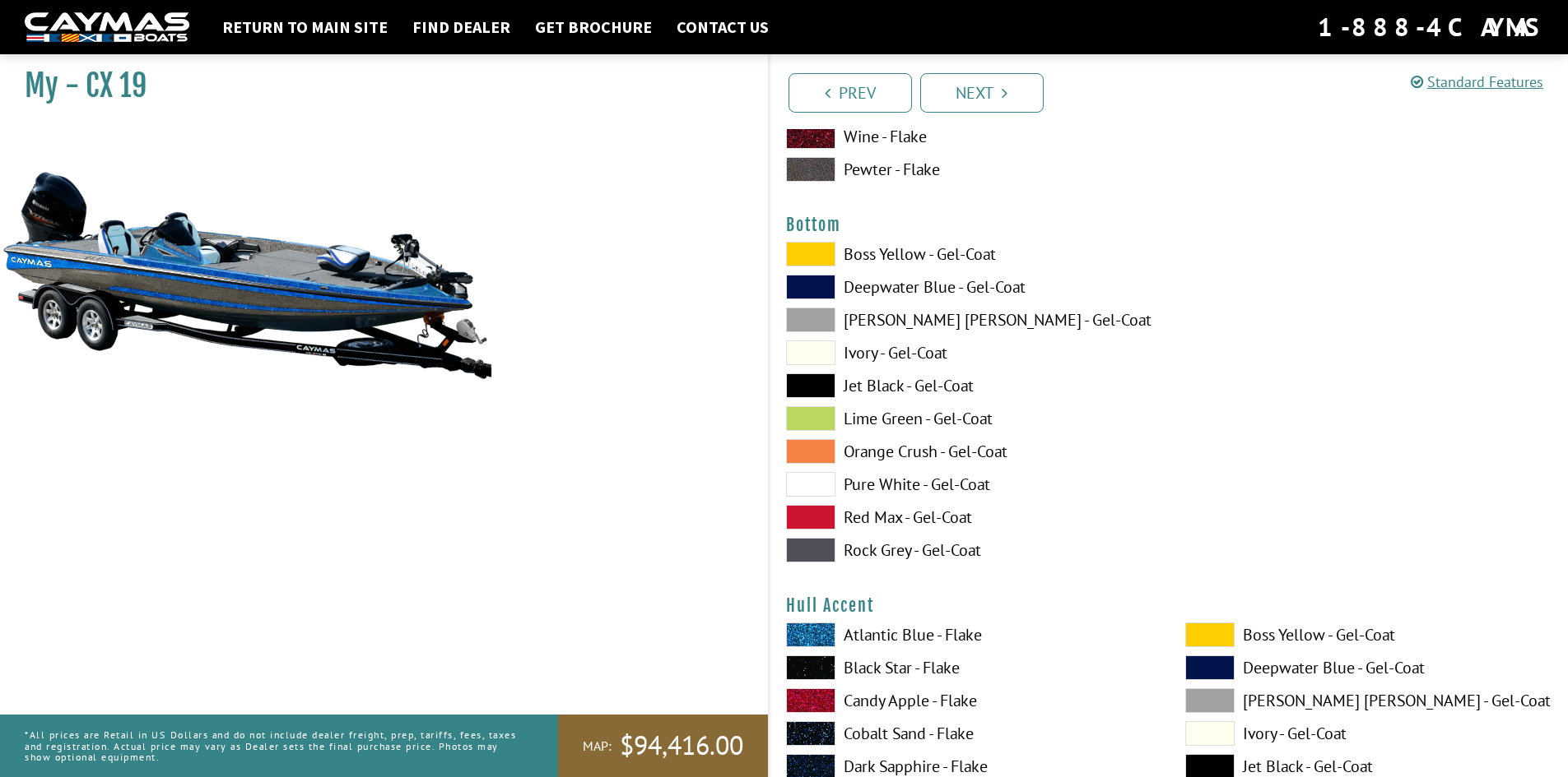
scroll to position [6168, 0]
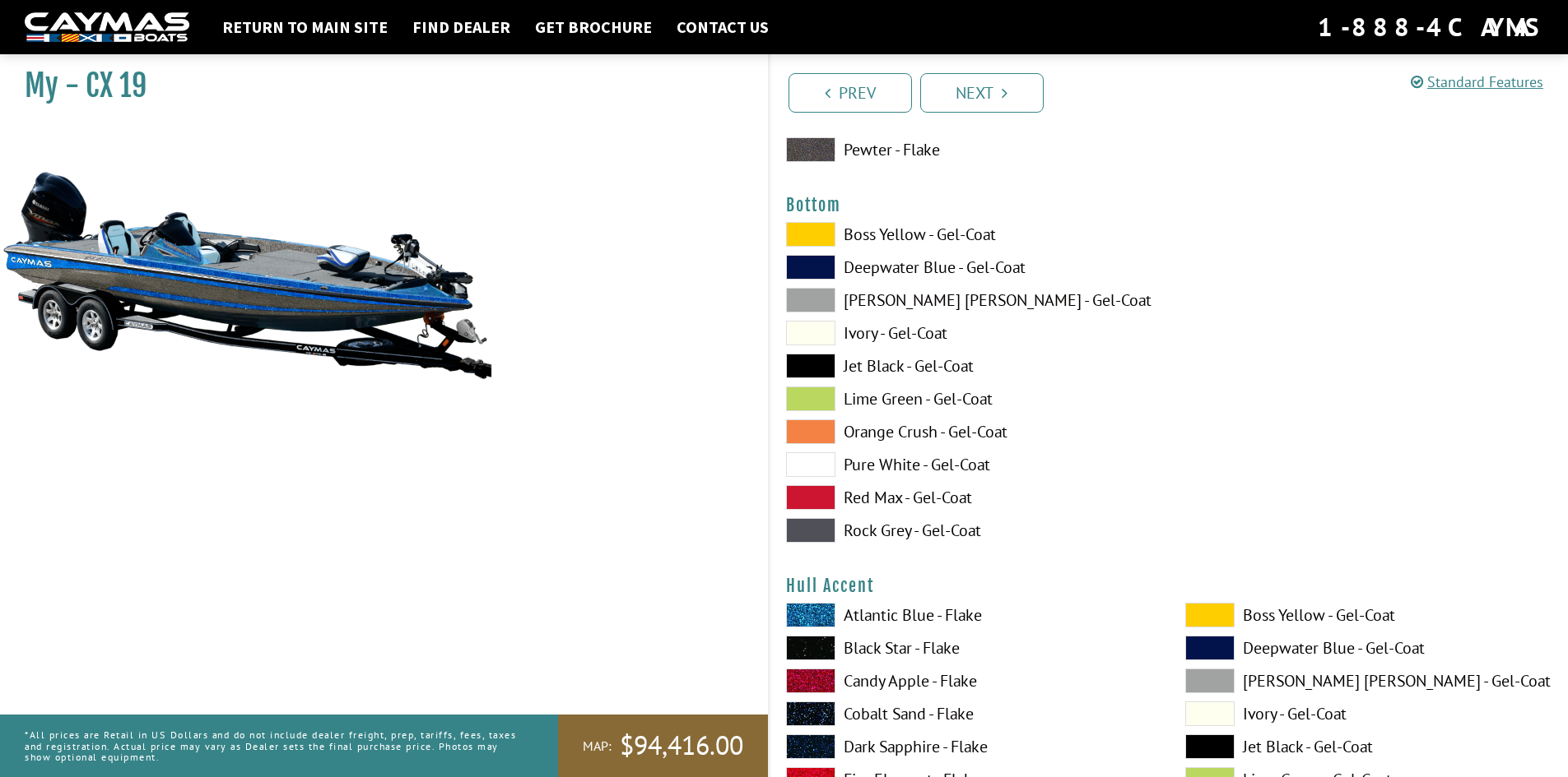
click at [810, 460] on span at bounding box center [810, 465] width 50 height 24
click at [835, 363] on span at bounding box center [810, 366] width 50 height 24
click at [828, 297] on span at bounding box center [810, 300] width 50 height 24
click at [823, 532] on span at bounding box center [810, 530] width 50 height 24
click at [828, 455] on span at bounding box center [810, 465] width 50 height 24
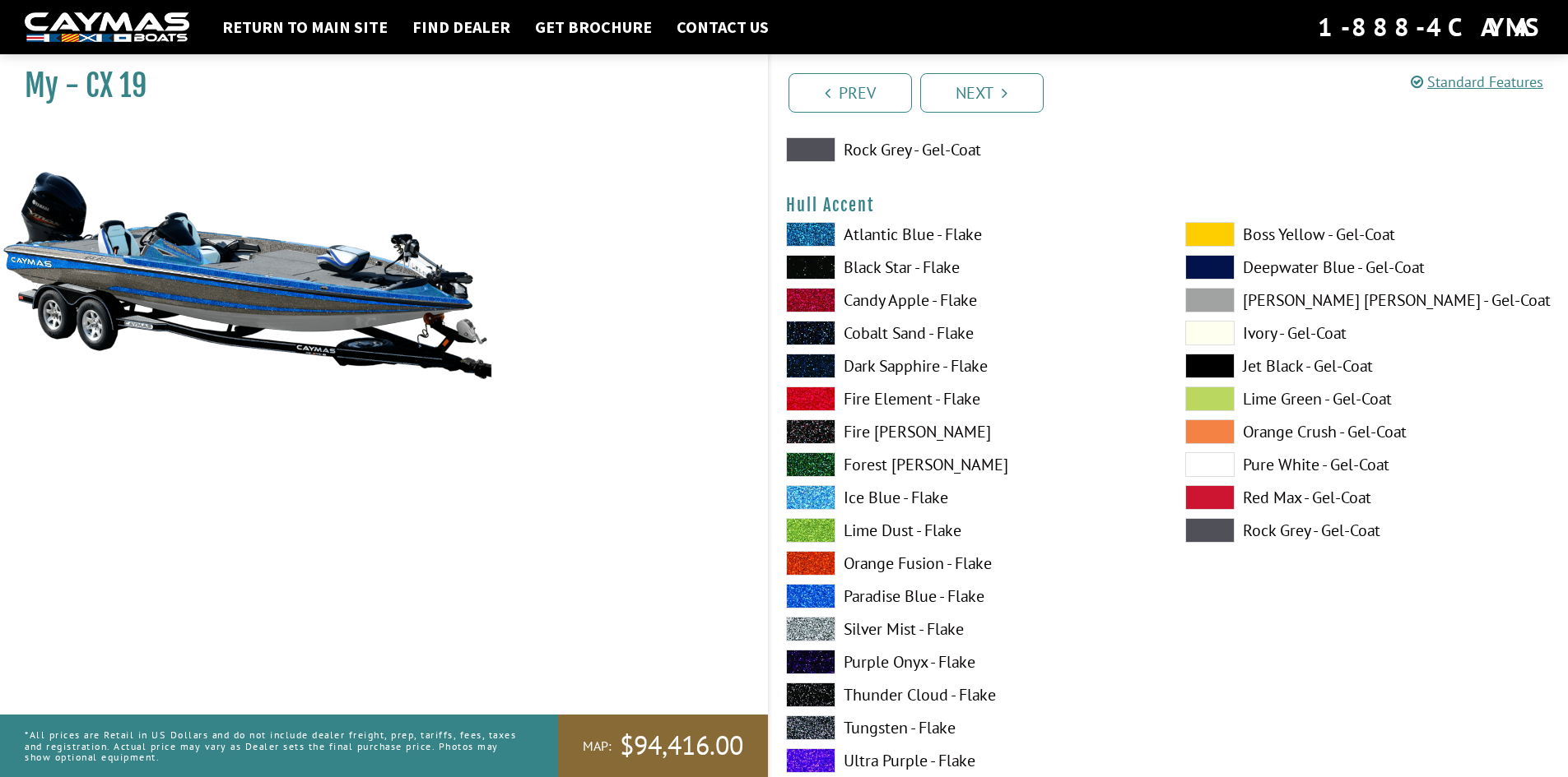
scroll to position [6579, 0]
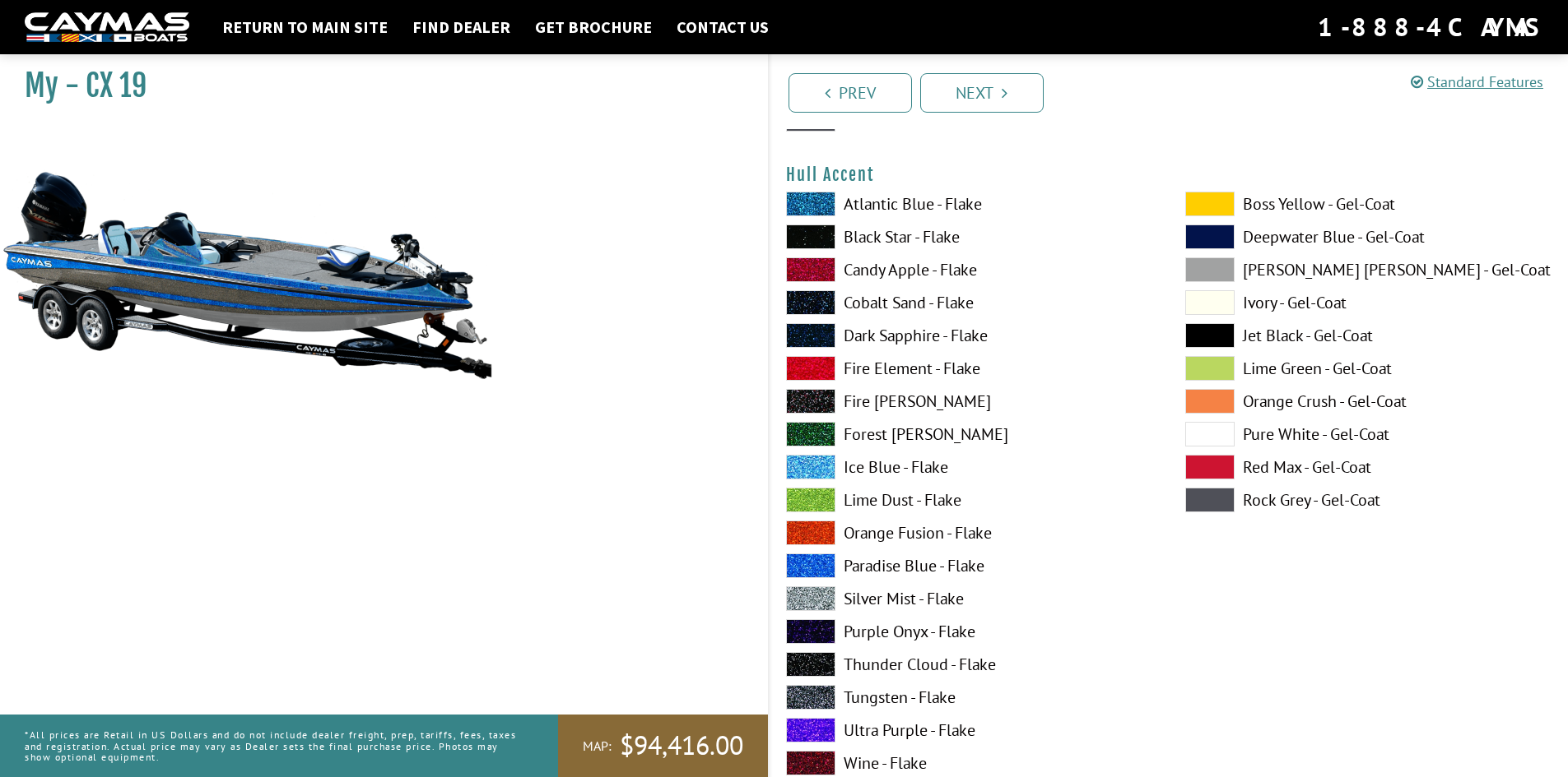
click at [824, 599] on span at bounding box center [810, 598] width 50 height 24
click at [820, 554] on span at bounding box center [810, 566] width 50 height 24
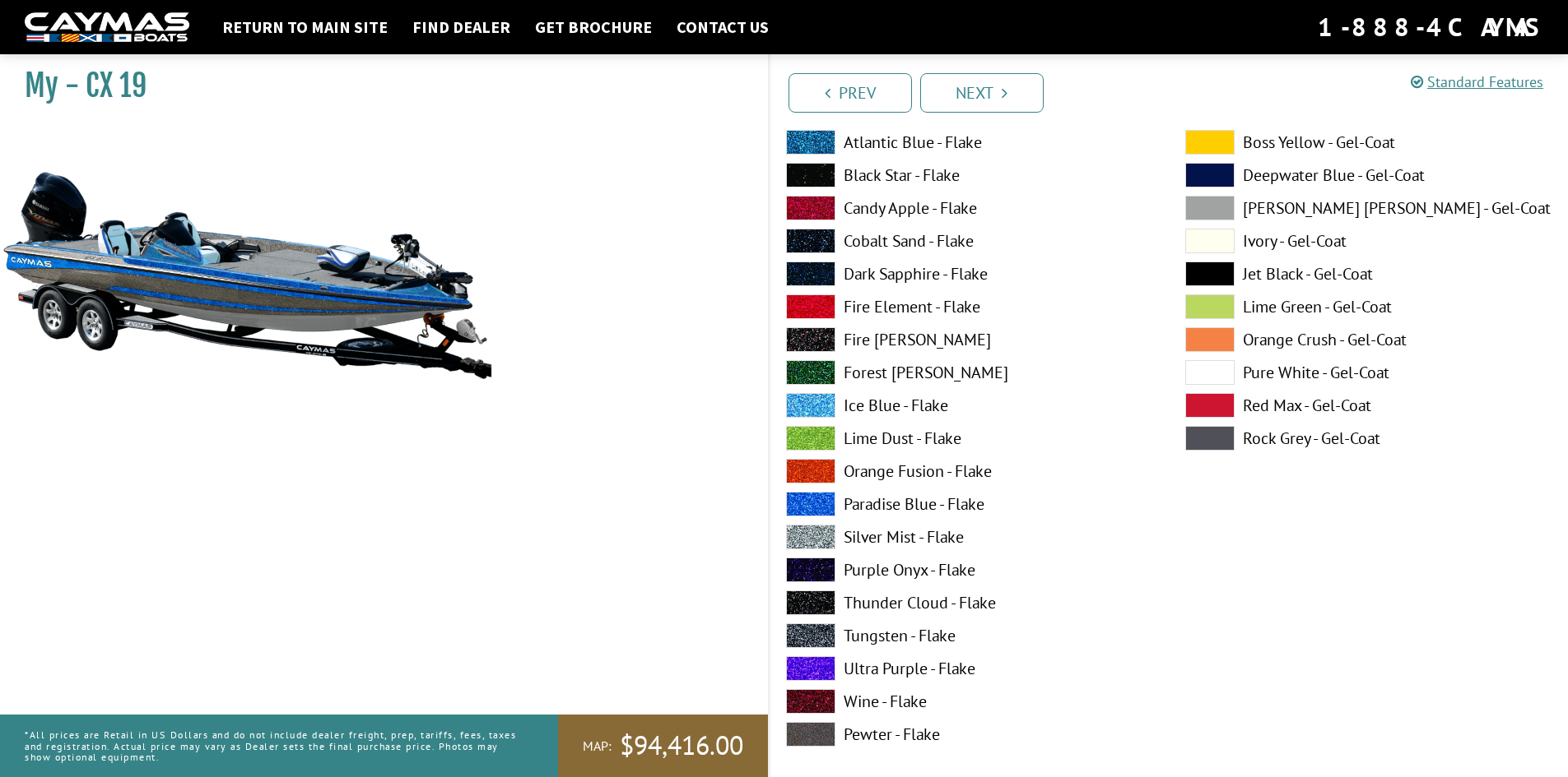
scroll to position [7319, 0]
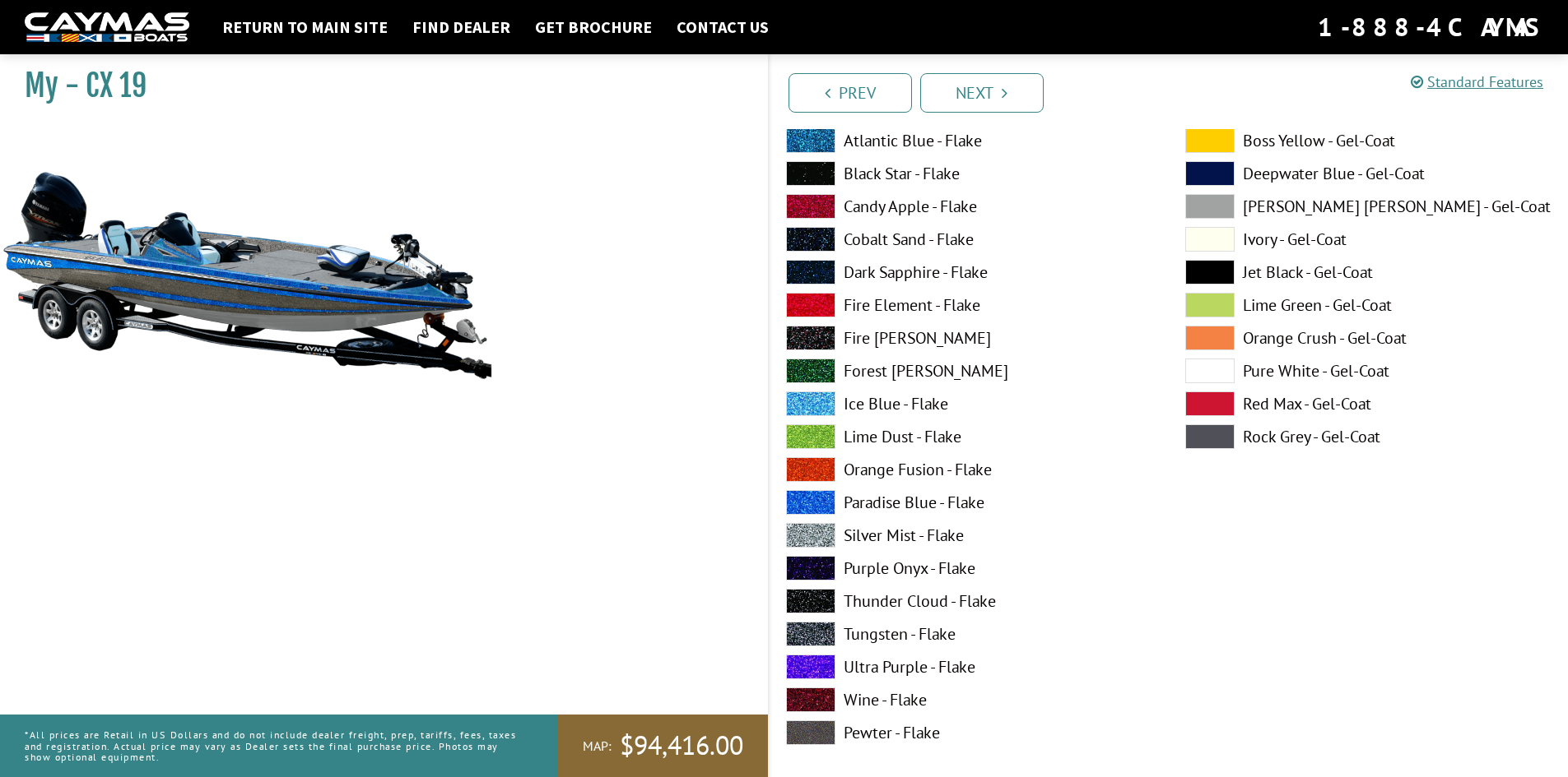
click at [819, 529] on span at bounding box center [810, 535] width 50 height 24
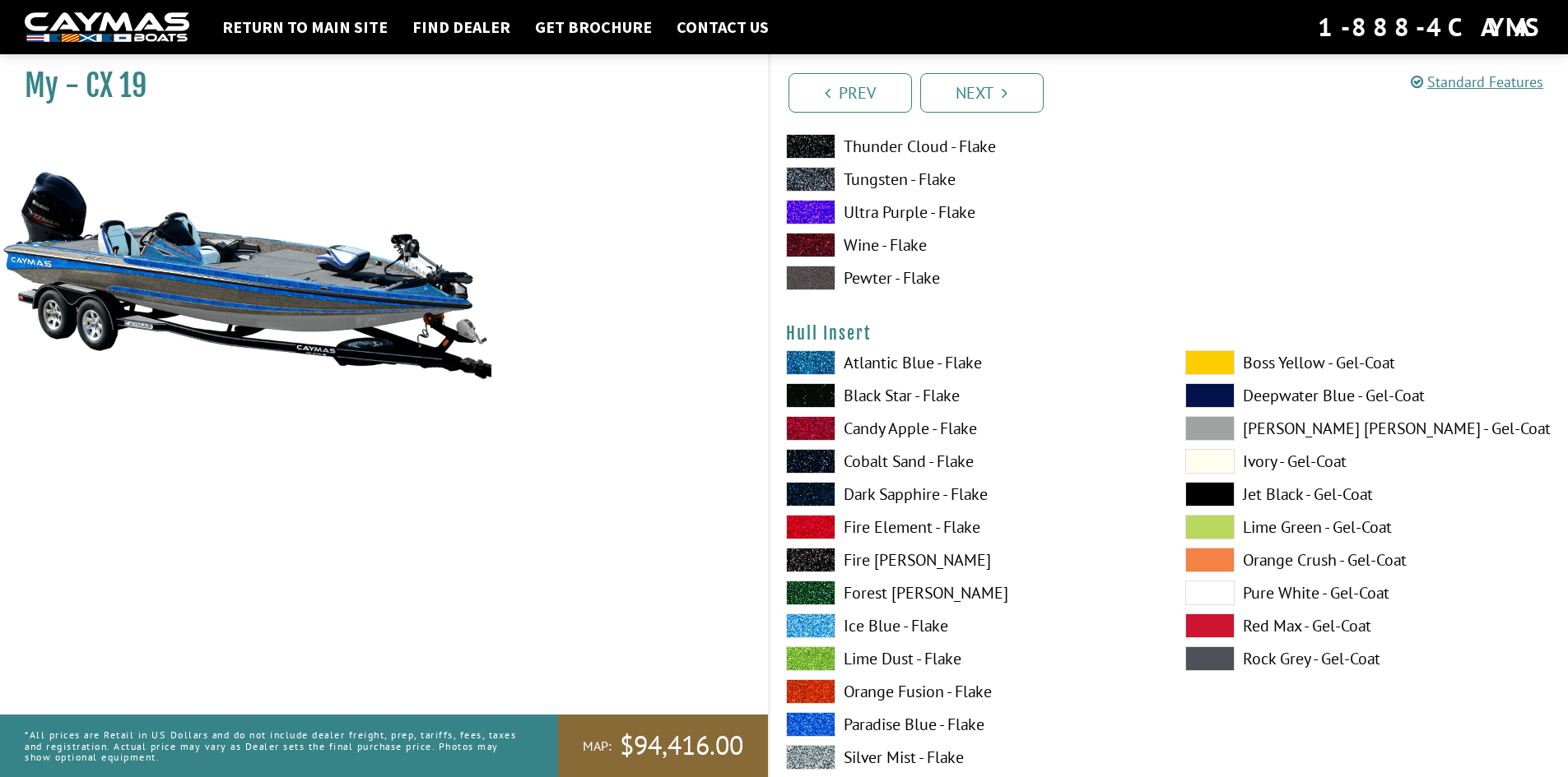
scroll to position [7813, 0]
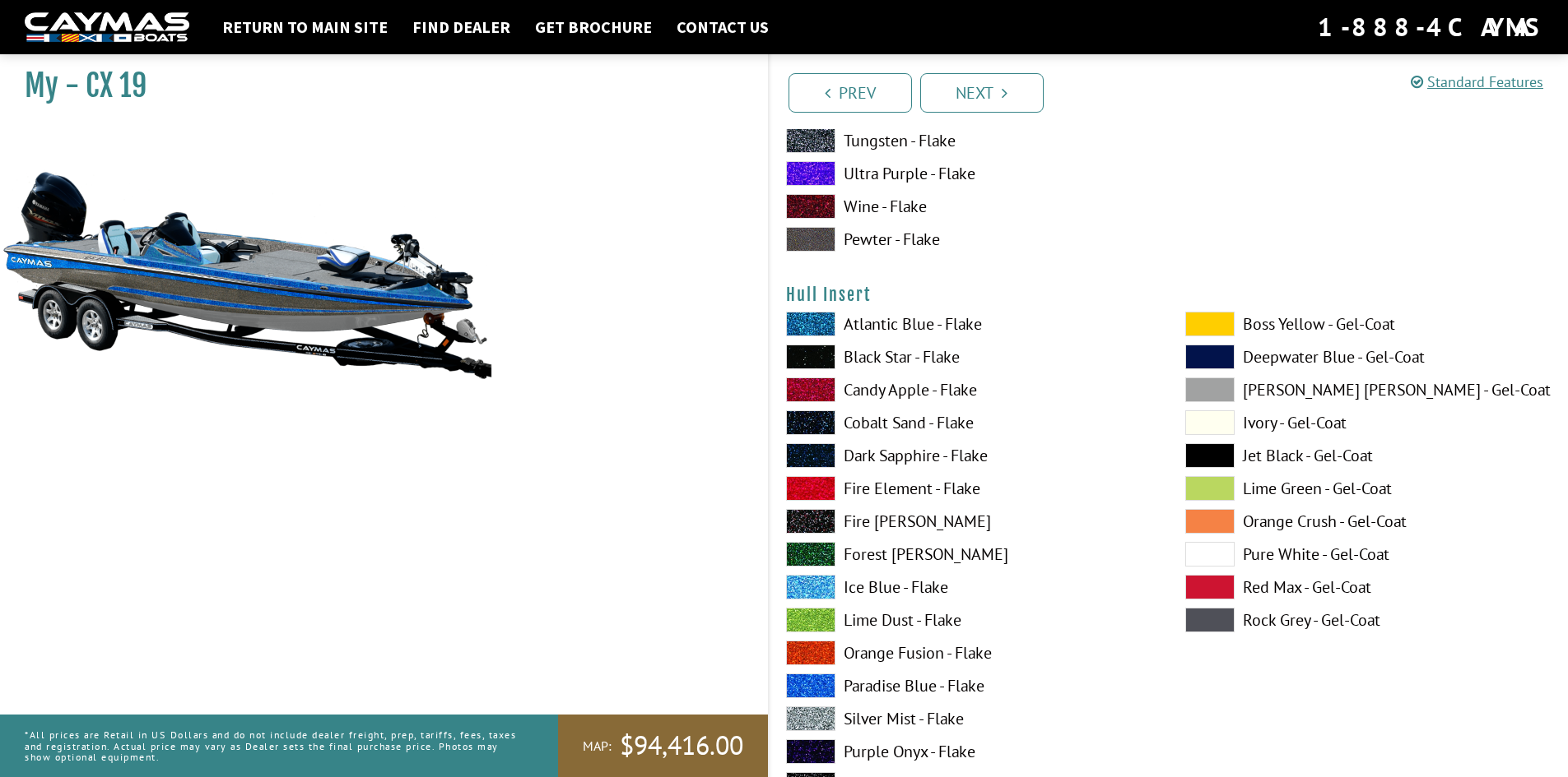
click at [830, 683] on span at bounding box center [810, 685] width 50 height 24
click at [821, 722] on span at bounding box center [810, 719] width 50 height 24
click at [825, 681] on span at bounding box center [810, 685] width 50 height 24
click at [826, 413] on span at bounding box center [810, 423] width 50 height 24
click at [828, 680] on span at bounding box center [810, 685] width 50 height 24
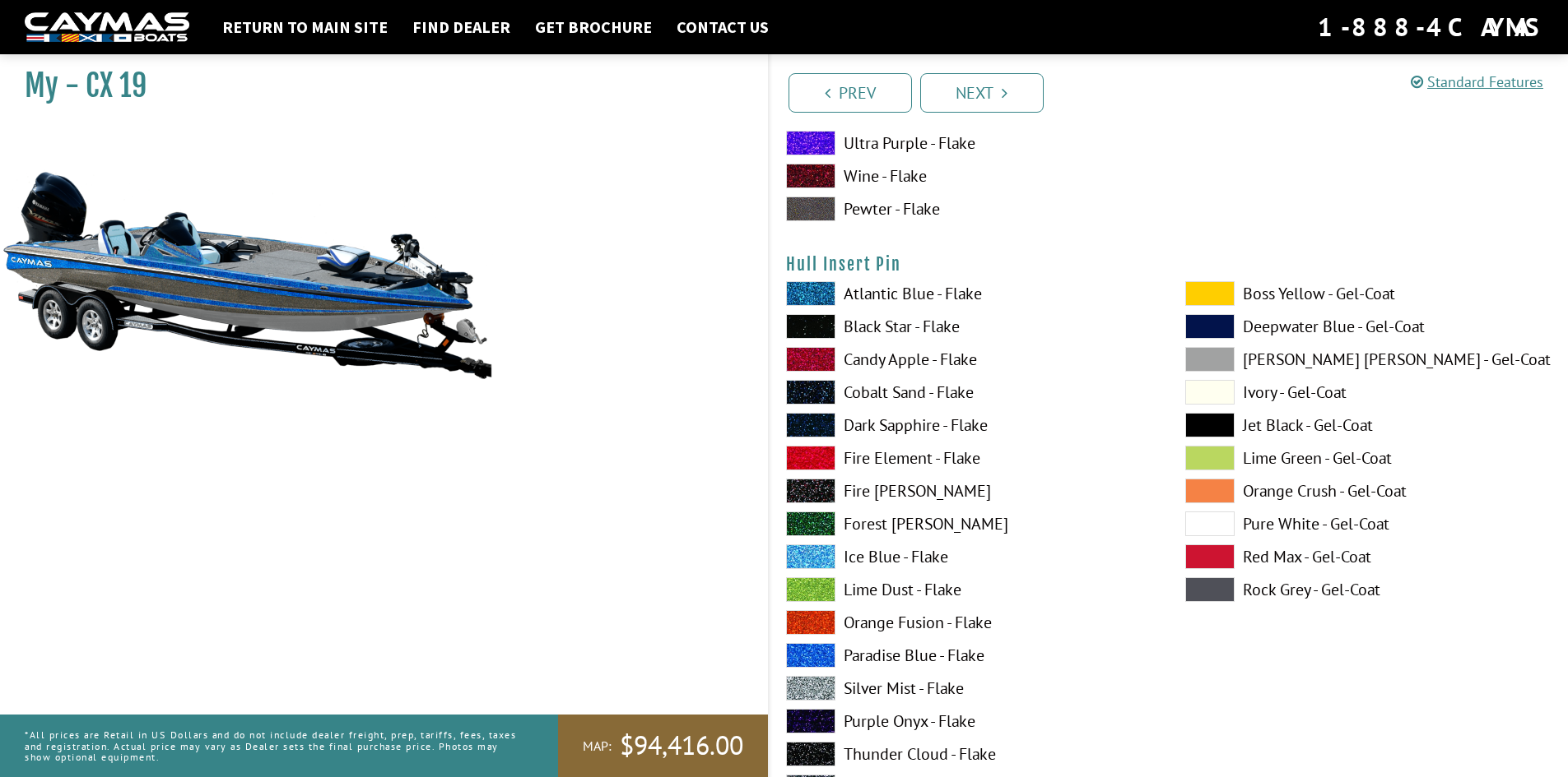
scroll to position [8553, 0]
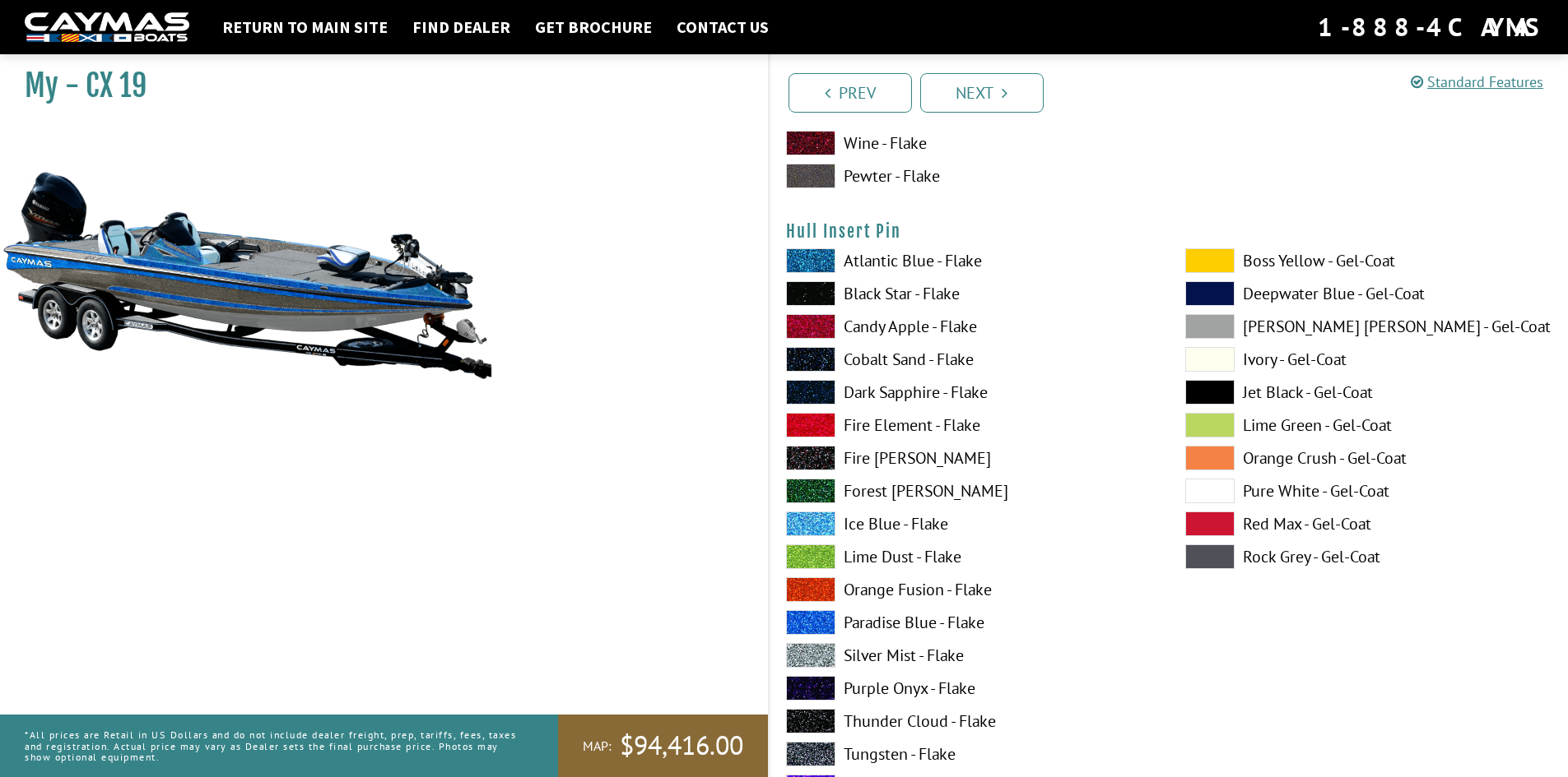
click at [828, 646] on span at bounding box center [810, 655] width 50 height 24
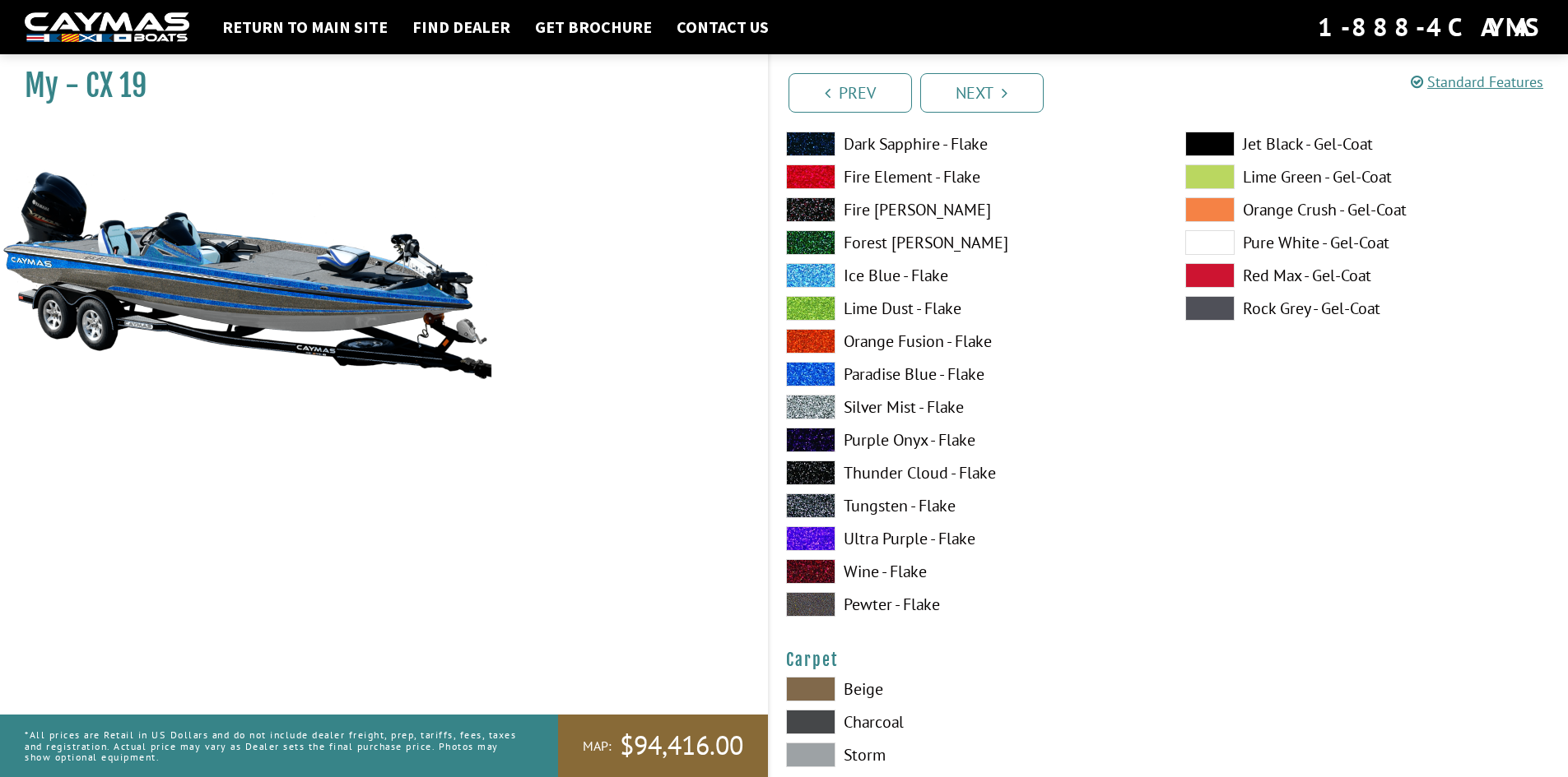
scroll to position [8799, 0]
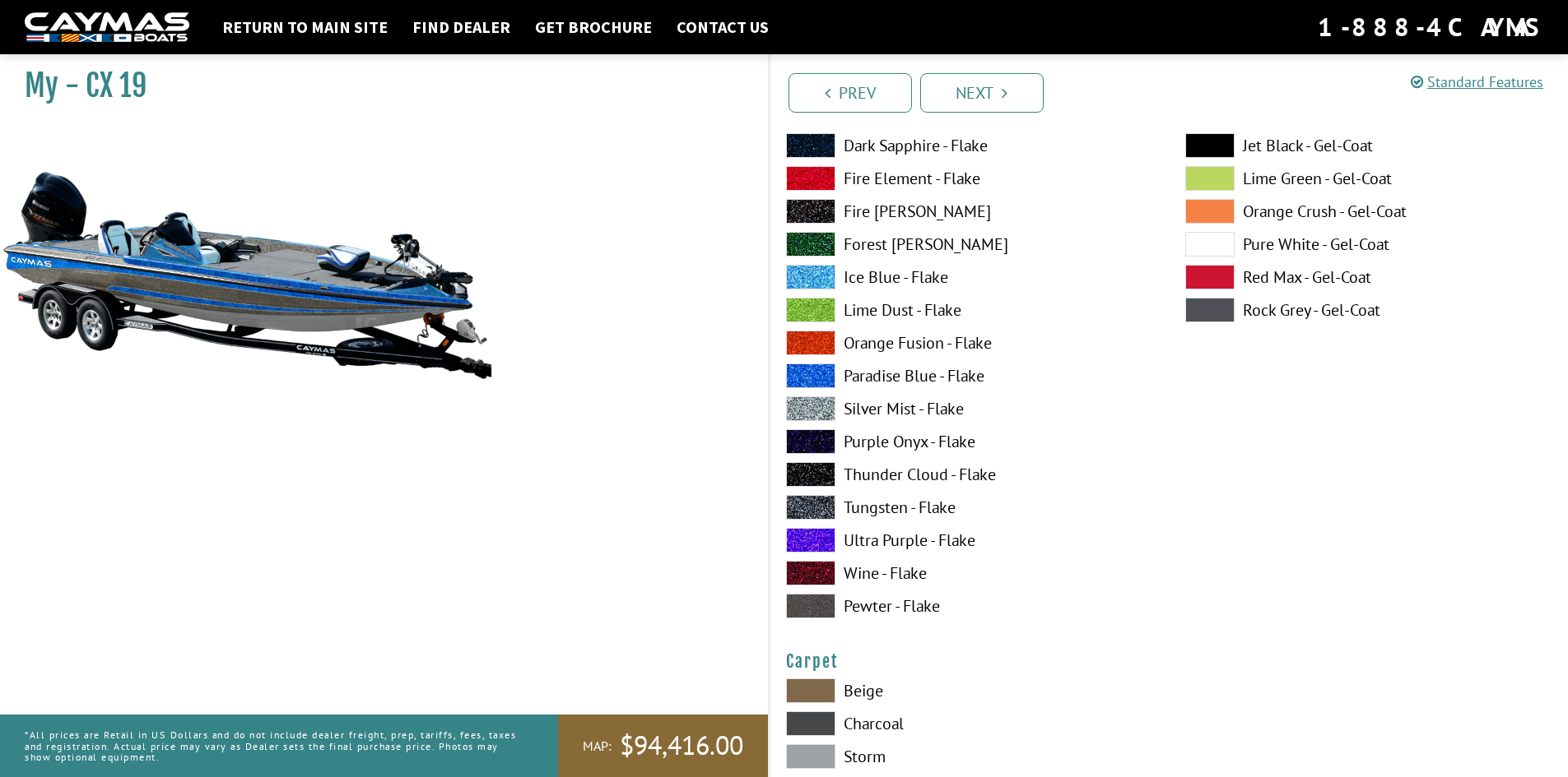
click at [826, 472] on span at bounding box center [810, 474] width 50 height 24
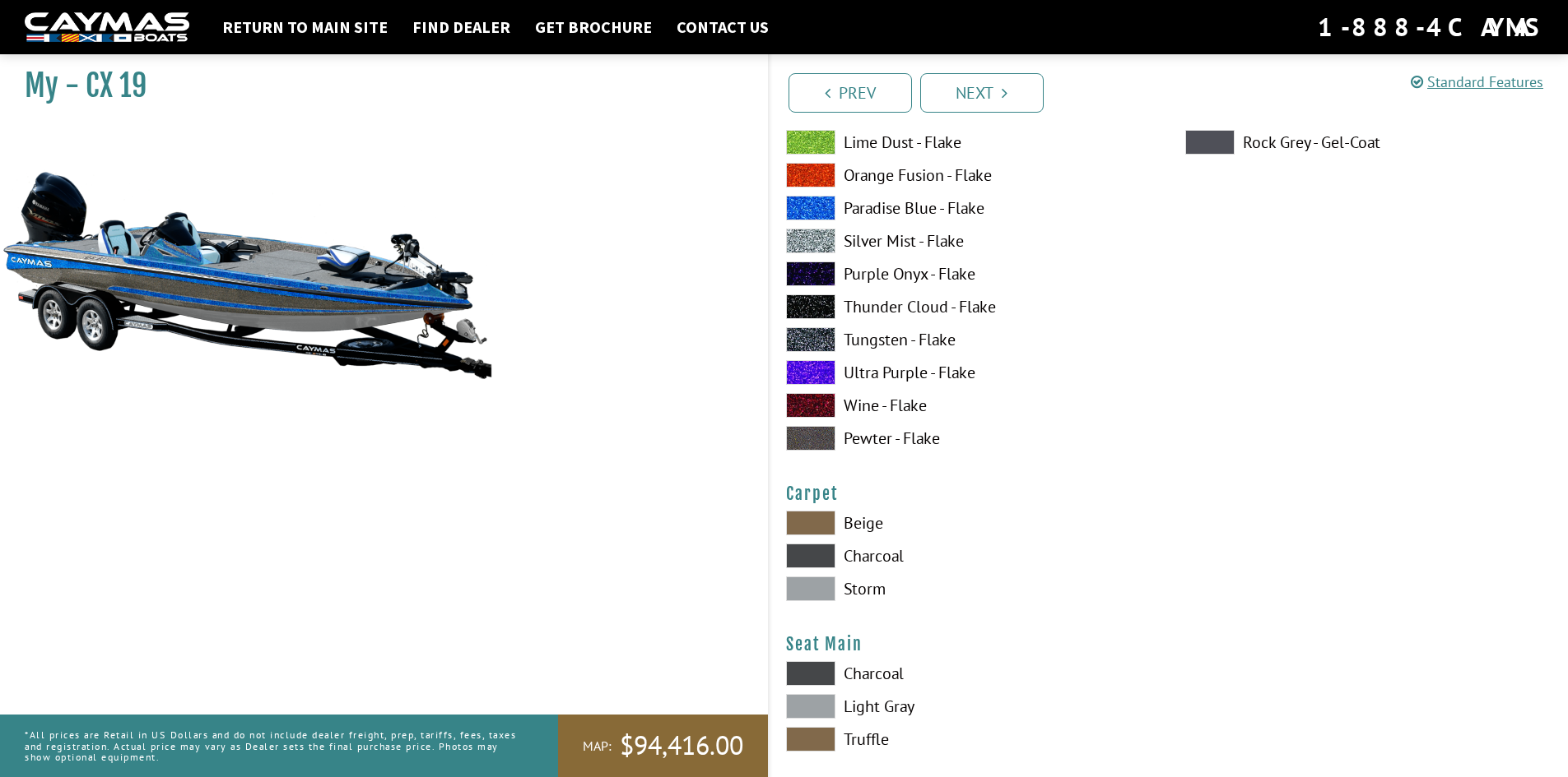
scroll to position [9046, 0]
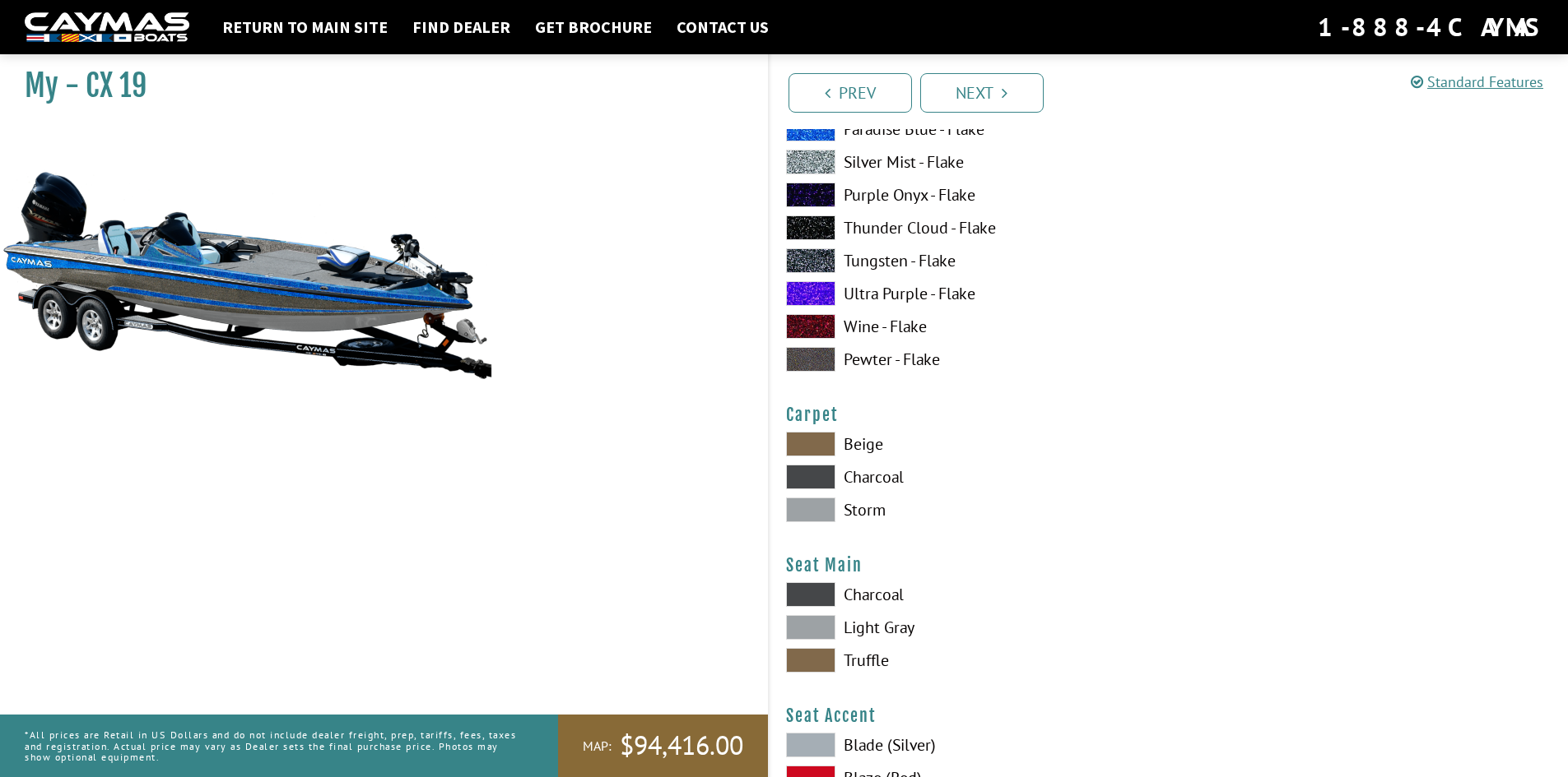
click at [823, 470] on span at bounding box center [810, 477] width 50 height 24
click at [823, 507] on span at bounding box center [810, 510] width 50 height 24
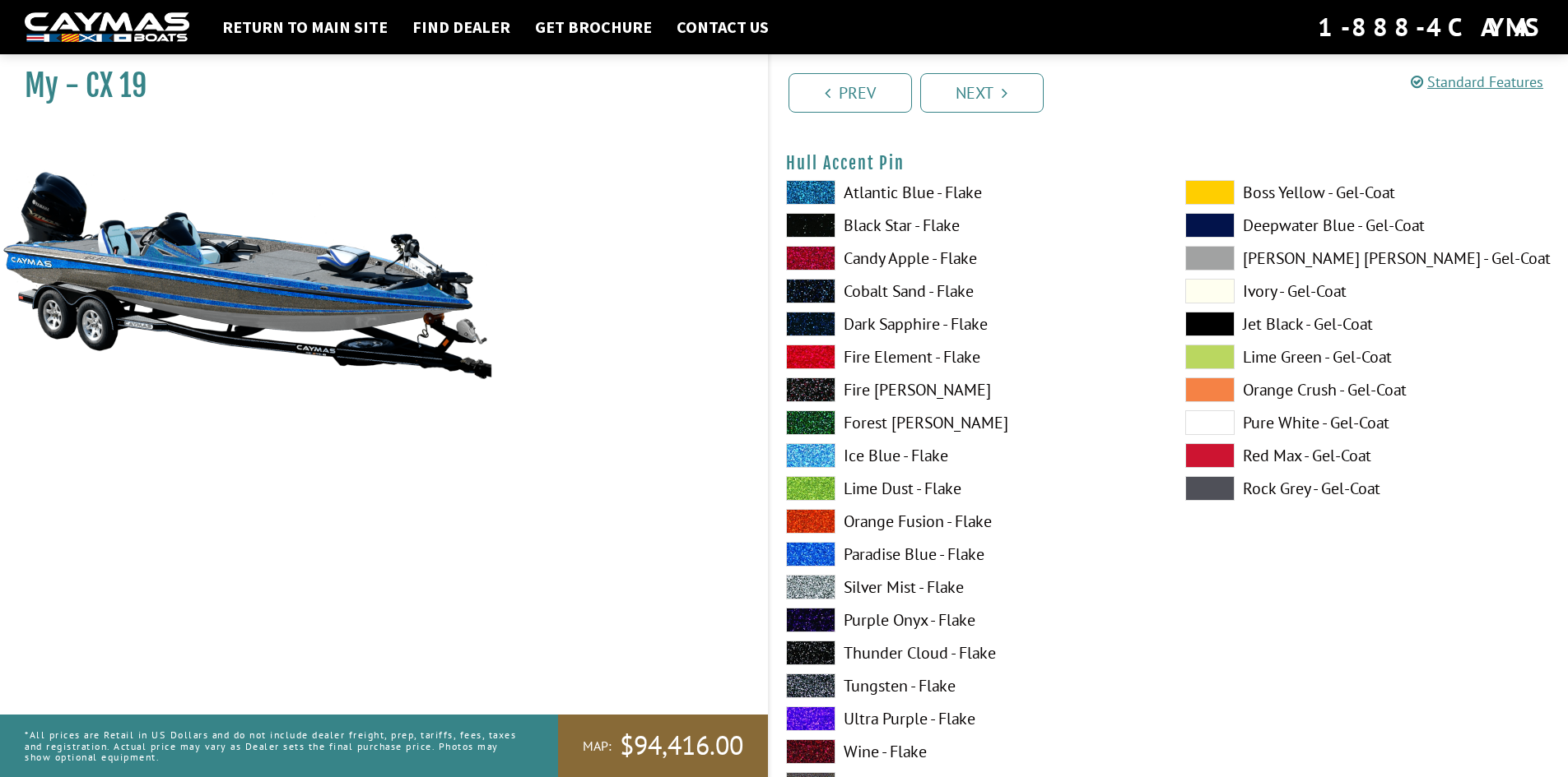
scroll to position [7269, 0]
click at [824, 648] on span at bounding box center [810, 652] width 50 height 24
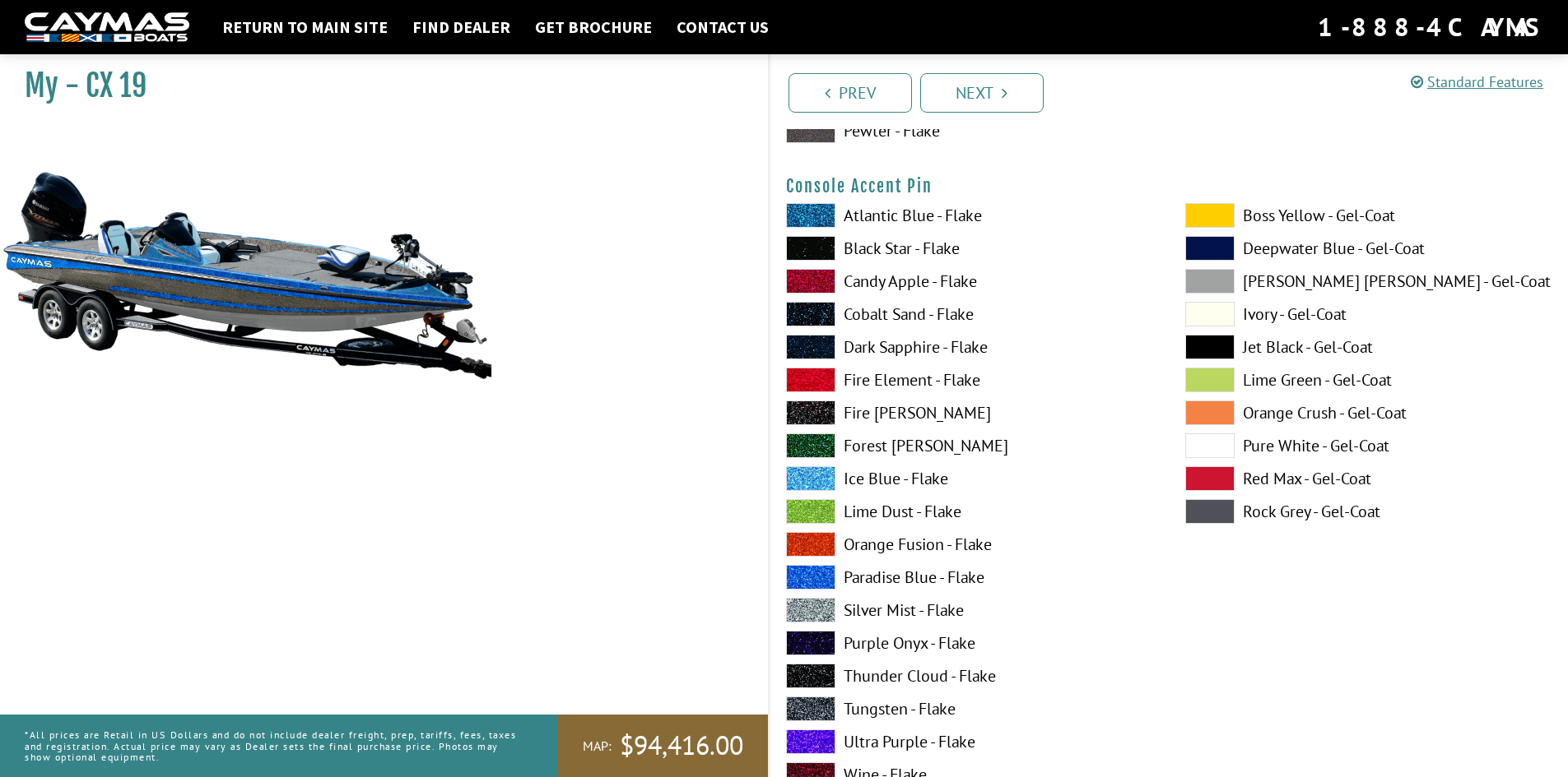
scroll to position [5541, 0]
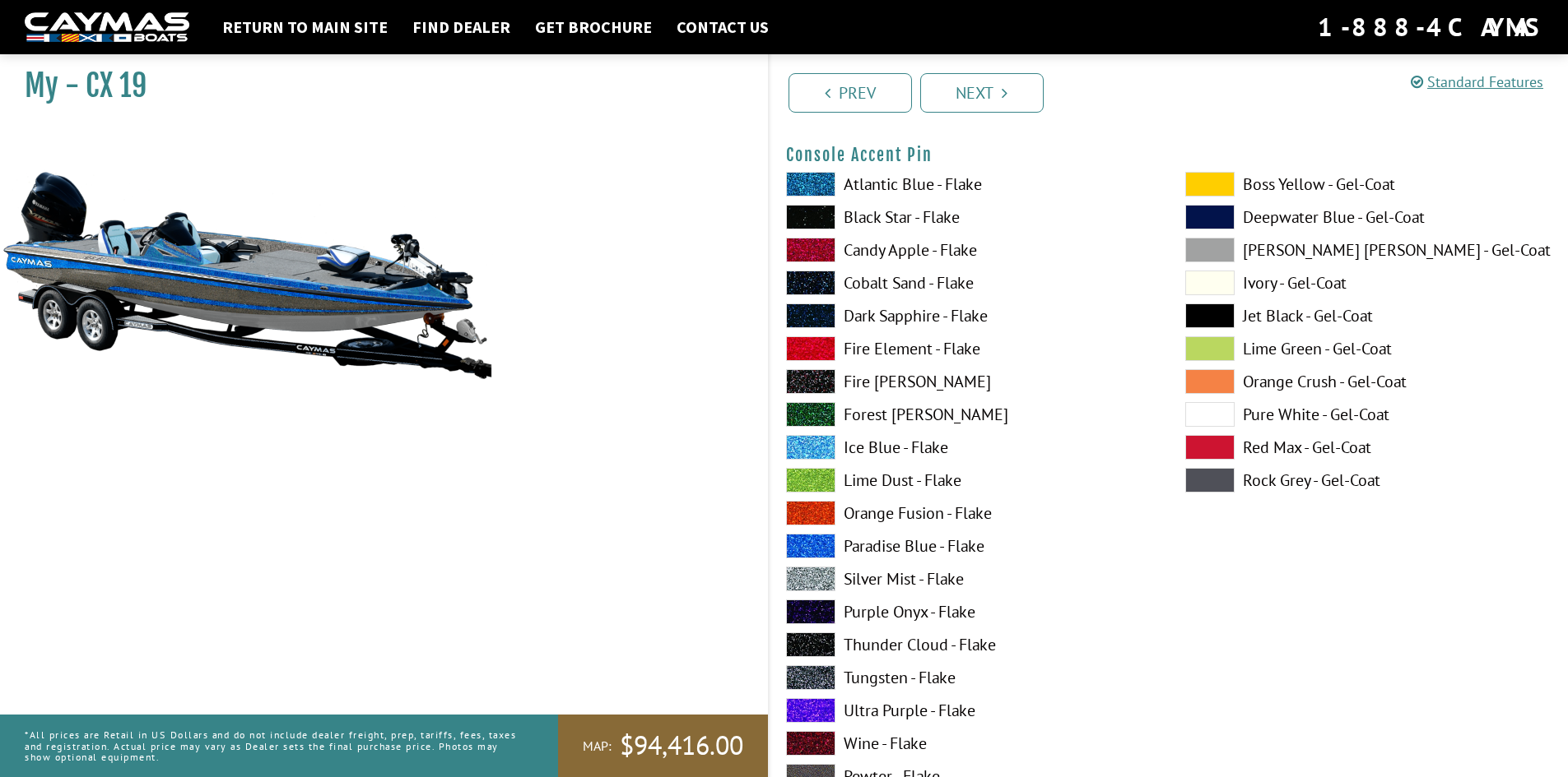
click at [825, 640] on span at bounding box center [810, 644] width 50 height 24
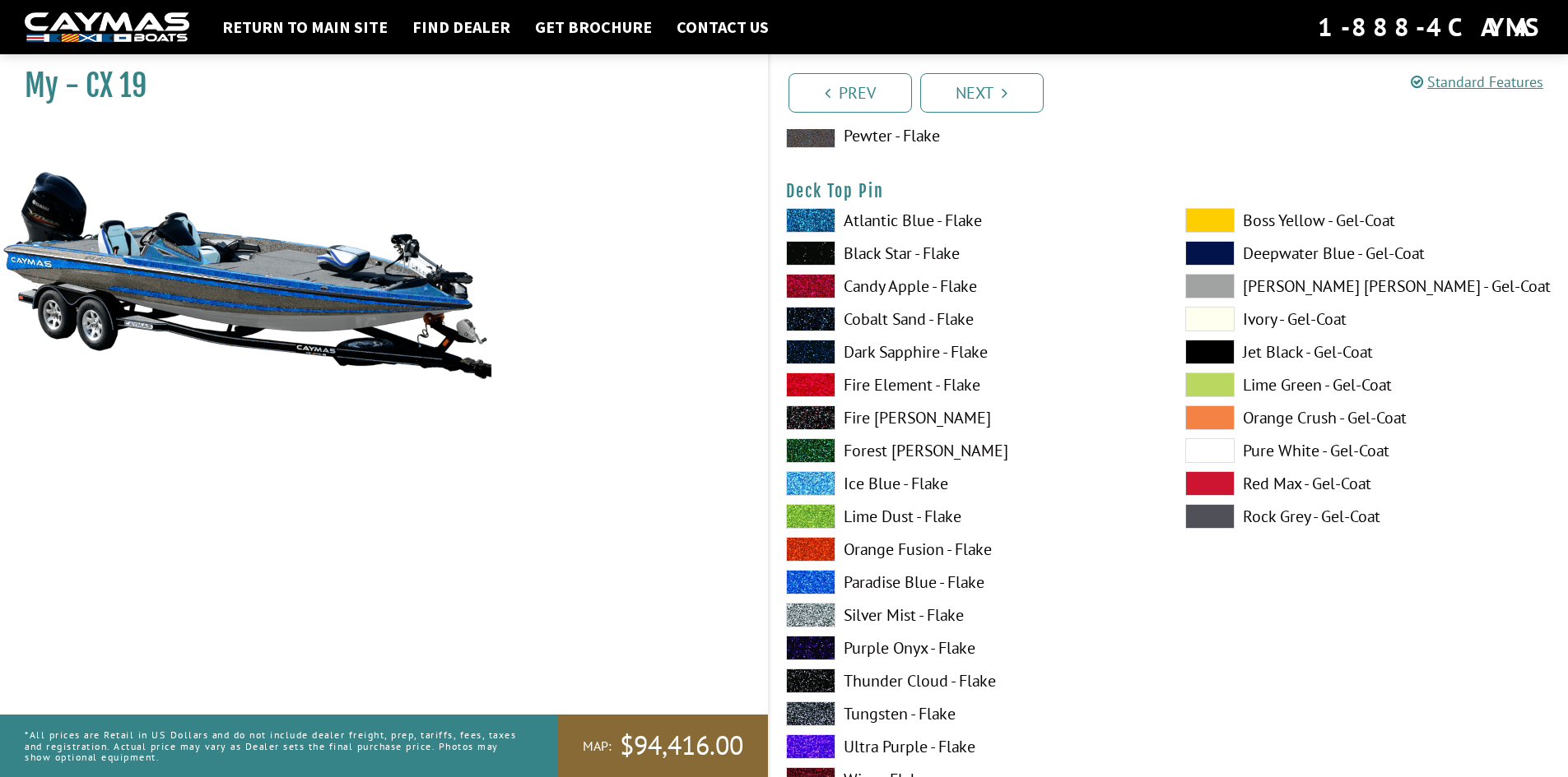
scroll to position [2827, 0]
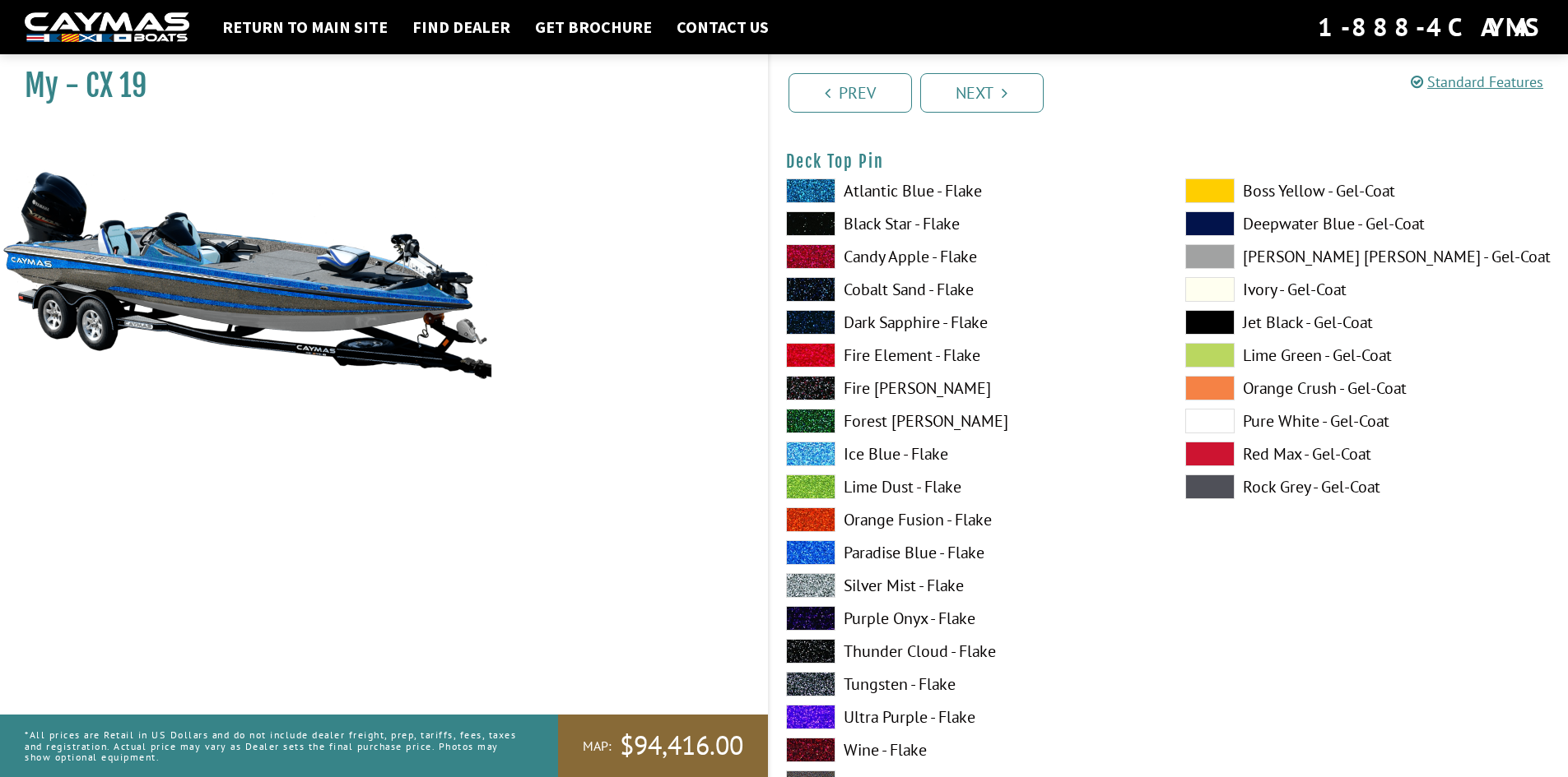
click at [827, 652] on span at bounding box center [810, 651] width 50 height 24
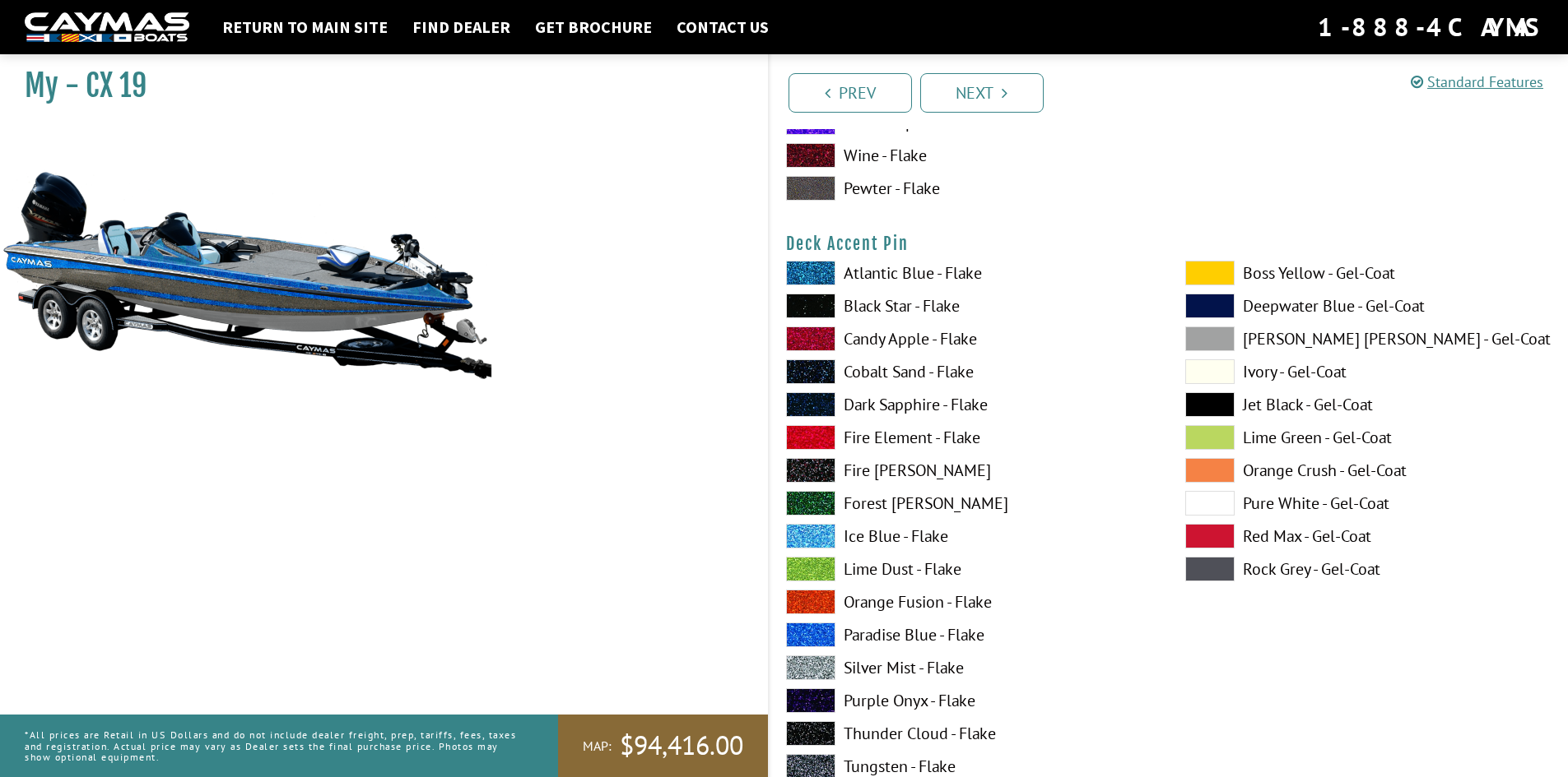
scroll to position [1430, 0]
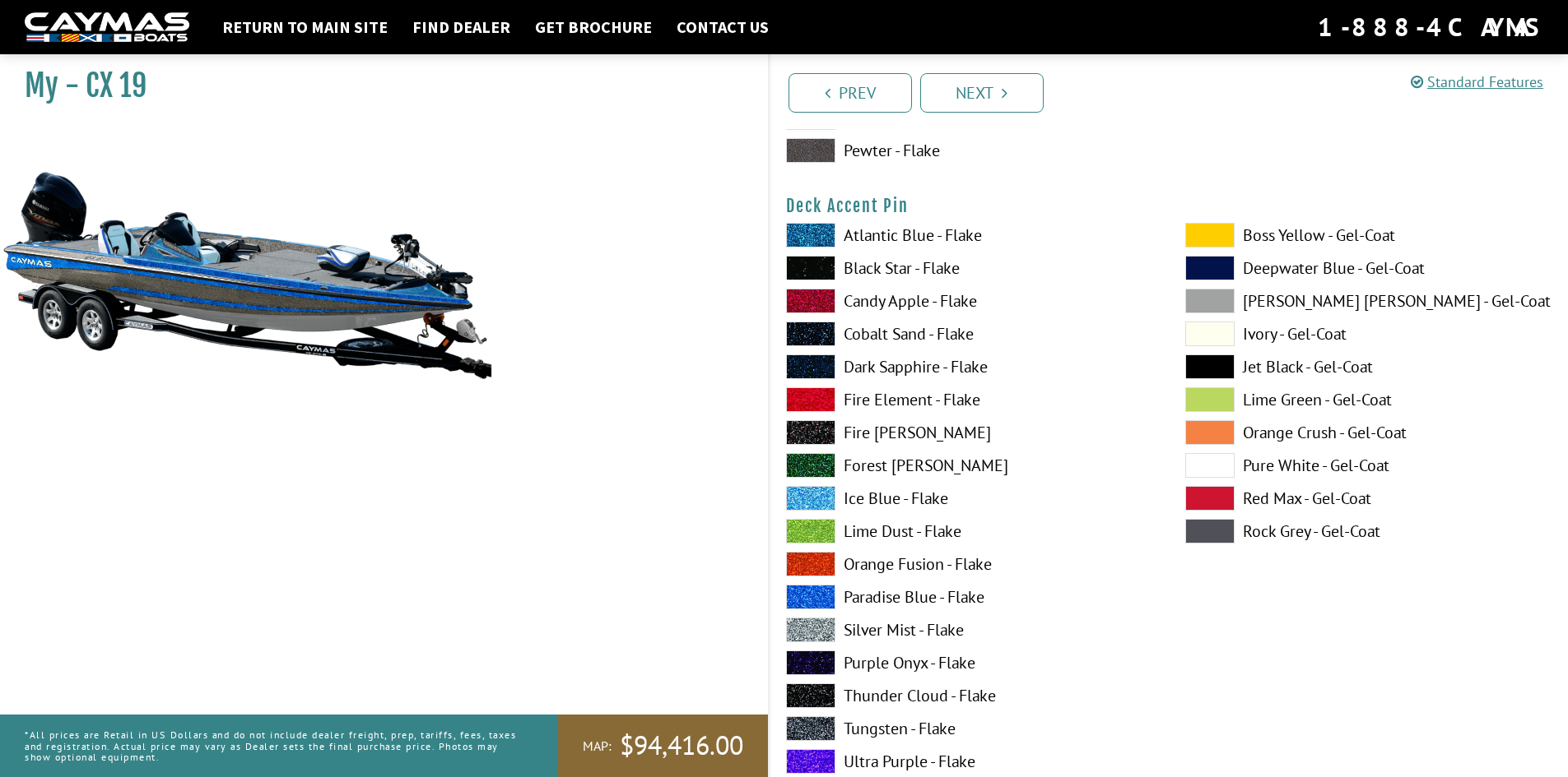
click at [807, 693] on span at bounding box center [810, 696] width 50 height 24
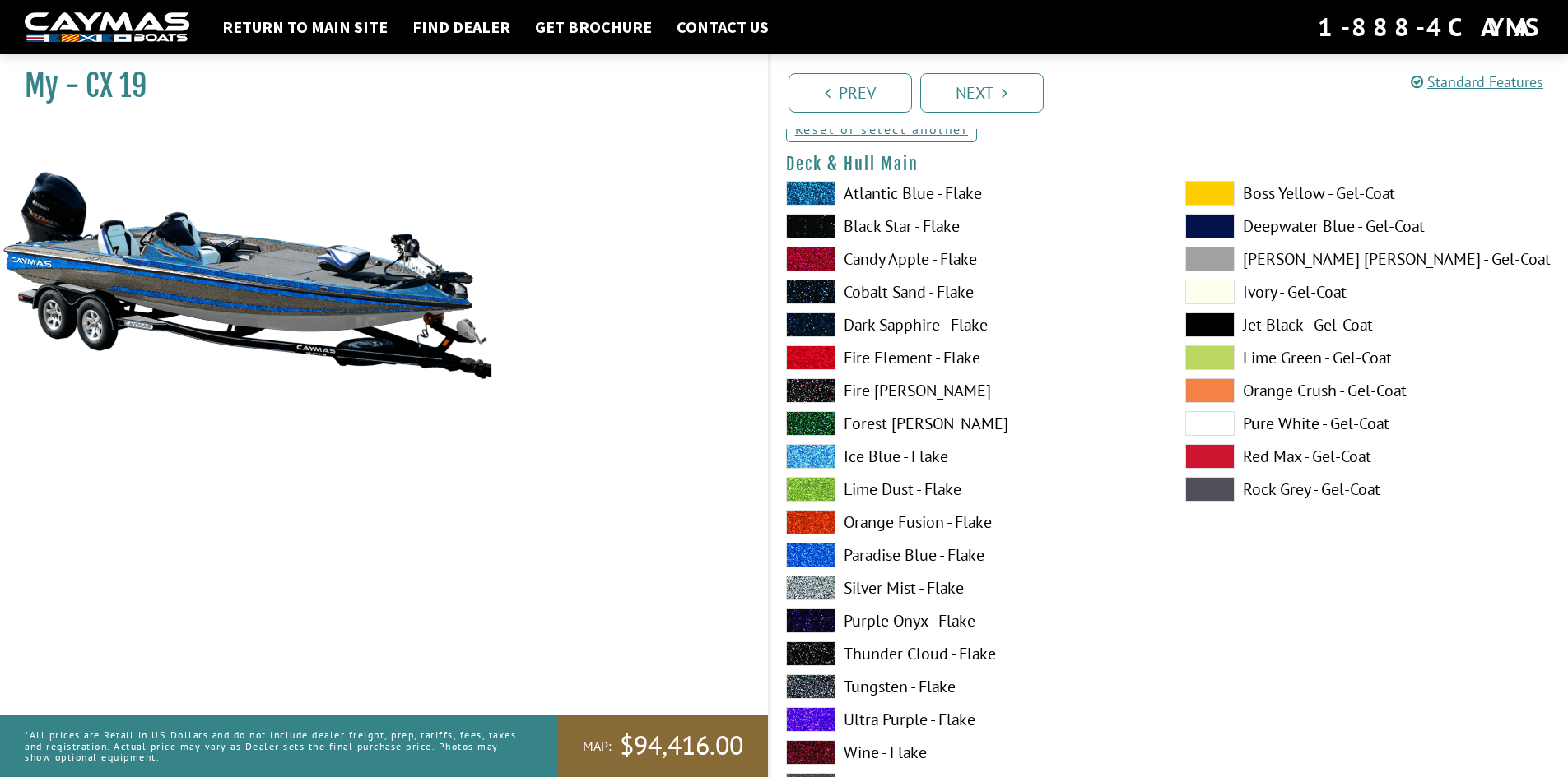
scroll to position [0, 0]
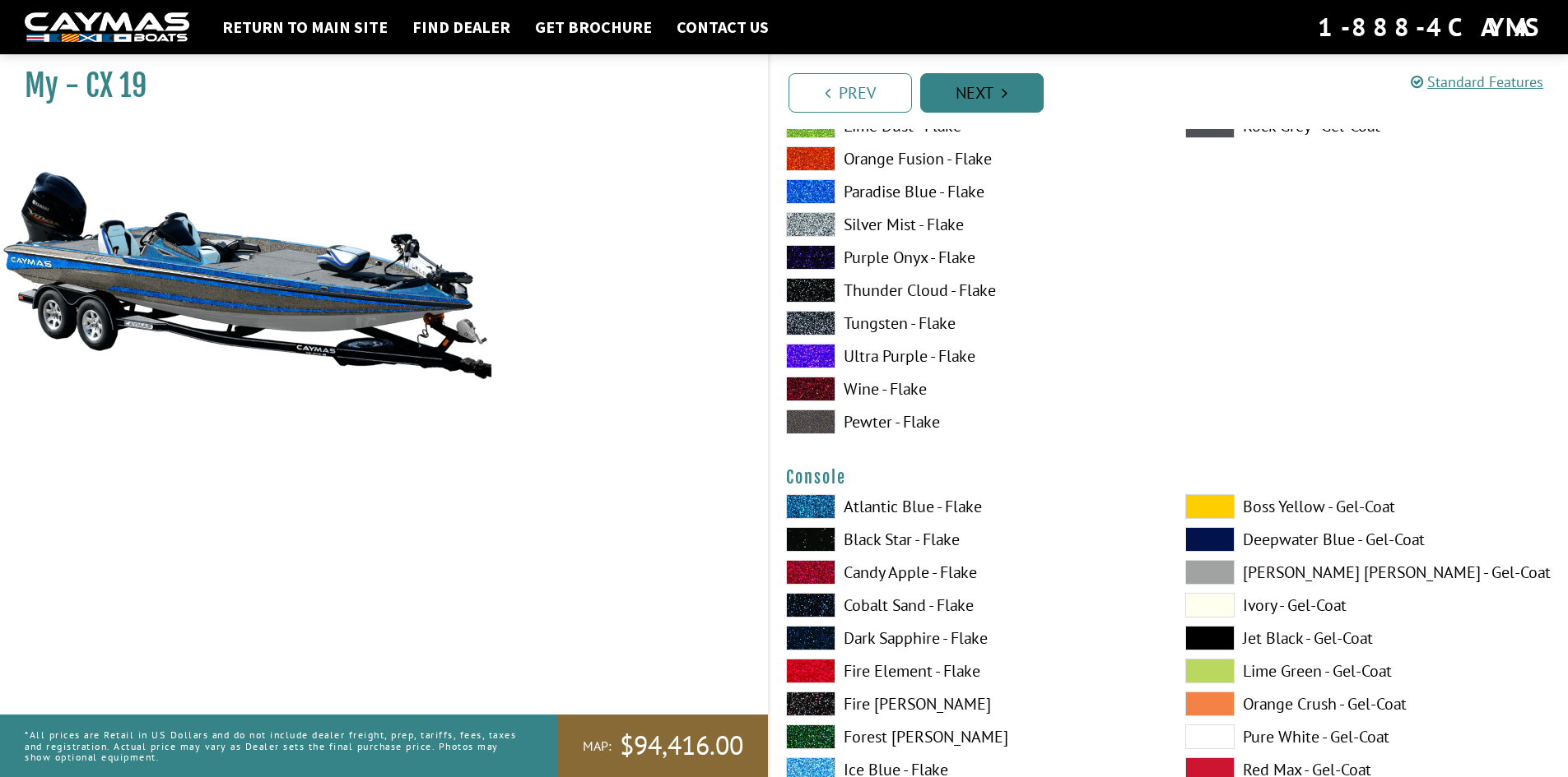
click at [984, 94] on link "Next" at bounding box center [981, 93] width 123 height 39
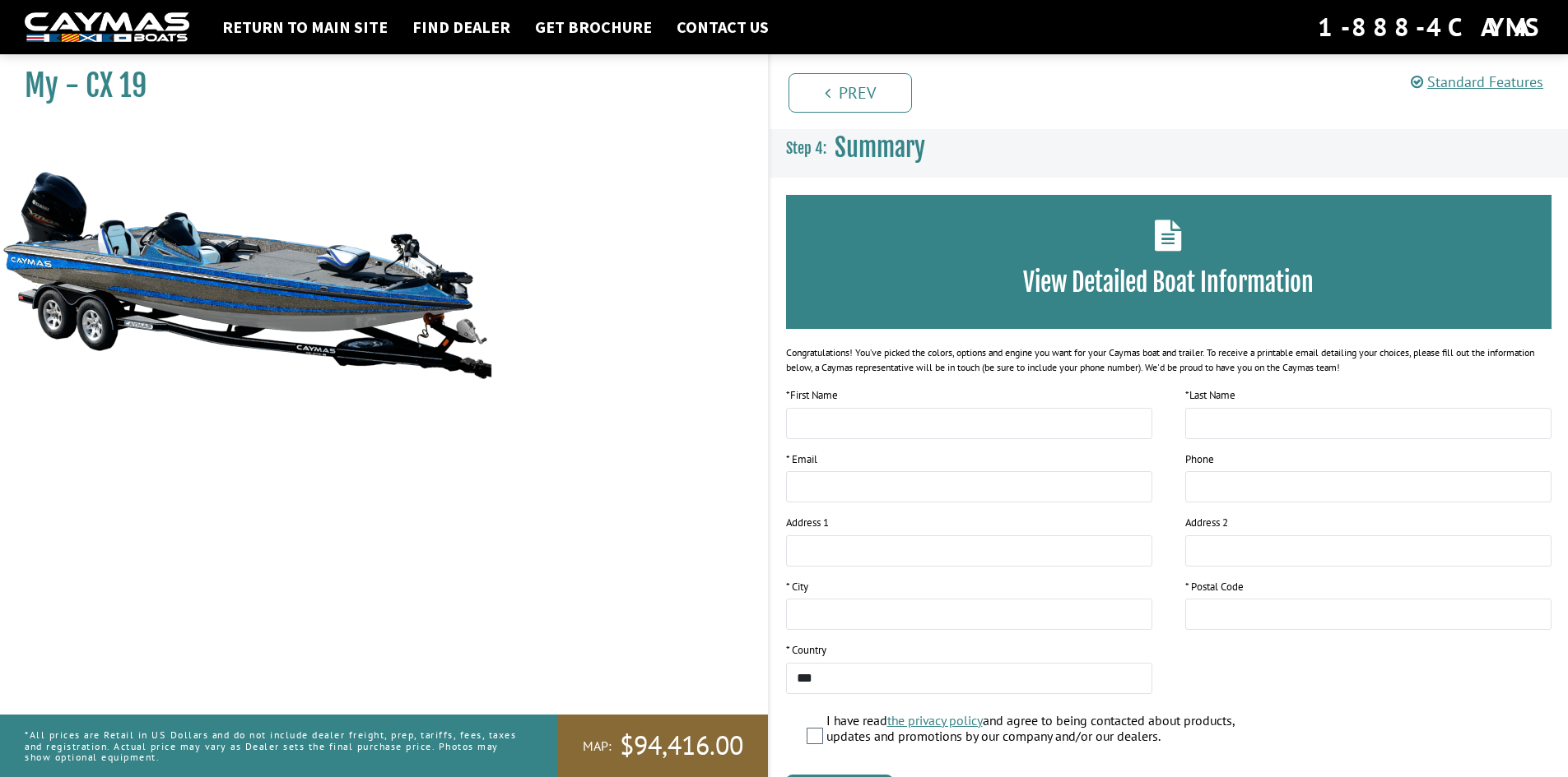
click at [336, 313] on img at bounding box center [247, 275] width 494 height 299
